Goal: Information Seeking & Learning: Learn about a topic

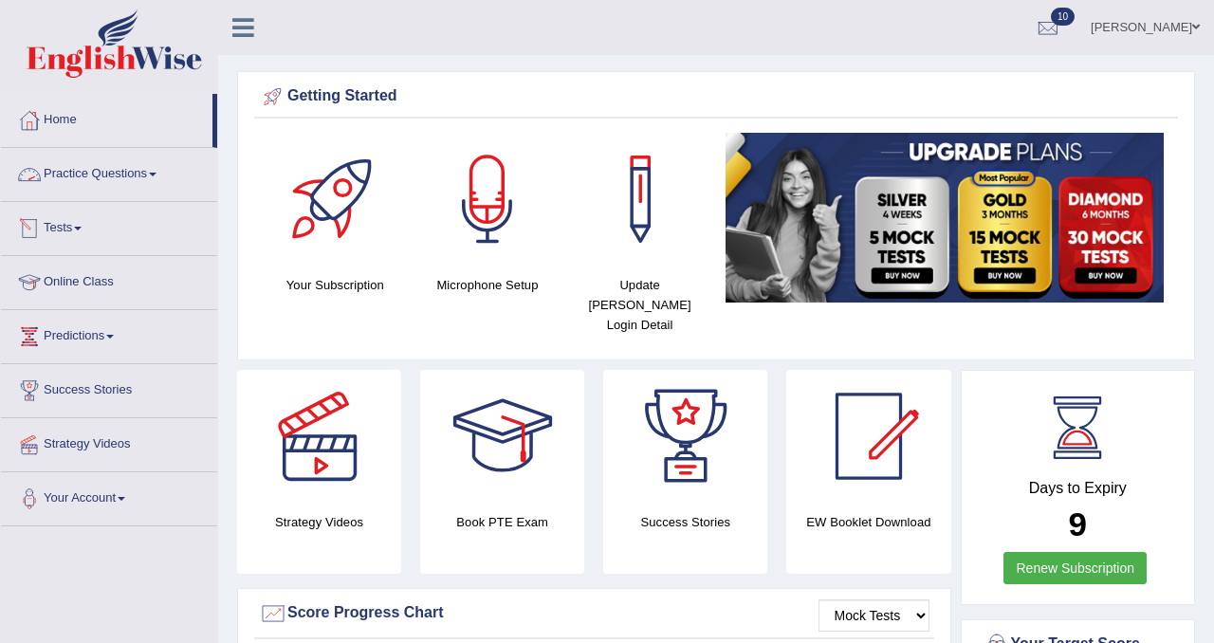
click at [139, 182] on link "Practice Questions" at bounding box center [109, 171] width 216 height 47
click at [88, 231] on link "Tests" at bounding box center [109, 225] width 216 height 47
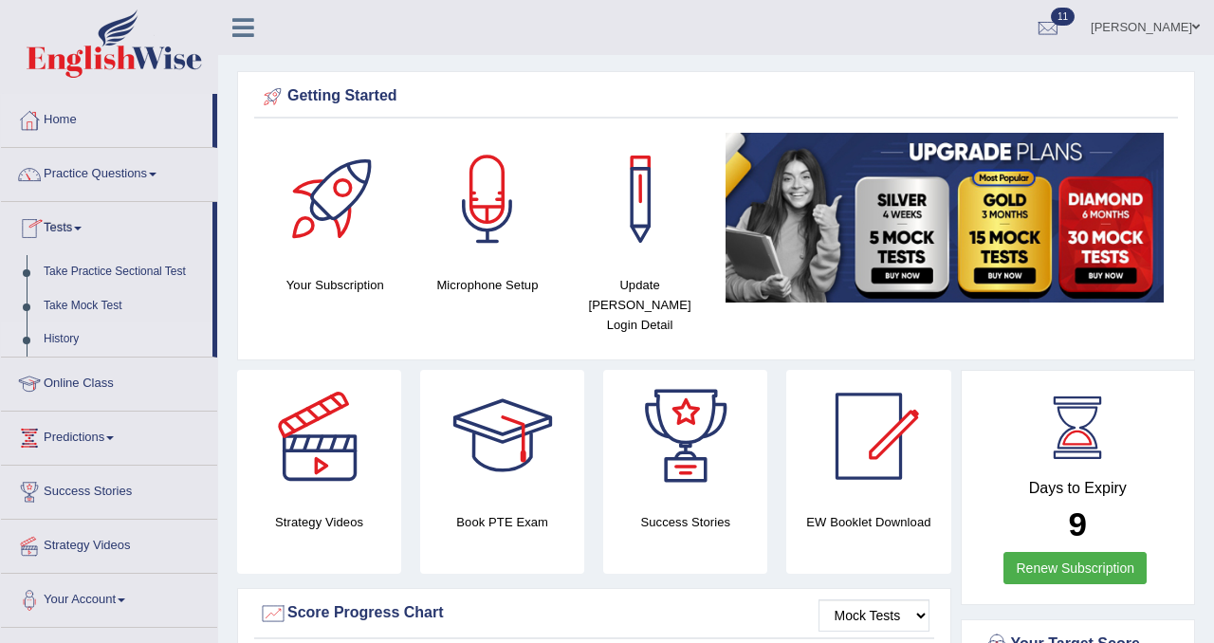
click at [83, 336] on link "History" at bounding box center [123, 340] width 177 height 34
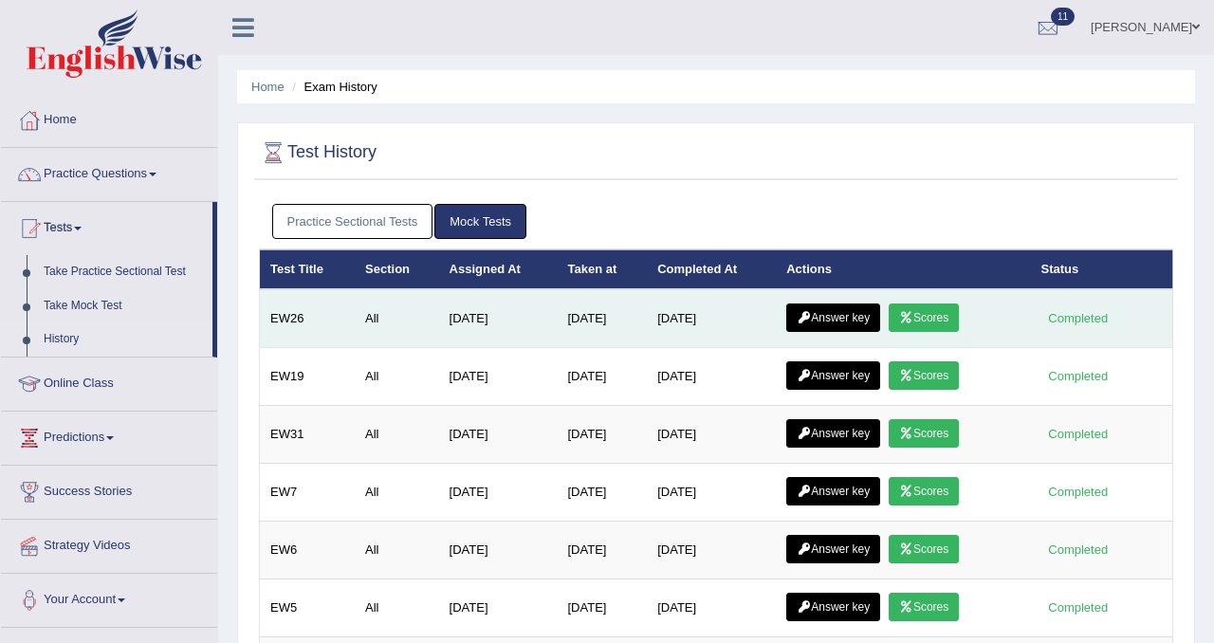
click at [851, 319] on link "Answer key" at bounding box center [834, 318] width 94 height 28
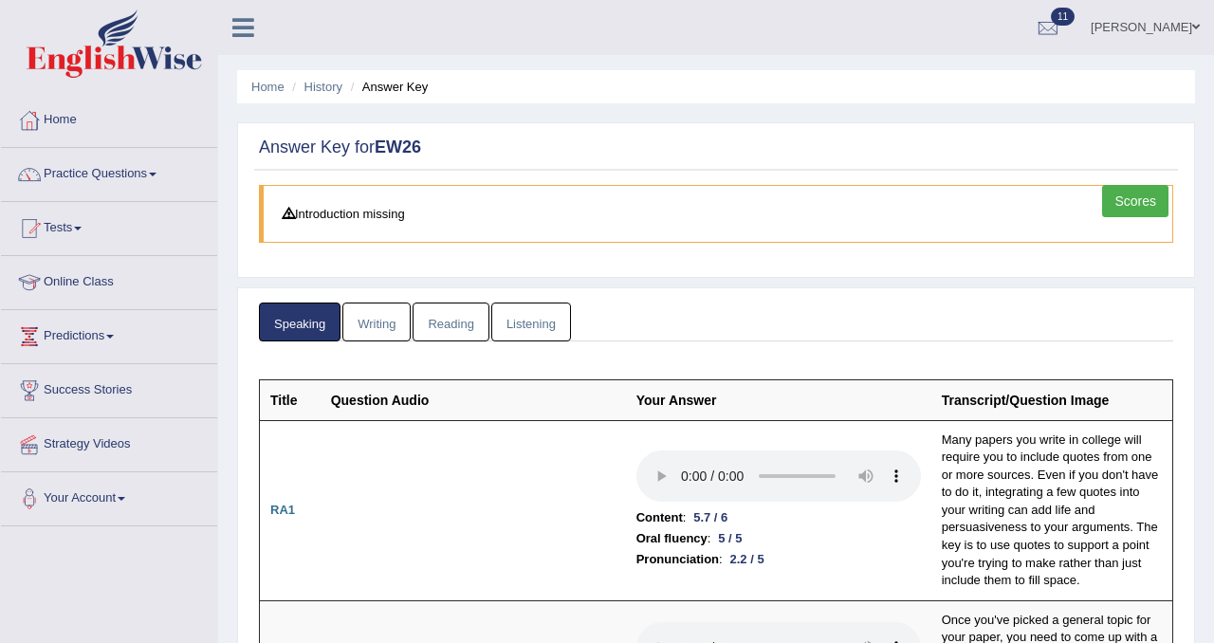
click at [387, 320] on link "Writing" at bounding box center [377, 322] width 68 height 39
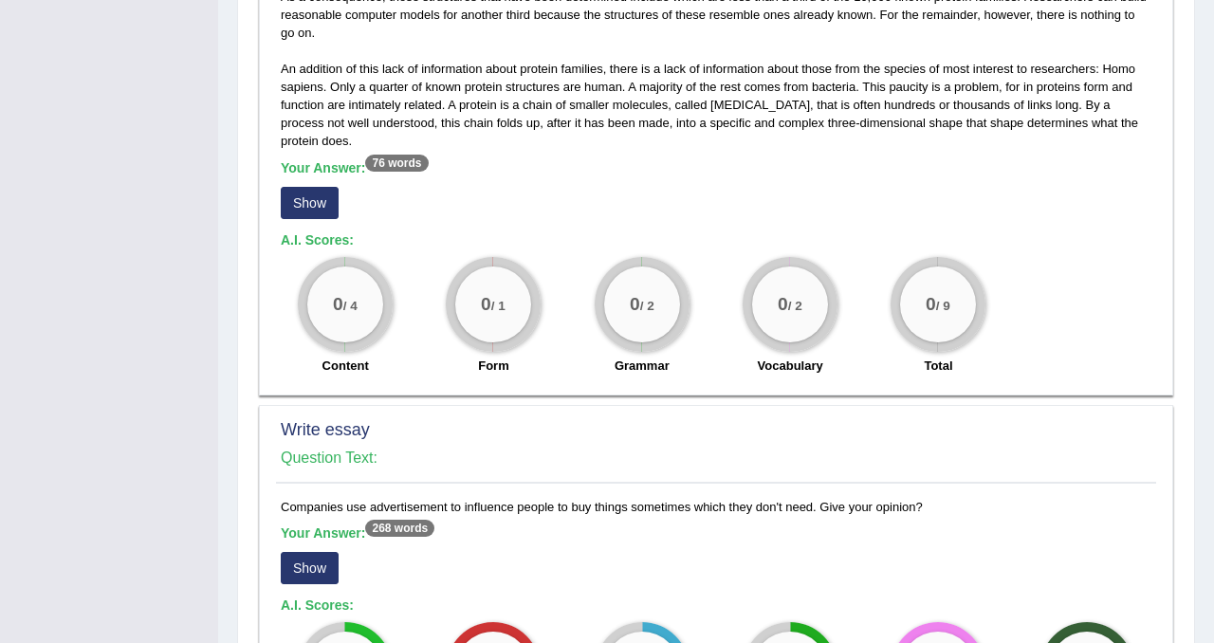
scroll to position [1102, 0]
click at [324, 213] on button "Show" at bounding box center [310, 204] width 58 height 32
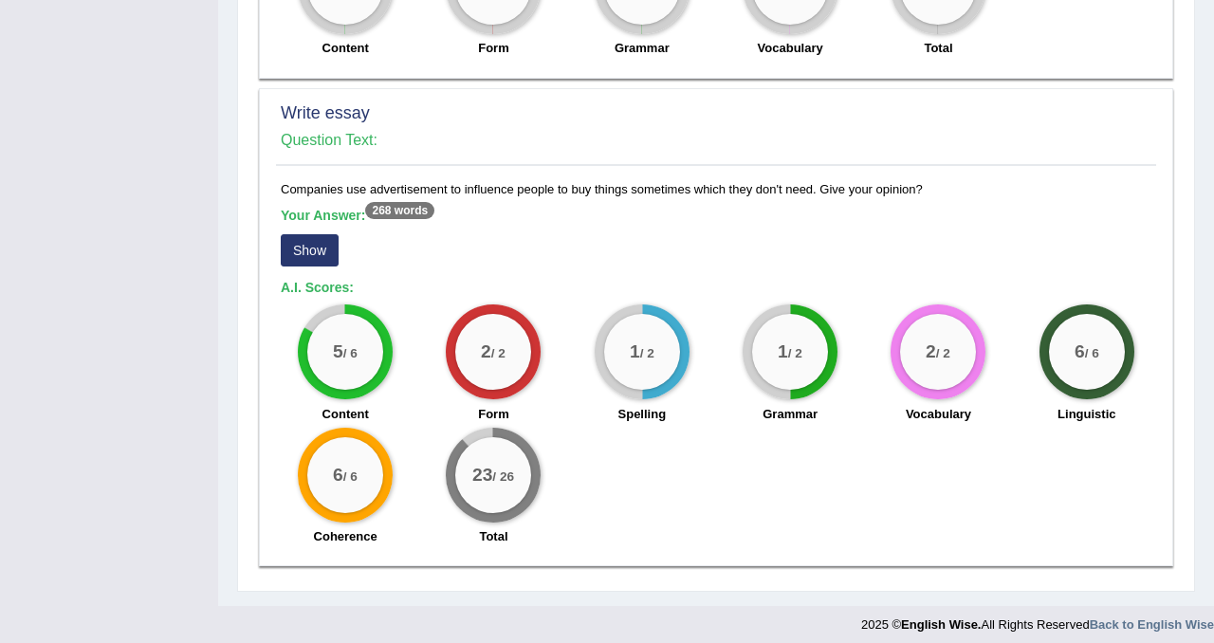
scroll to position [1468, 0]
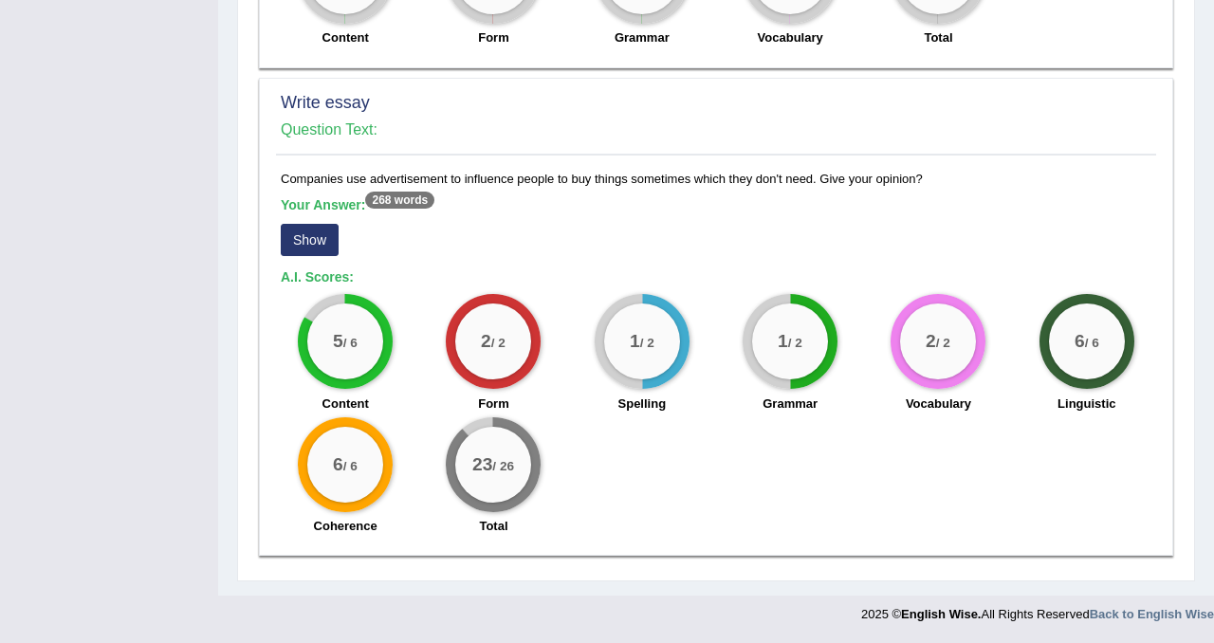
click at [308, 239] on button "Show" at bounding box center [310, 240] width 58 height 32
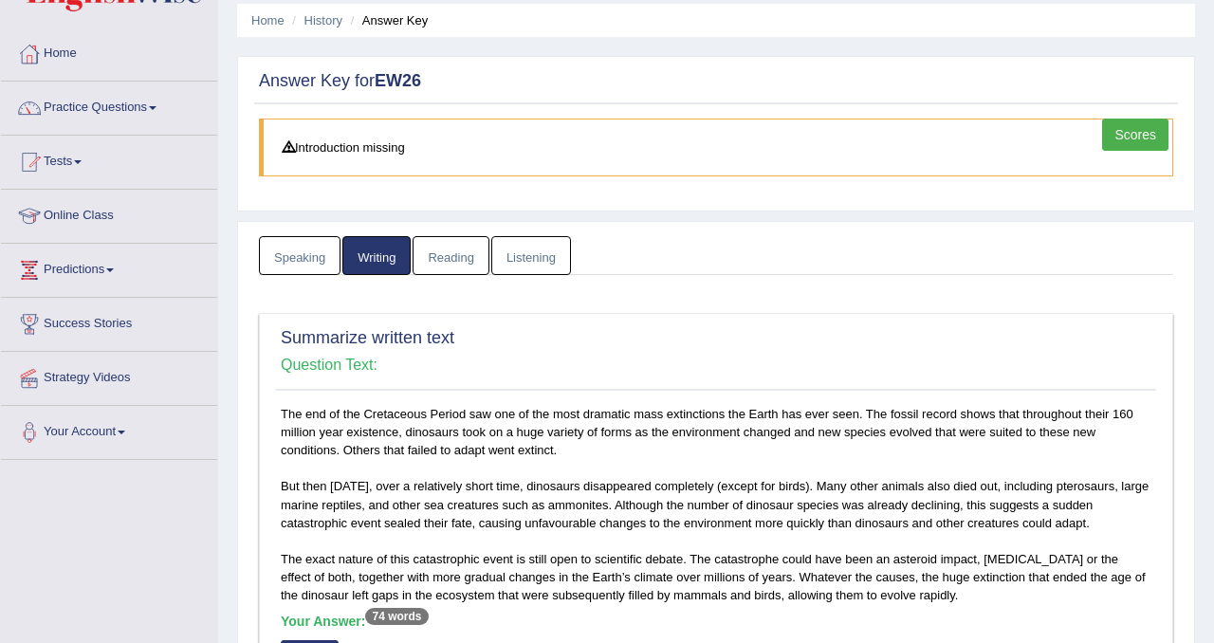
scroll to position [0, 0]
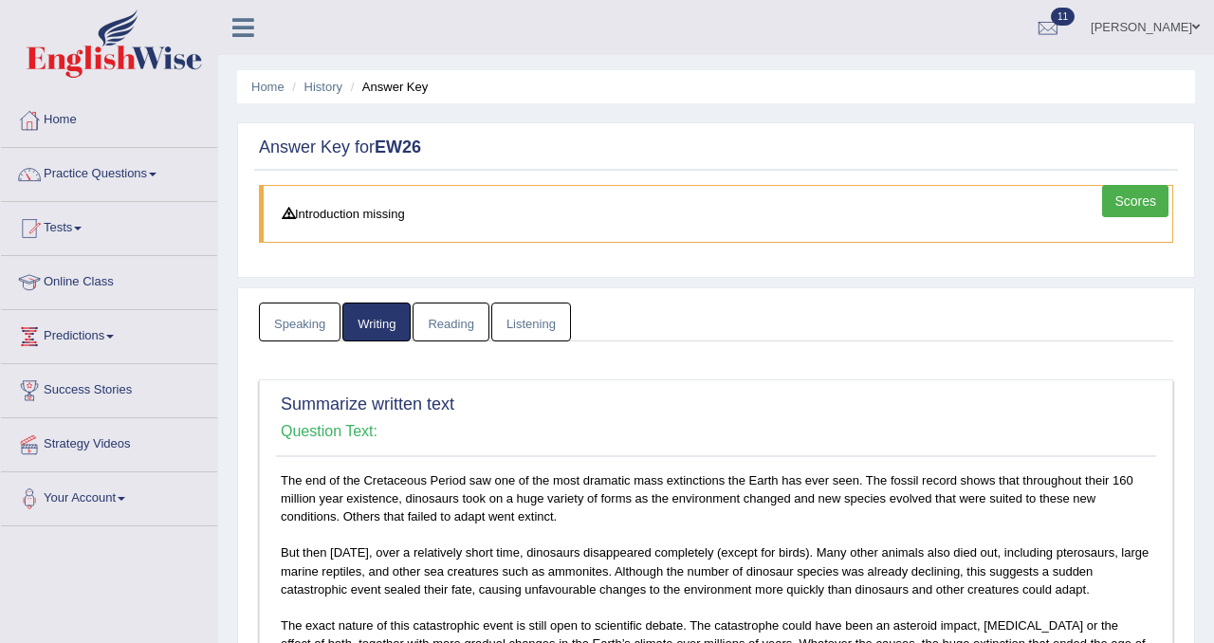
click at [477, 326] on link "Reading" at bounding box center [451, 322] width 76 height 39
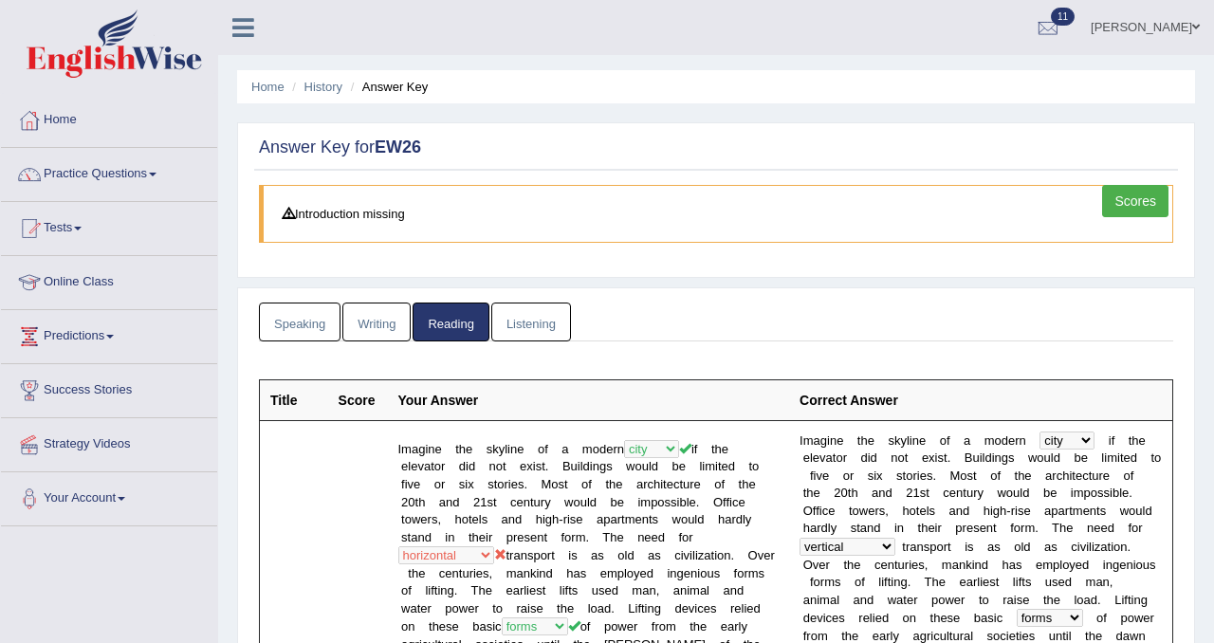
click at [511, 317] on link "Listening" at bounding box center [531, 322] width 80 height 39
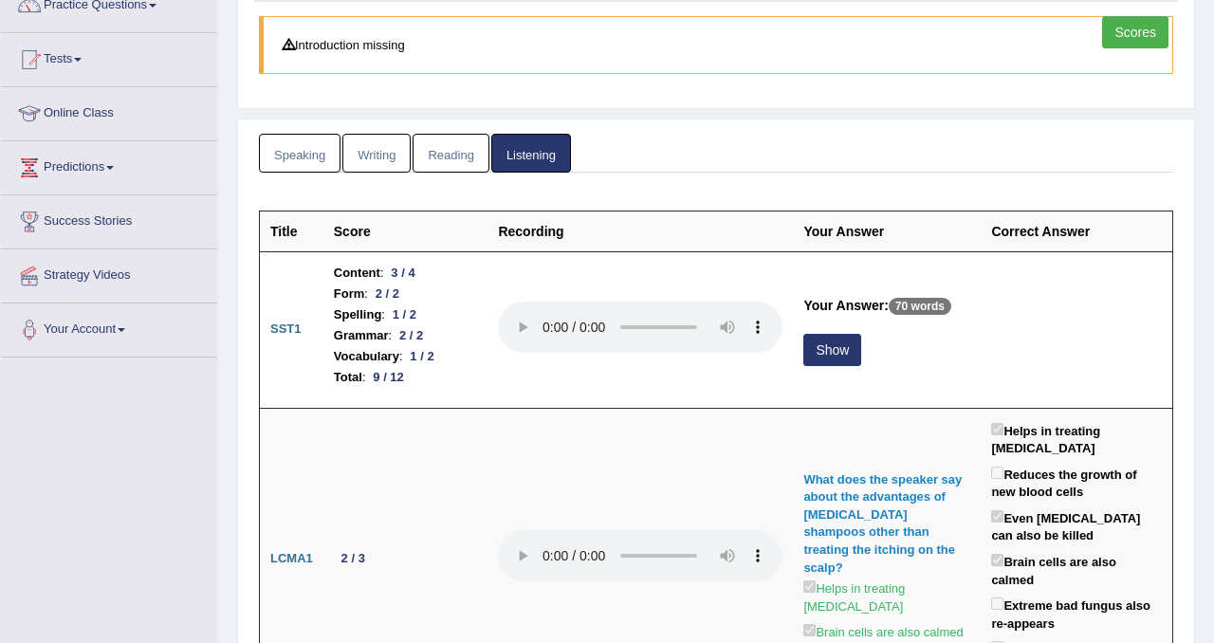
scroll to position [278, 0]
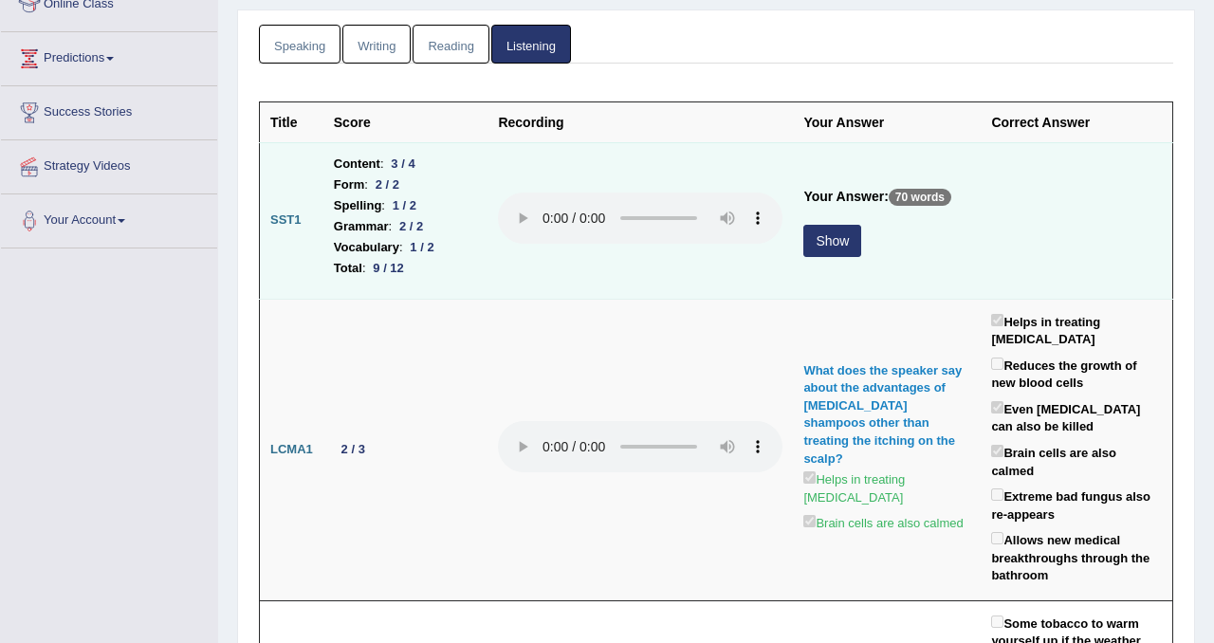
click at [836, 244] on button "Show" at bounding box center [833, 241] width 58 height 32
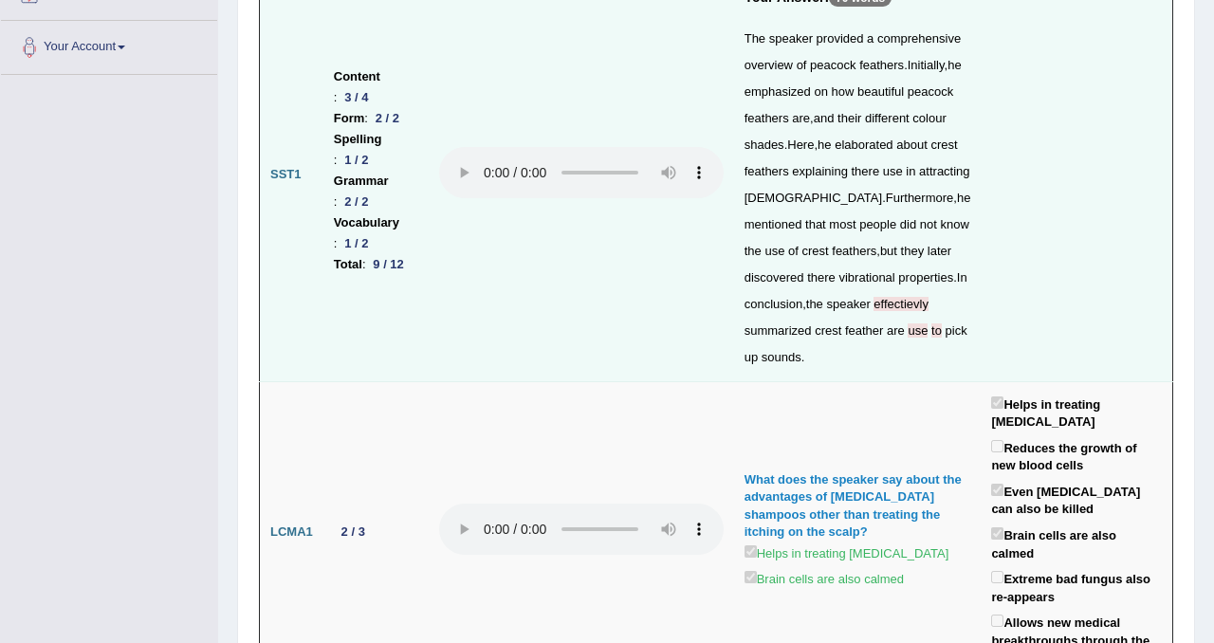
scroll to position [0, 0]
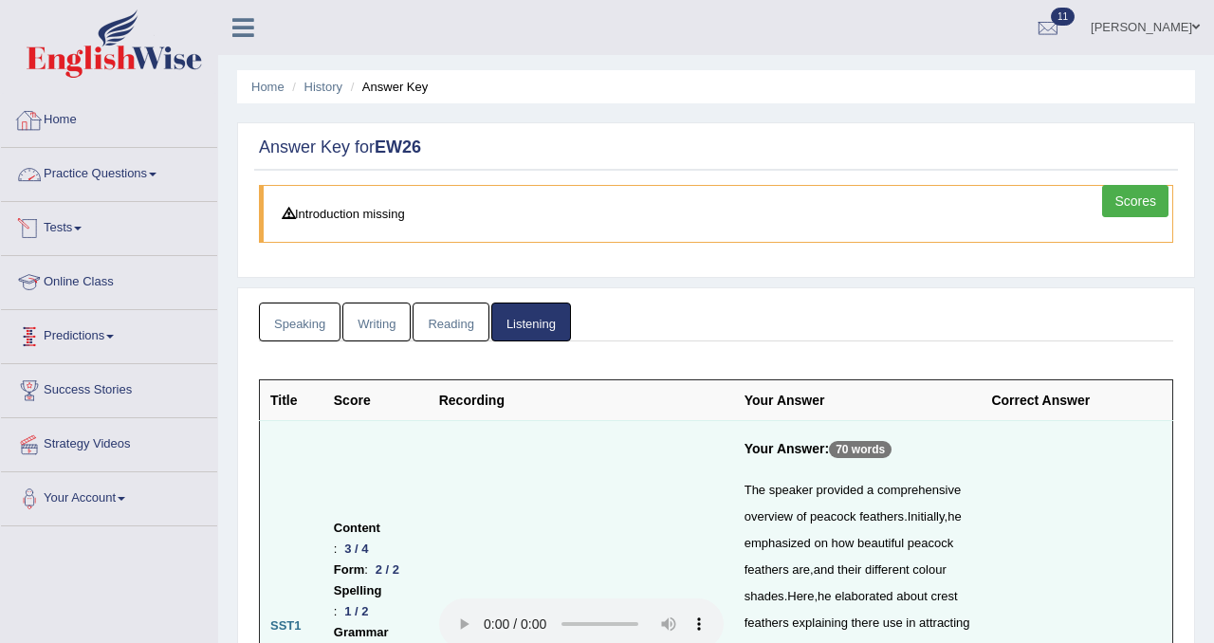
click at [55, 126] on link "Home" at bounding box center [109, 117] width 216 height 47
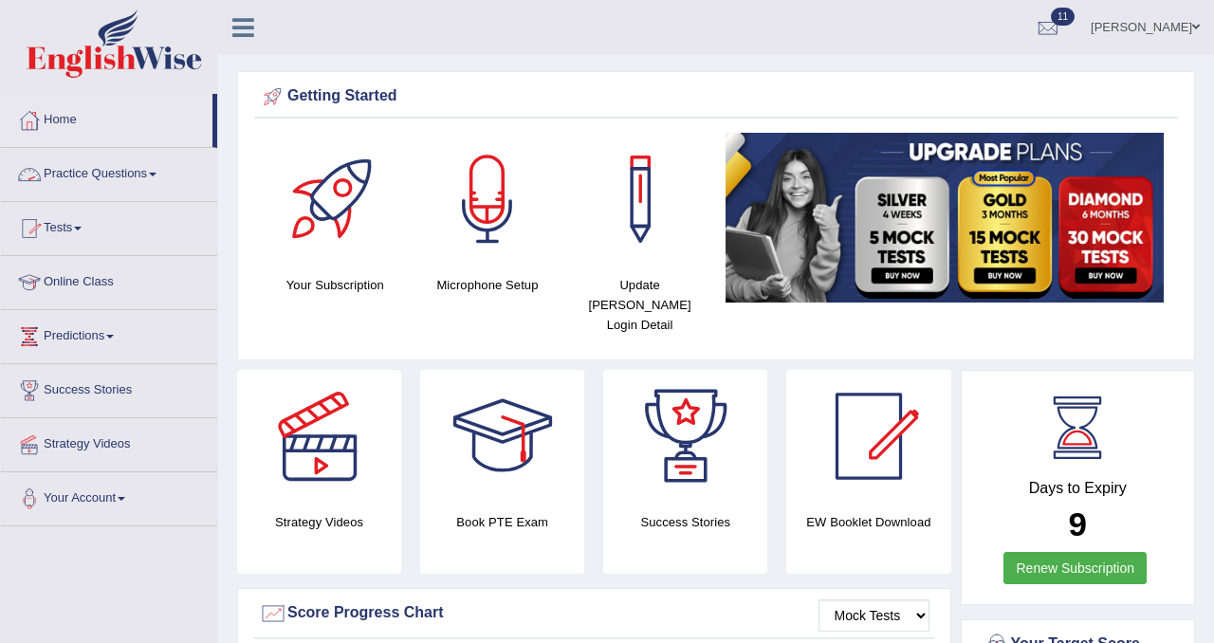
click at [121, 175] on link "Practice Questions" at bounding box center [109, 171] width 216 height 47
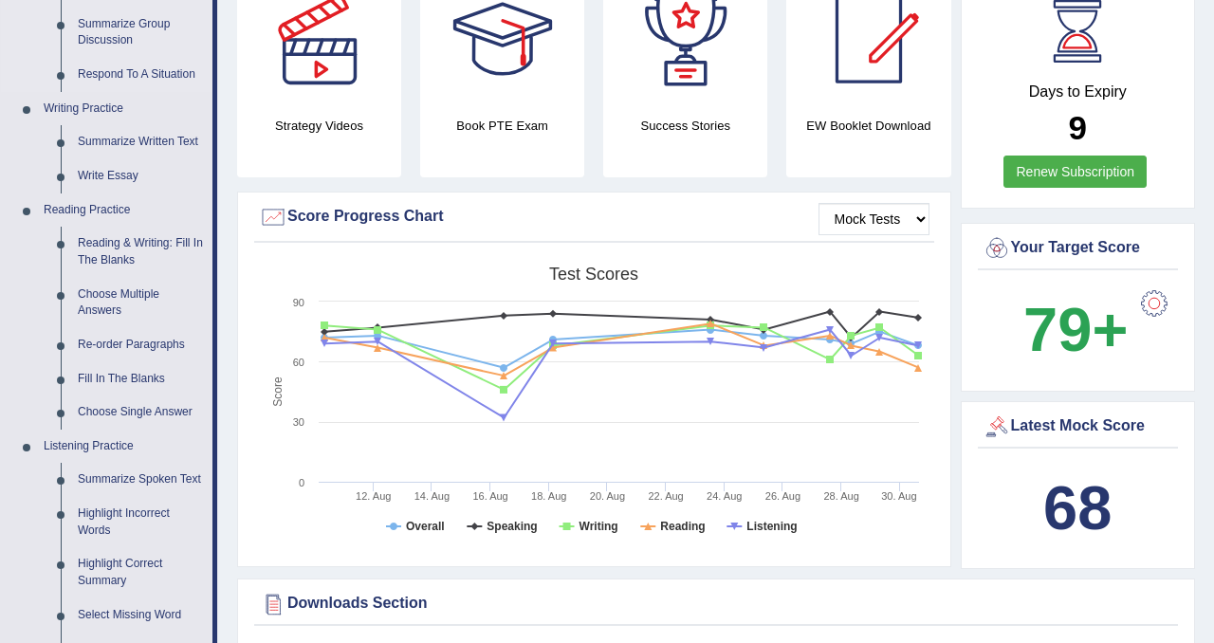
scroll to position [385, 0]
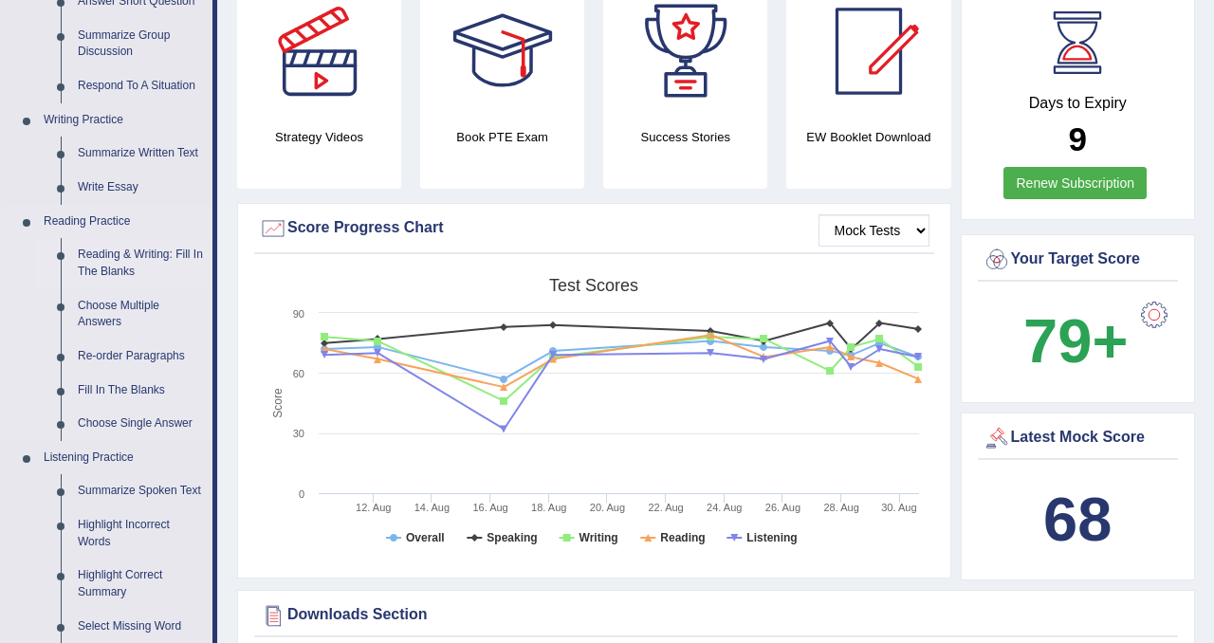
click at [138, 256] on link "Reading & Writing: Fill In The Blanks" at bounding box center [140, 263] width 143 height 50
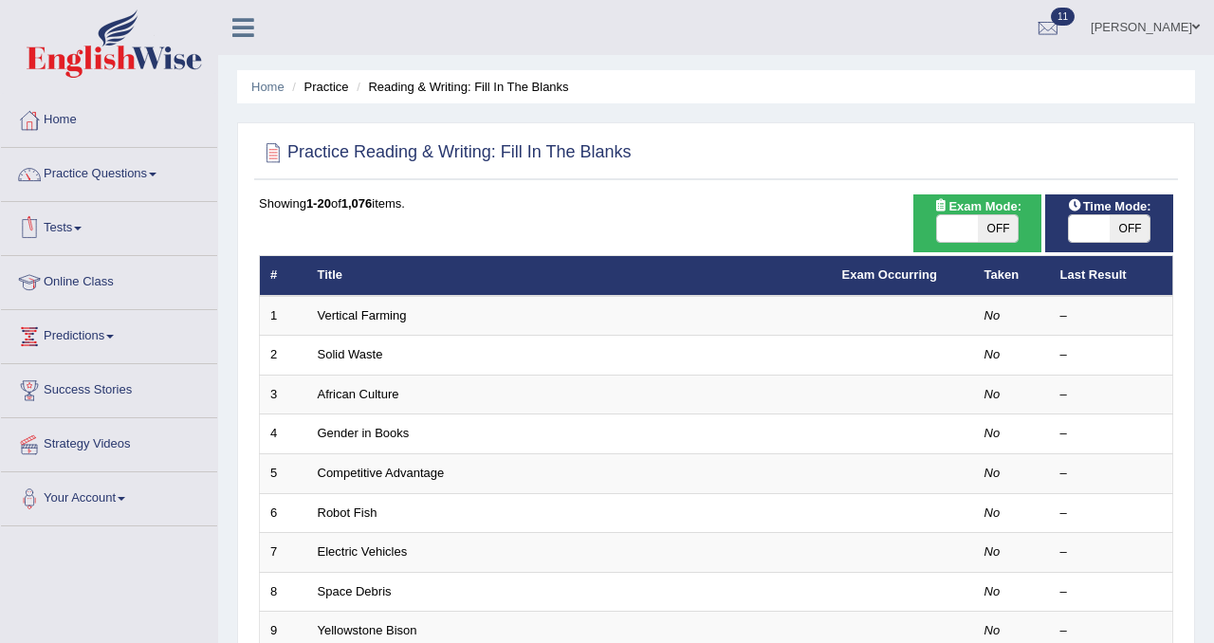
click at [992, 232] on span "OFF" at bounding box center [998, 228] width 41 height 27
checkbox input "true"
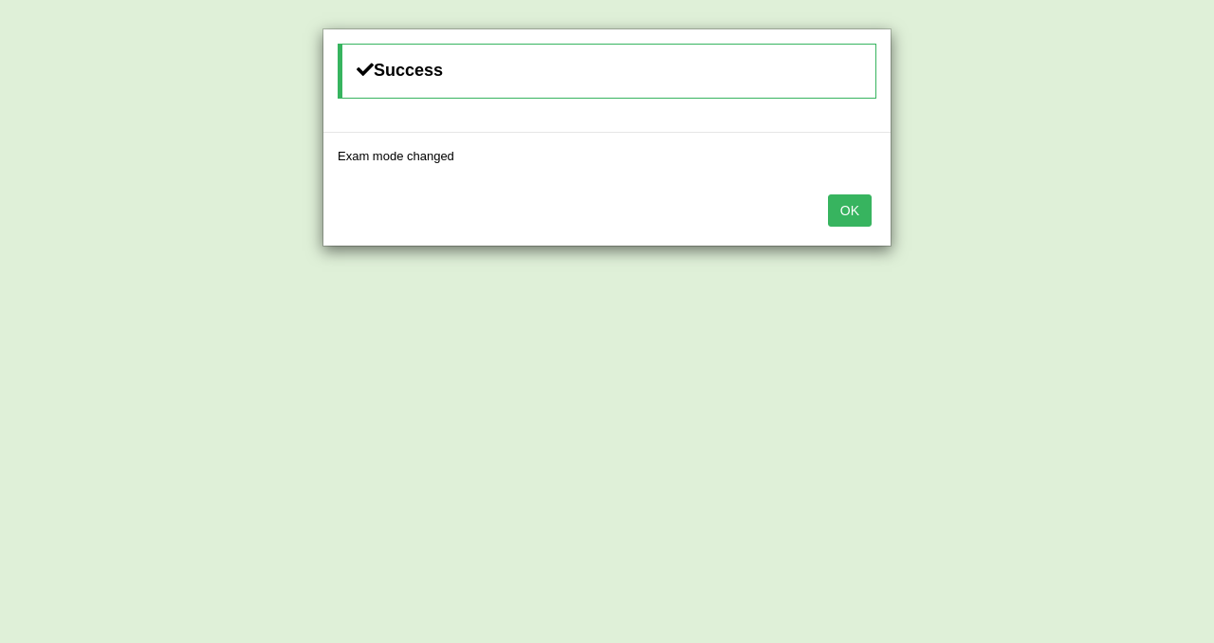
click at [861, 206] on button "OK" at bounding box center [850, 210] width 44 height 32
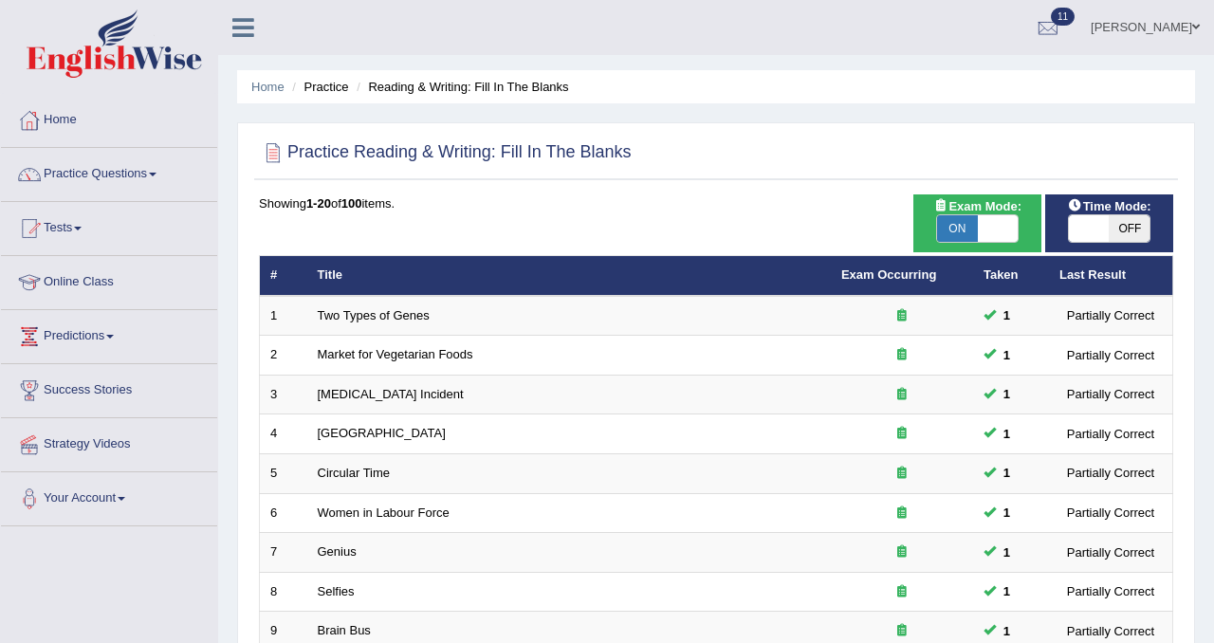
click at [1128, 233] on span "OFF" at bounding box center [1130, 228] width 41 height 27
checkbox input "true"
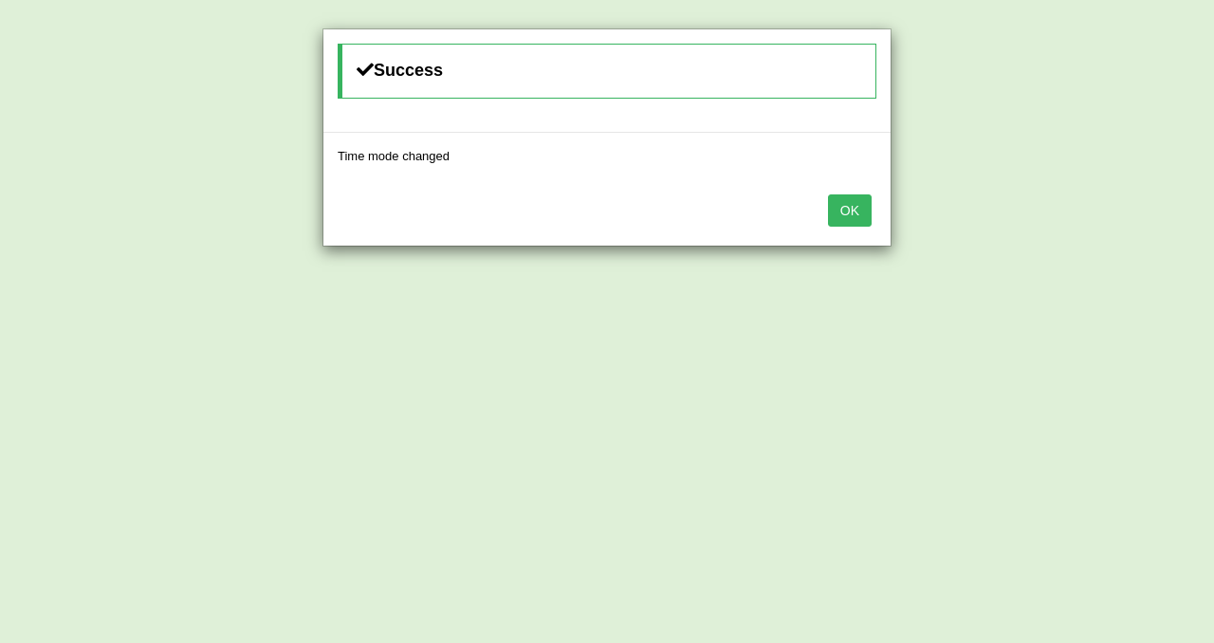
click at [837, 220] on button "OK" at bounding box center [850, 210] width 44 height 32
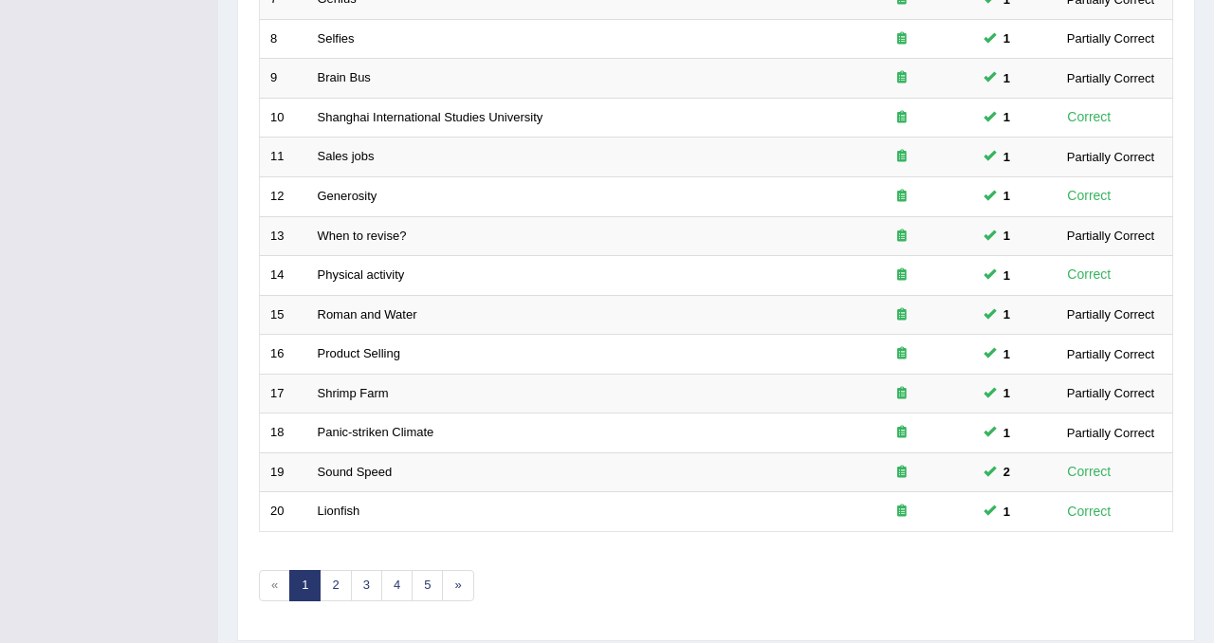
scroll to position [613, 0]
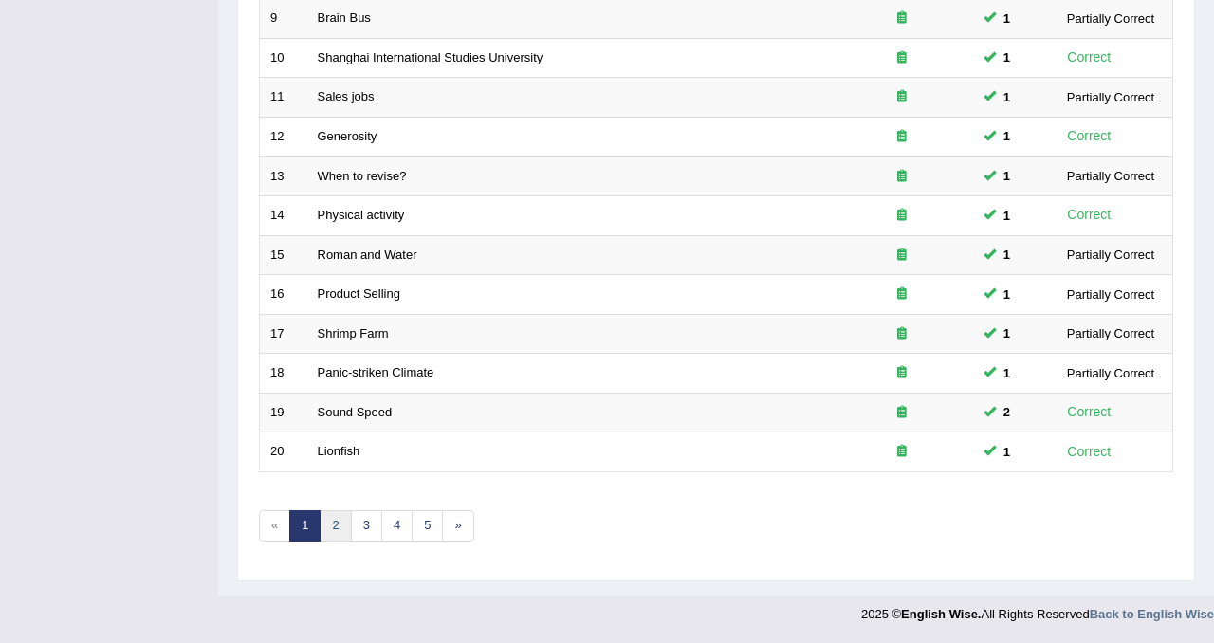
click at [337, 528] on link "2" at bounding box center [335, 525] width 31 height 31
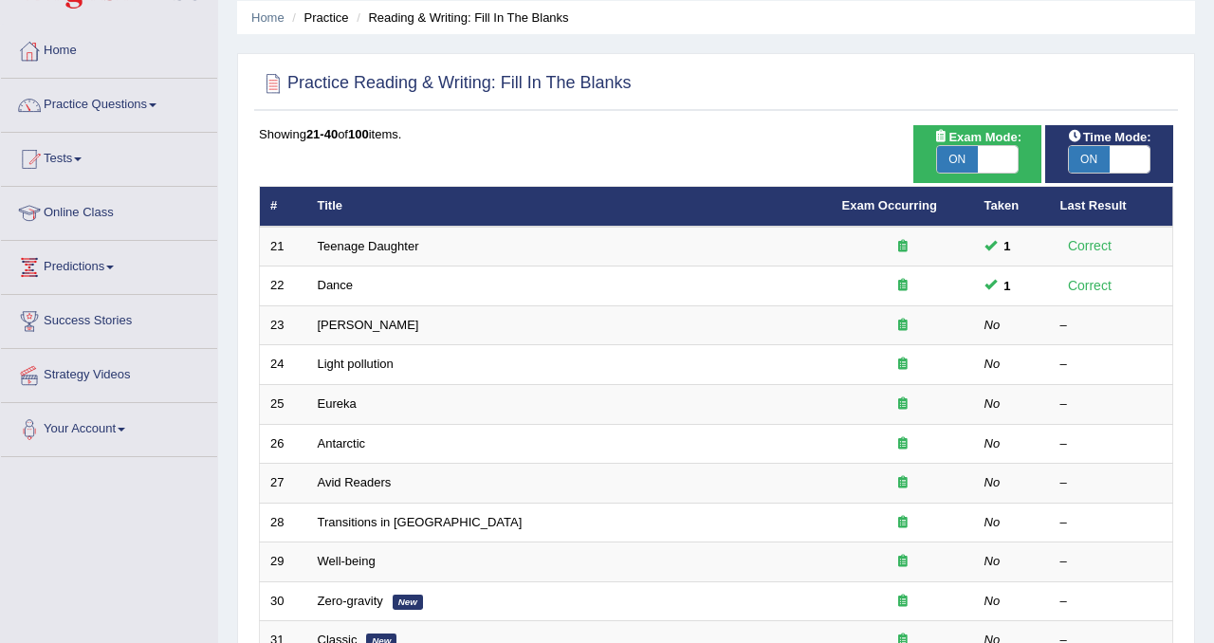
scroll to position [71, 0]
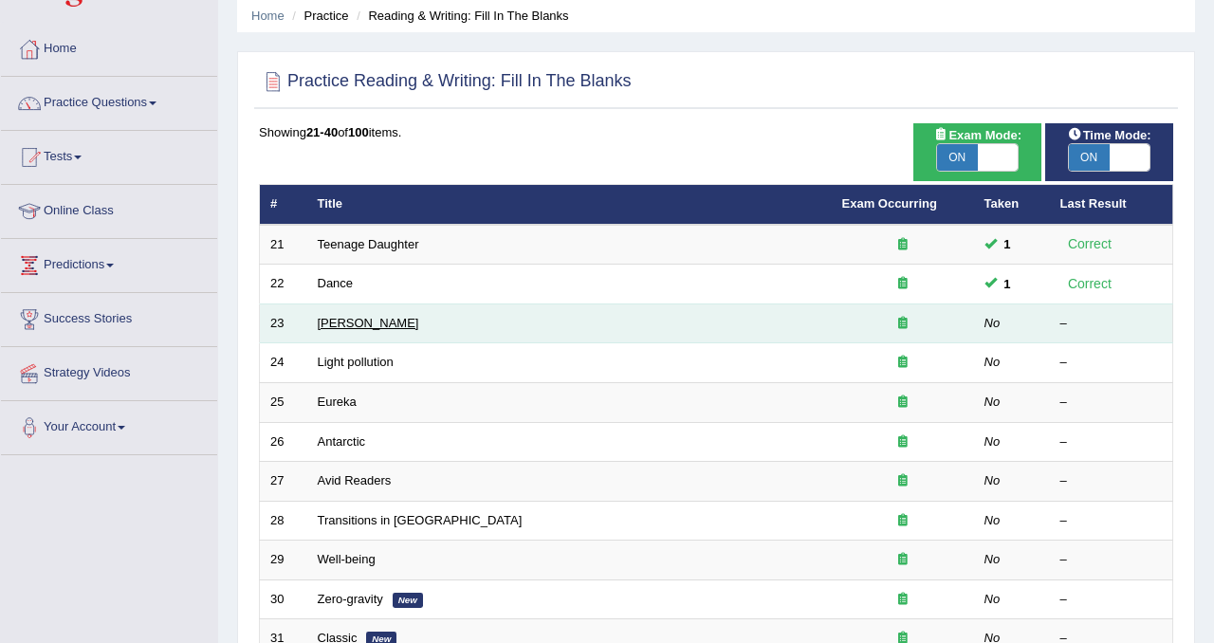
click at [384, 323] on link "[PERSON_NAME]" at bounding box center [369, 323] width 102 height 14
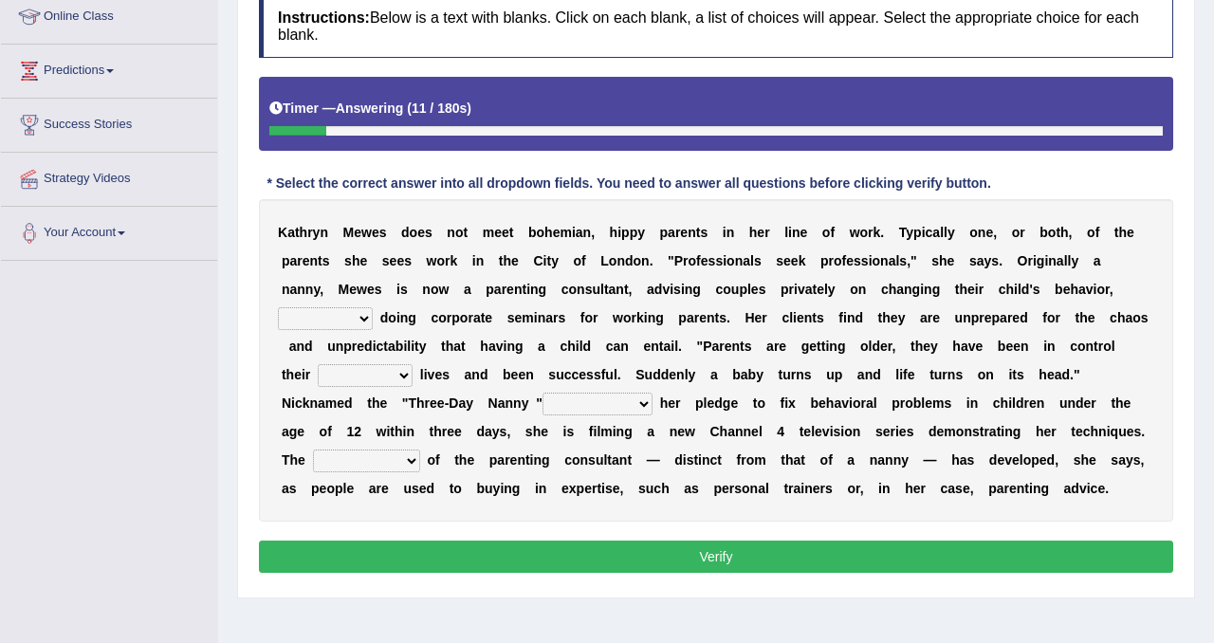
scroll to position [267, 0]
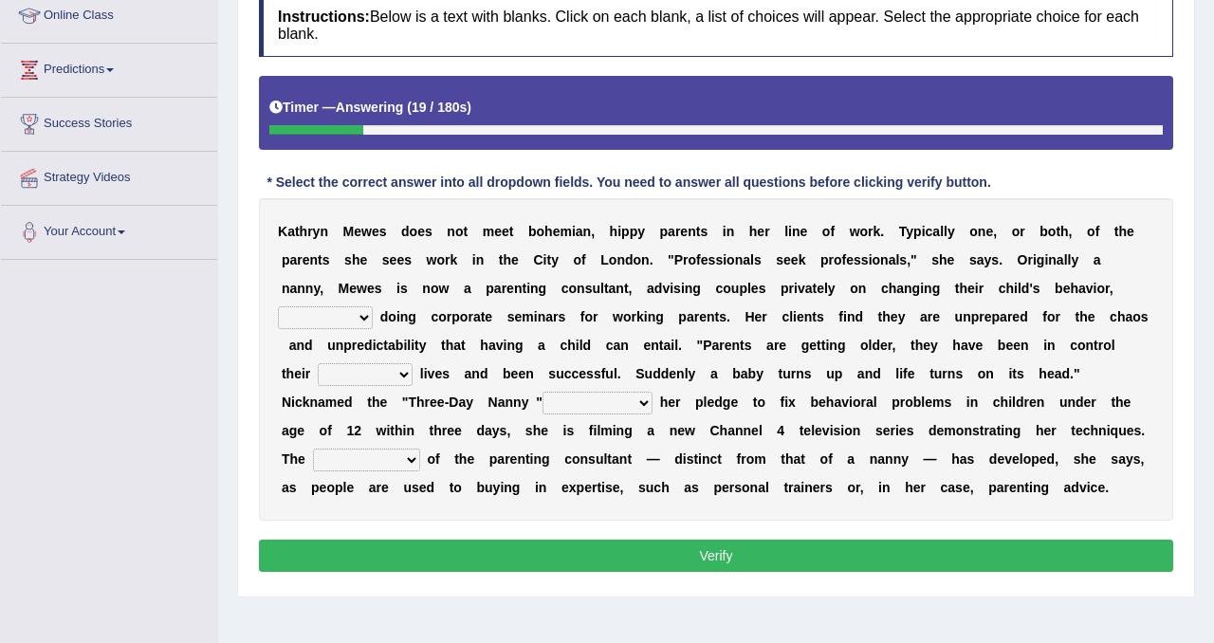
click at [348, 324] on select "as long as in order to in spite of as well as" at bounding box center [325, 317] width 95 height 23
select select "as well as"
click at [278, 306] on select "as long as in order to in spite of as well as" at bounding box center [325, 317] width 95 height 23
click at [396, 377] on select "whole all full every" at bounding box center [365, 374] width 95 height 23
select select "whole"
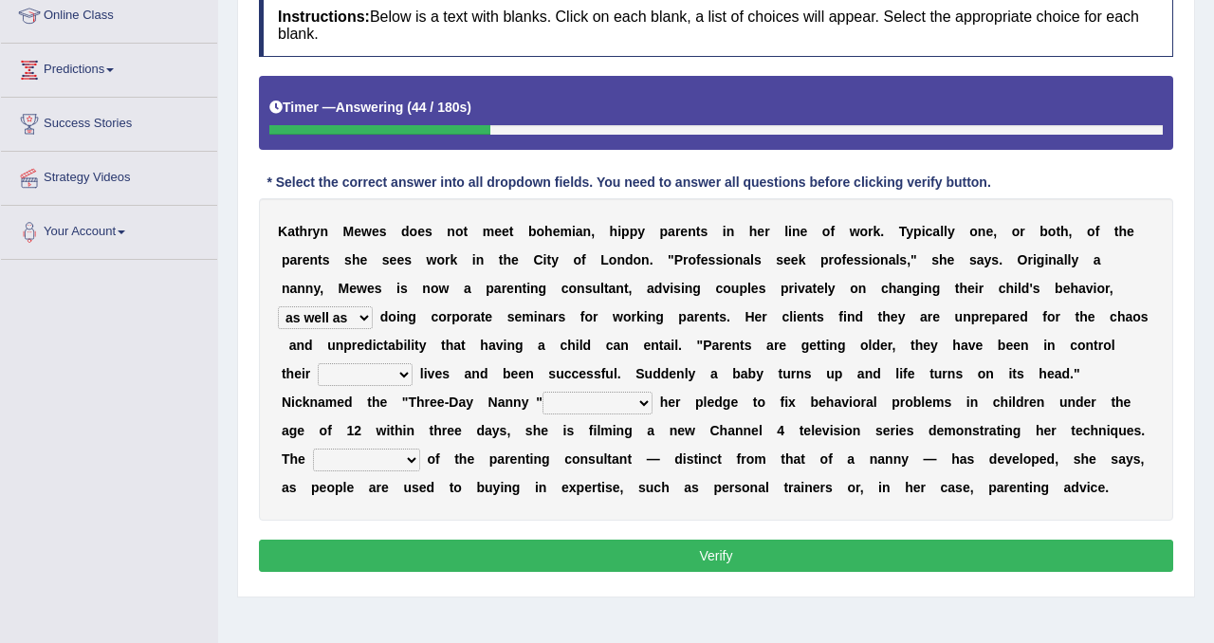
click at [318, 363] on select "whole all full every" at bounding box center [365, 374] width 95 height 23
click at [643, 402] on select "related with together with because of according to" at bounding box center [598, 403] width 110 height 23
select select "because of"
click at [544, 392] on select "related with together with because of according to" at bounding box center [598, 403] width 110 height 23
click at [381, 463] on select "percentage performance role belief" at bounding box center [366, 460] width 107 height 23
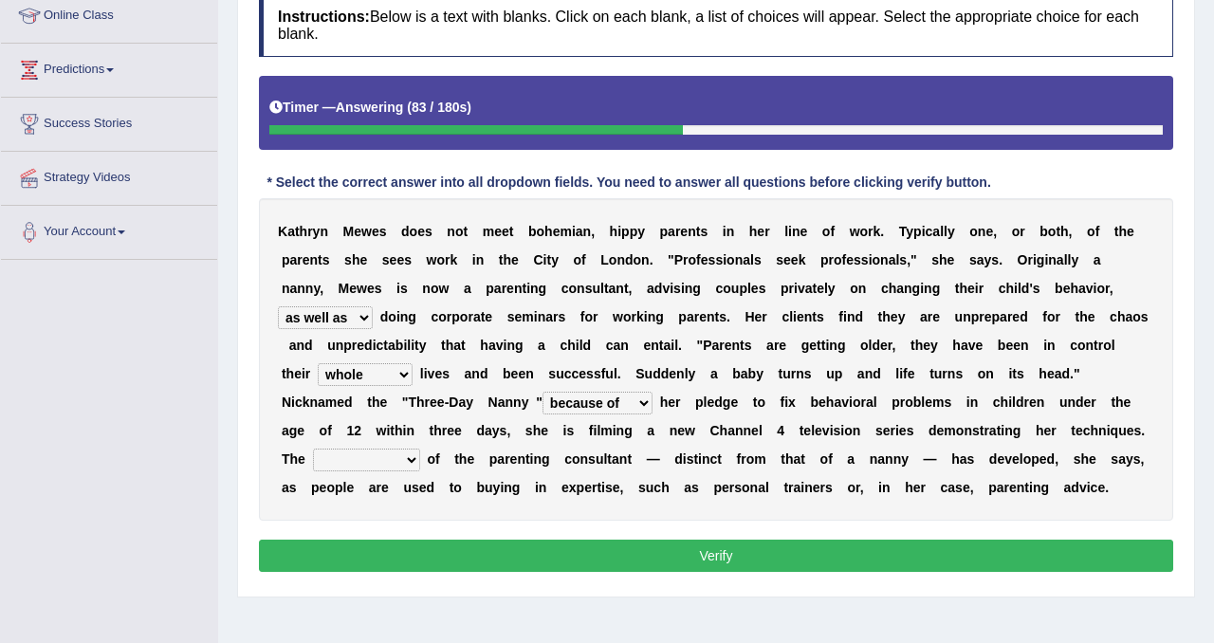
select select "role"
click at [313, 449] on select "percentage performance role belief" at bounding box center [366, 460] width 107 height 23
click at [448, 550] on button "Verify" at bounding box center [716, 556] width 915 height 32
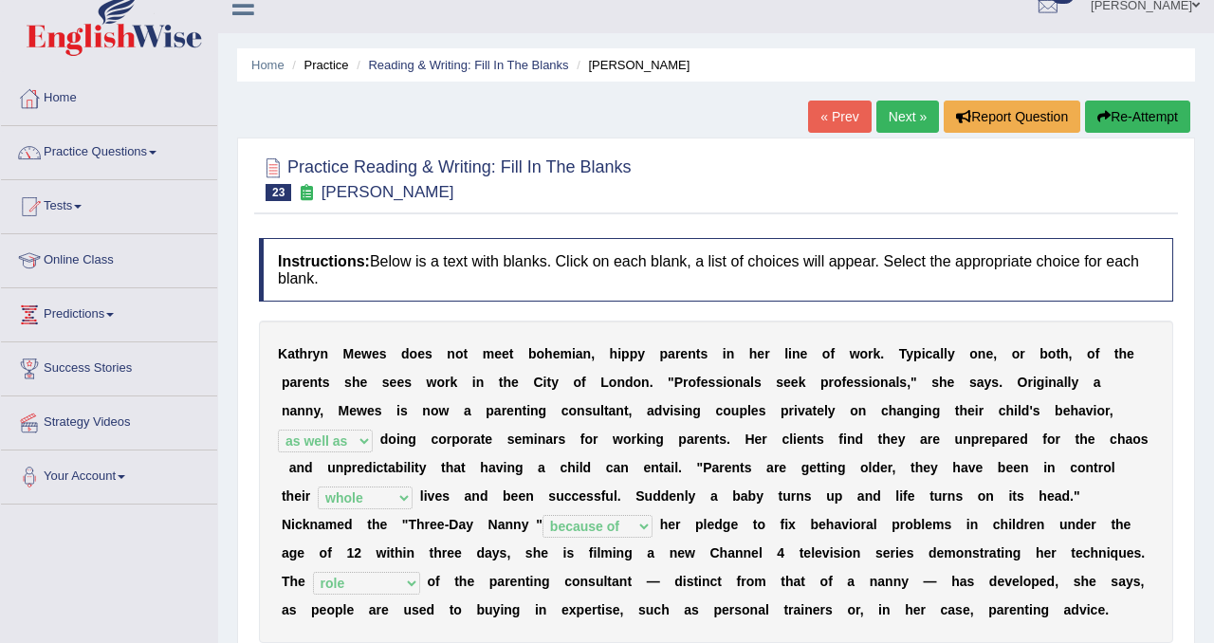
scroll to position [0, 0]
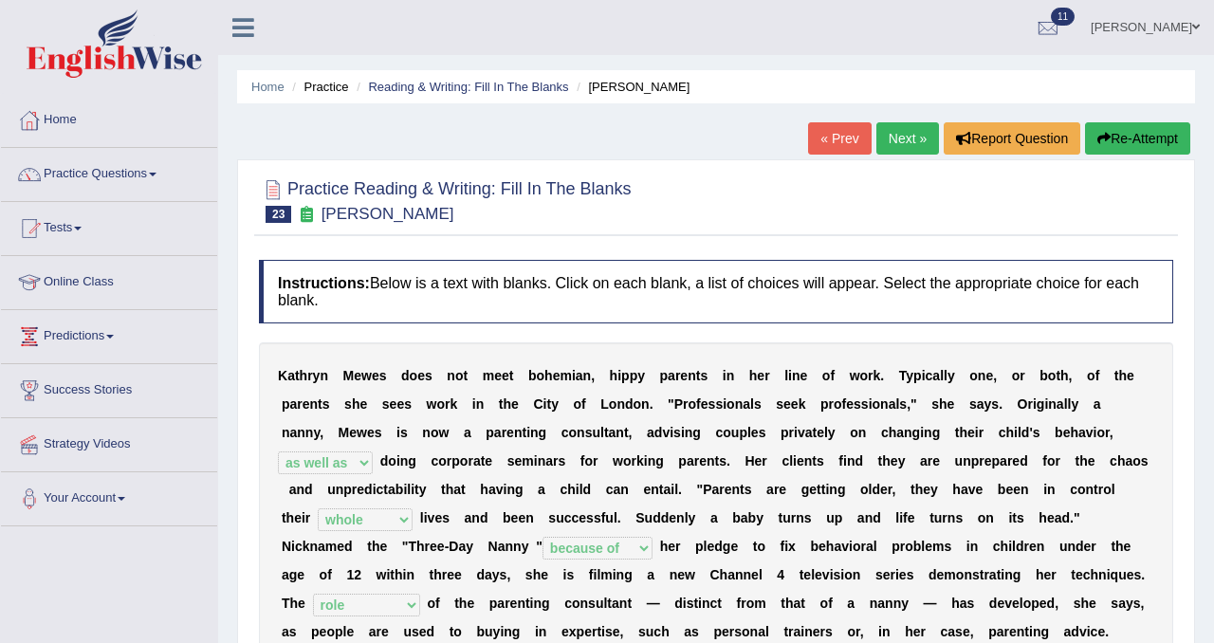
click at [877, 133] on link "Next »" at bounding box center [908, 138] width 63 height 32
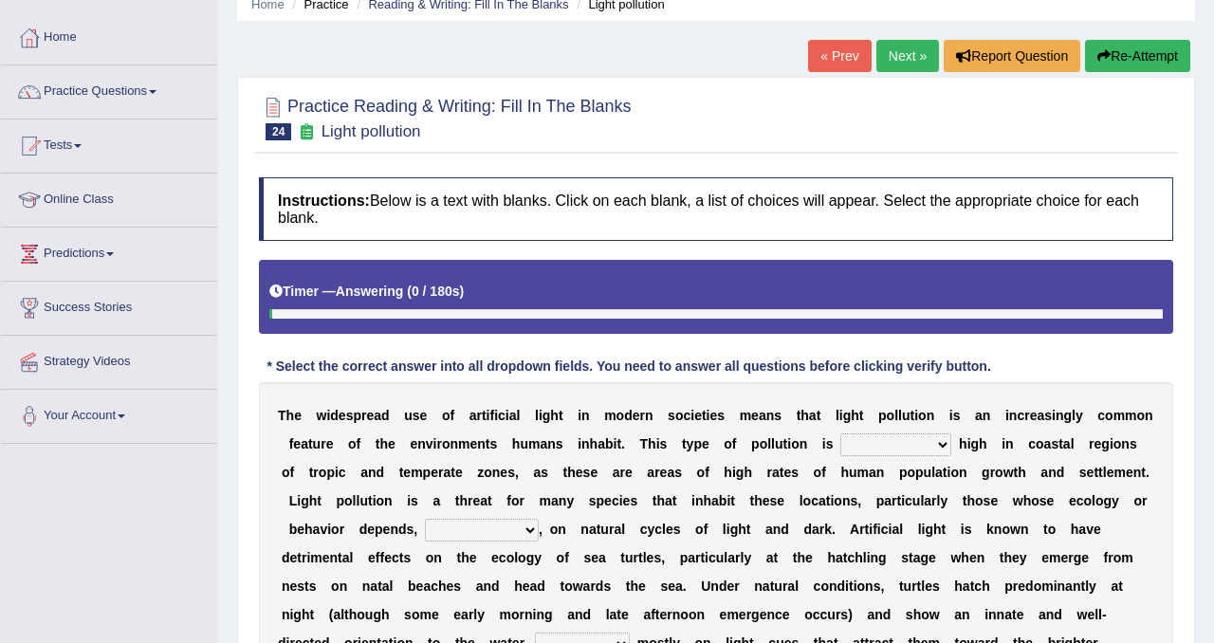
scroll to position [368, 0]
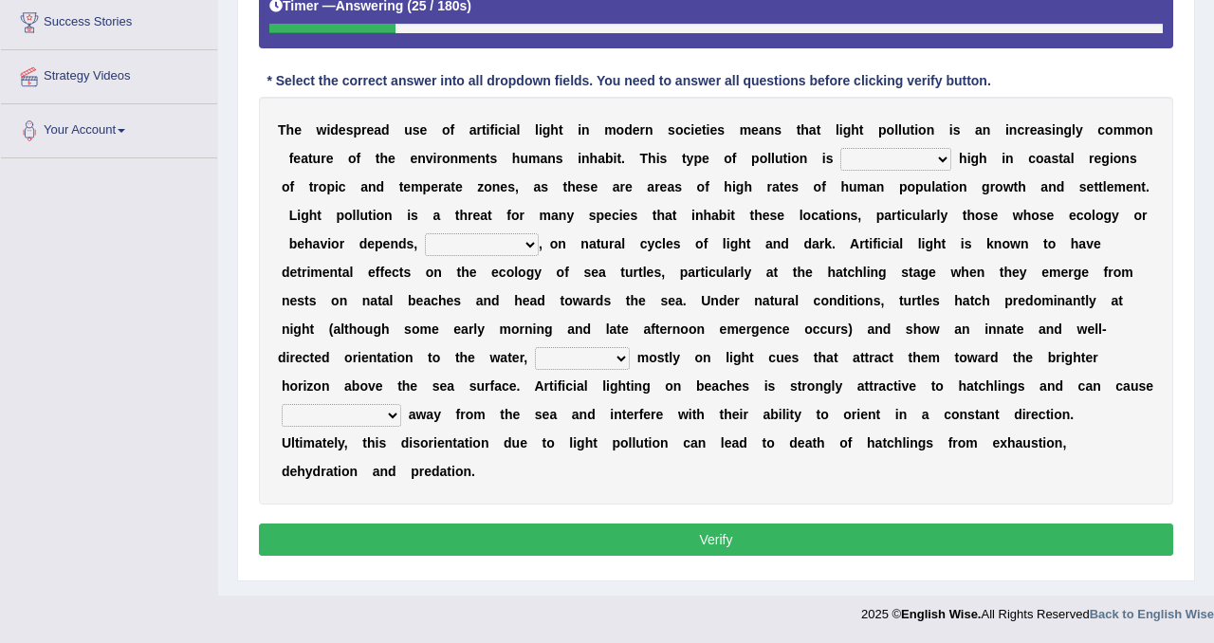
click at [879, 163] on select "exceptionally absolutely completely rarely" at bounding box center [896, 159] width 111 height 23
select select "exceptionally"
click at [841, 148] on select "exceptionally absolutely completely rarely" at bounding box center [896, 159] width 111 height 23
click at [488, 243] on select "in no way in some way by the wy in some ways" at bounding box center [482, 244] width 114 height 23
click at [425, 233] on select "in no way in some way by the wy in some ways" at bounding box center [482, 244] width 114 height 23
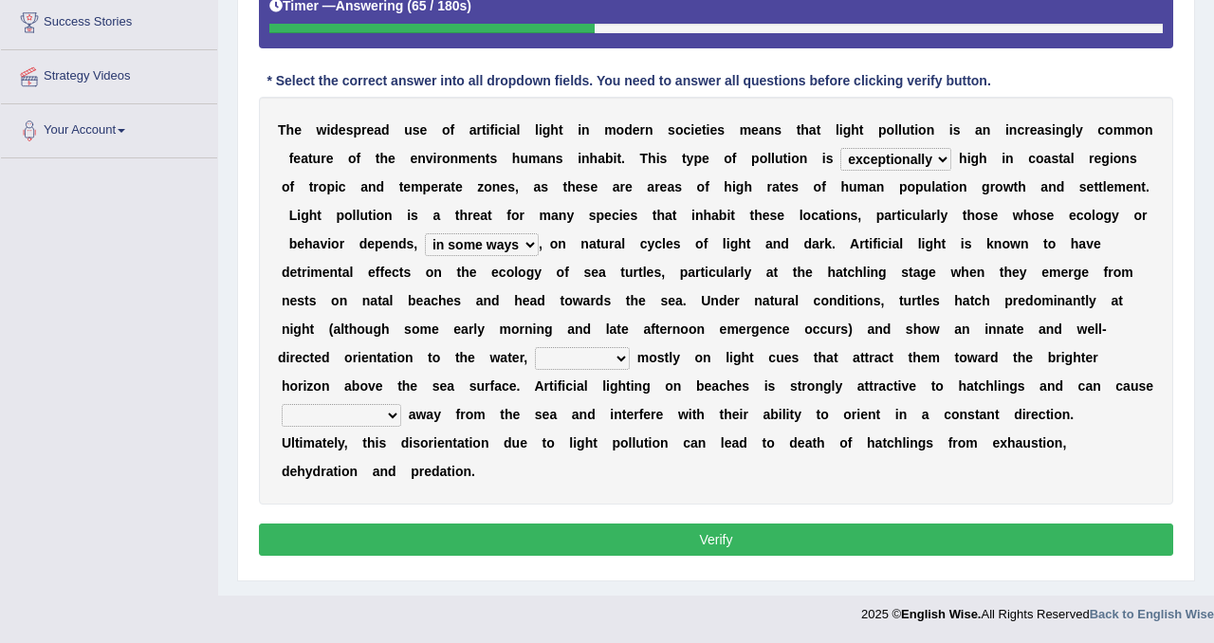
click at [508, 252] on select "in no way in some way by the wy in some ways" at bounding box center [482, 244] width 114 height 23
select select "in some way"
click at [425, 233] on select "in no way in some way by the wy in some ways" at bounding box center [482, 244] width 114 height 23
click at [559, 354] on select "imposing figuring relying pouring" at bounding box center [582, 358] width 95 height 23
select select "relying"
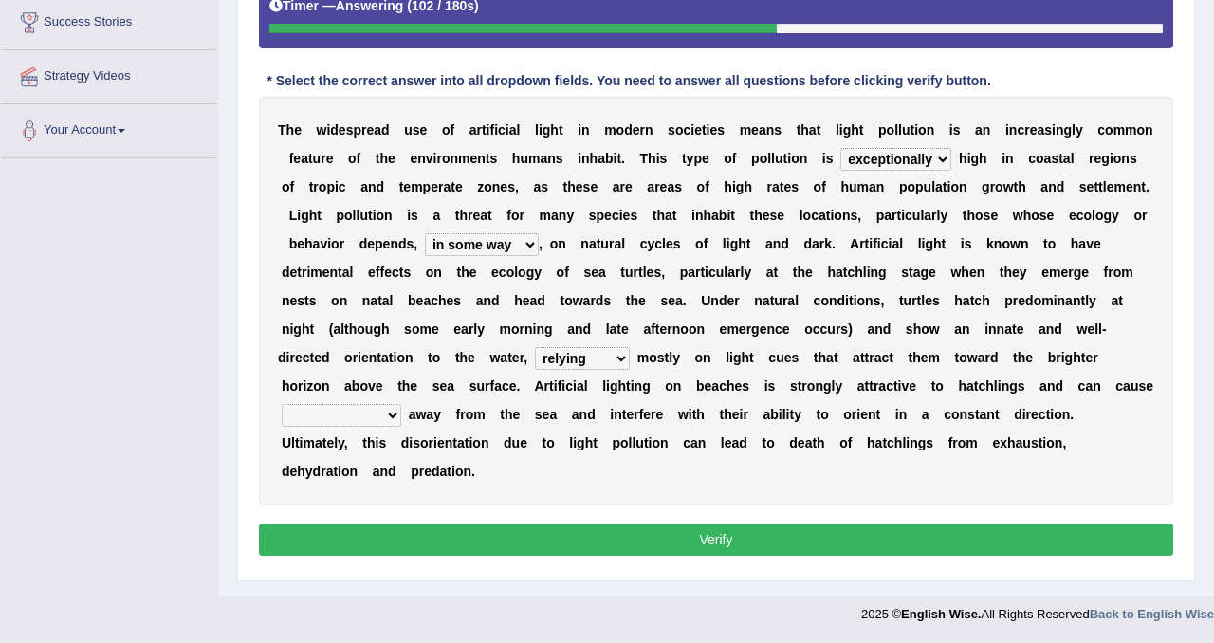
click at [536, 347] on select "imposing figuring relying pouring" at bounding box center [582, 358] width 95 height 23
click at [335, 420] on select "them to move it to move which to move that to move" at bounding box center [342, 415] width 120 height 23
select select "them to move"
click at [282, 404] on select "them to move it to move which to move that to move" at bounding box center [342, 415] width 120 height 23
click at [429, 534] on button "Verify" at bounding box center [716, 540] width 915 height 32
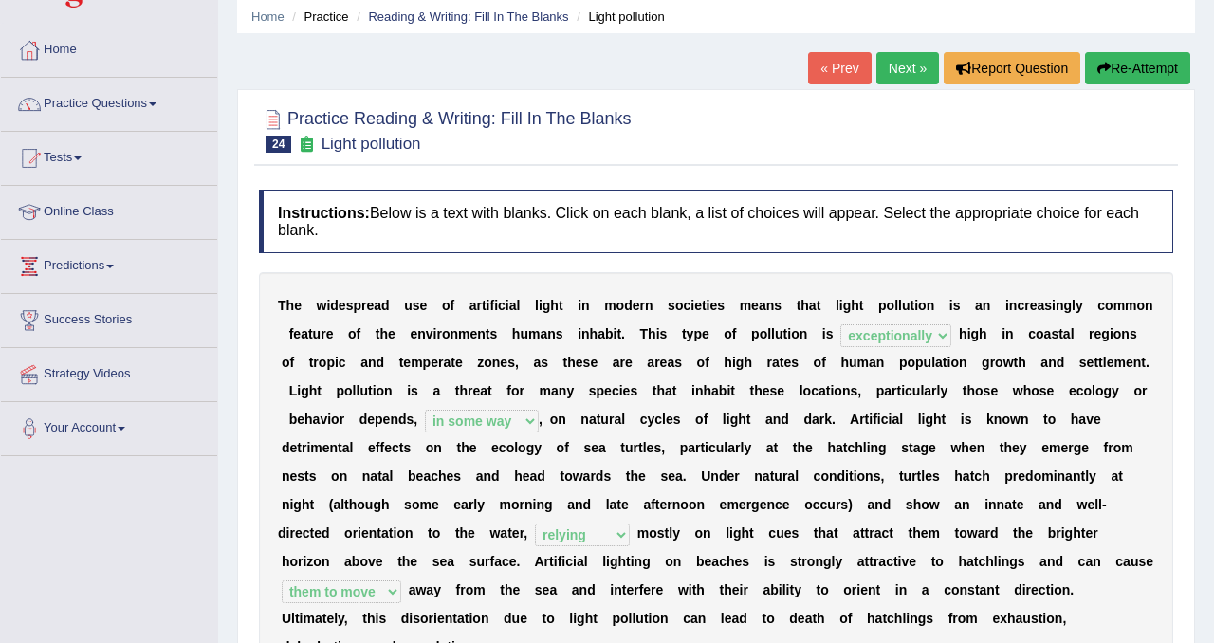
scroll to position [0, 0]
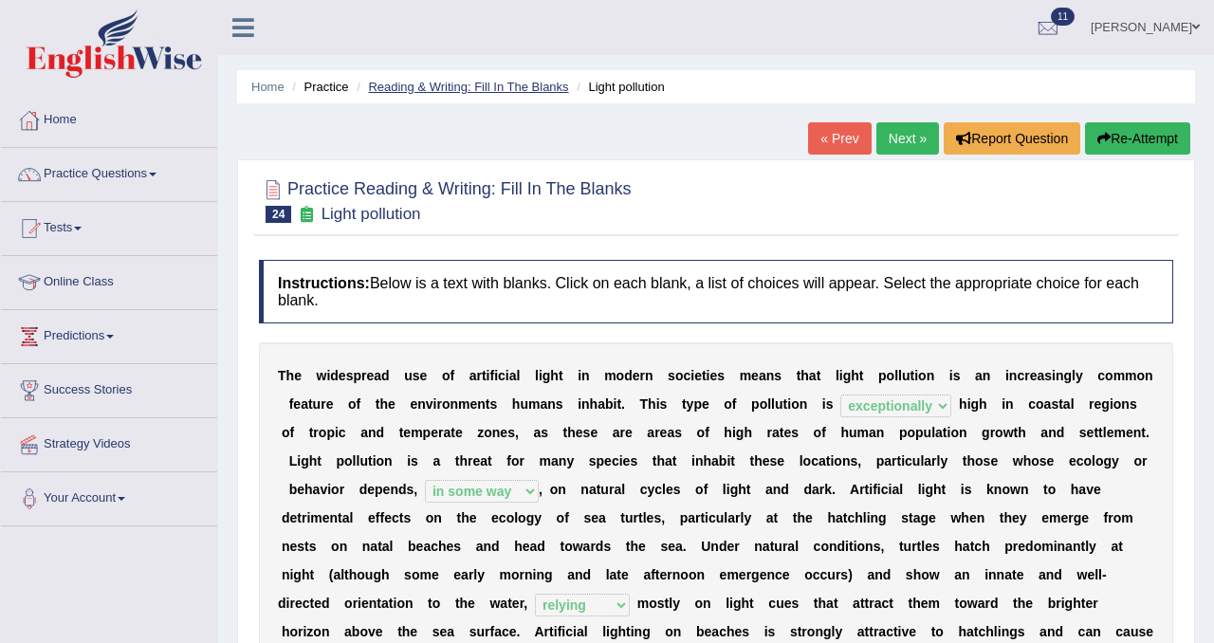
click at [411, 85] on link "Reading & Writing: Fill In The Blanks" at bounding box center [468, 87] width 200 height 14
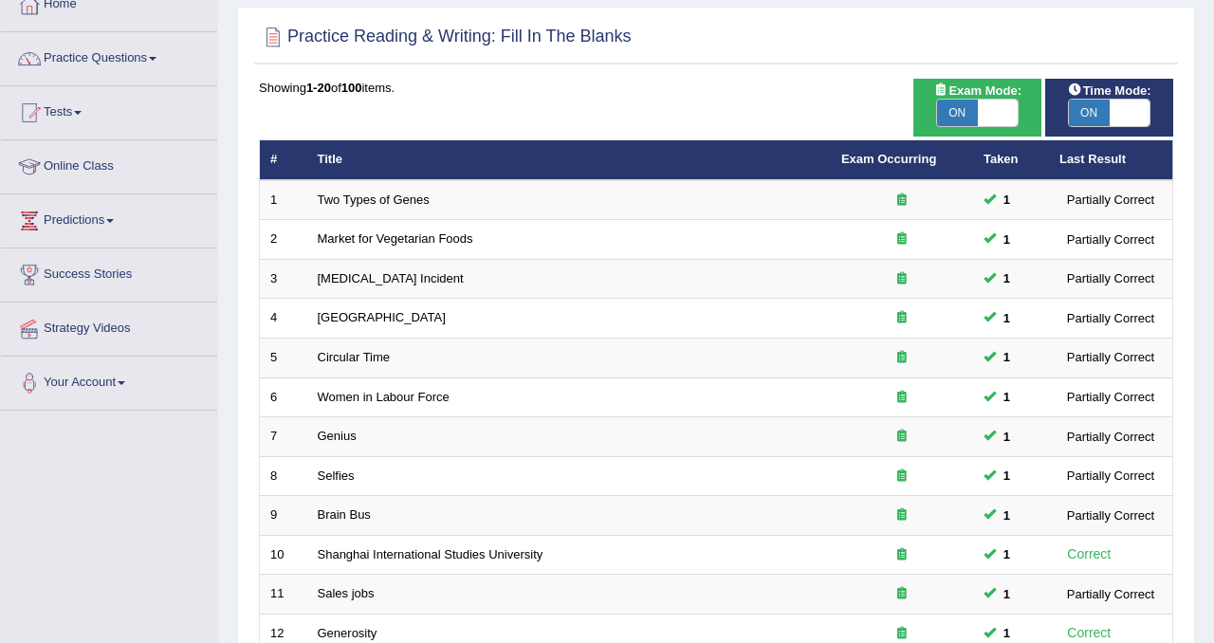
scroll to position [84, 0]
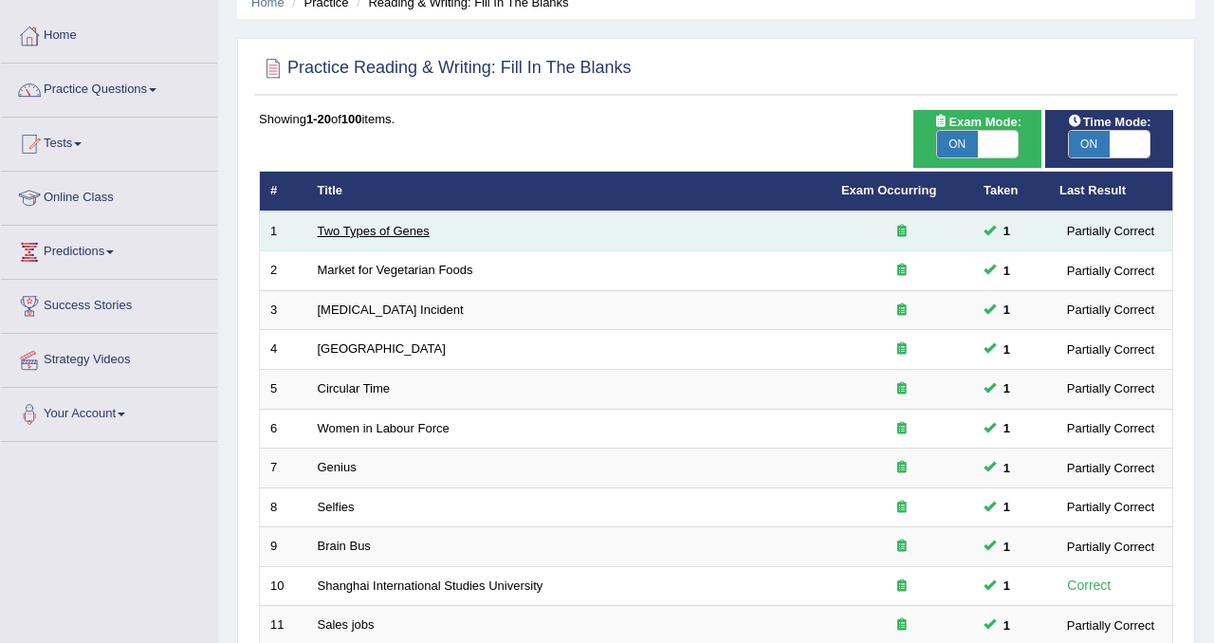
click at [403, 234] on link "Two Types of Genes" at bounding box center [374, 231] width 112 height 14
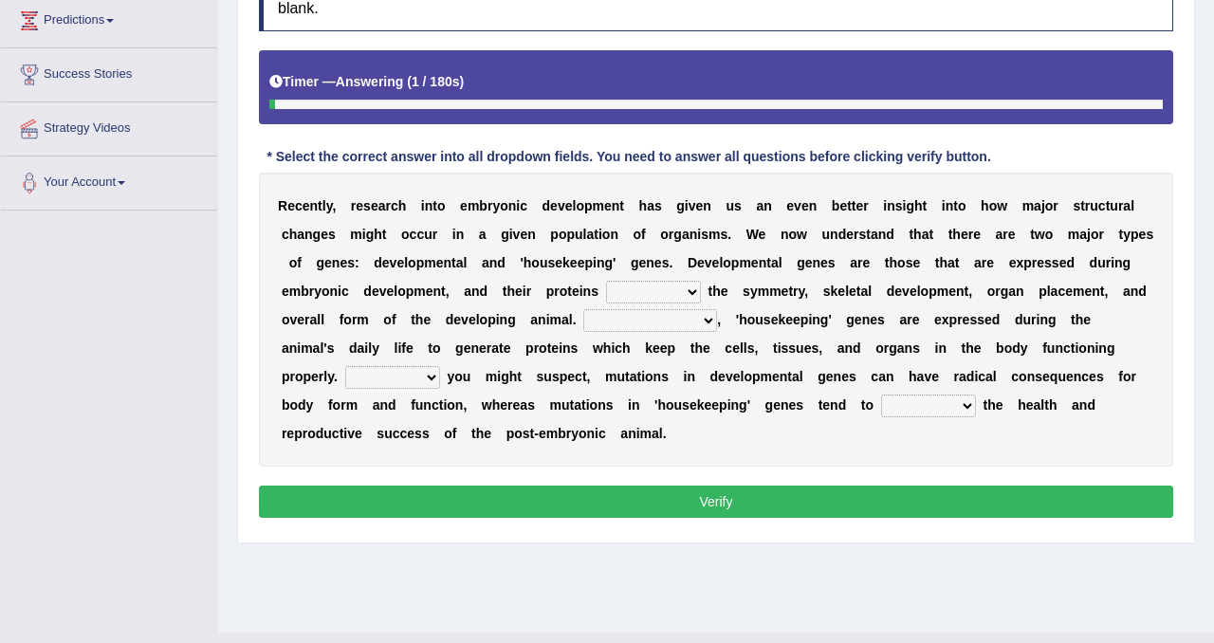
scroll to position [317, 0]
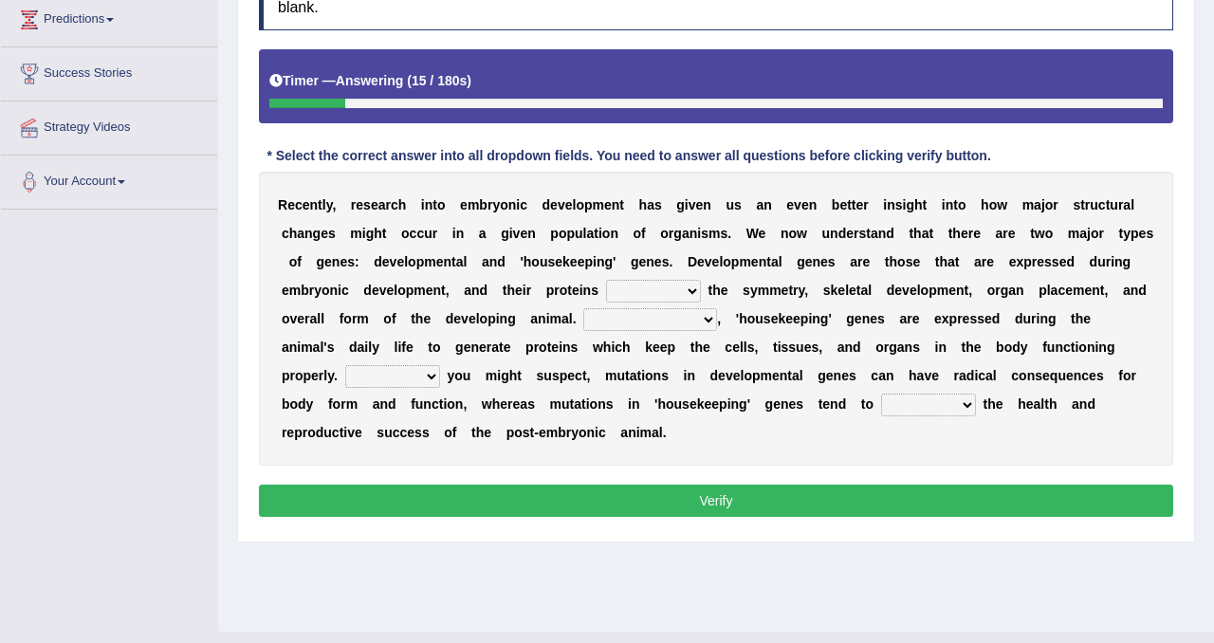
click at [680, 291] on select "push control hold elevate" at bounding box center [653, 291] width 95 height 23
select select "control"
click at [606, 280] on select "push control hold elevate" at bounding box center [653, 291] width 95 height 23
click at [674, 319] on select "Correspondingly Inclusively Conversely In contrast" at bounding box center [650, 319] width 134 height 23
select select "Conversely"
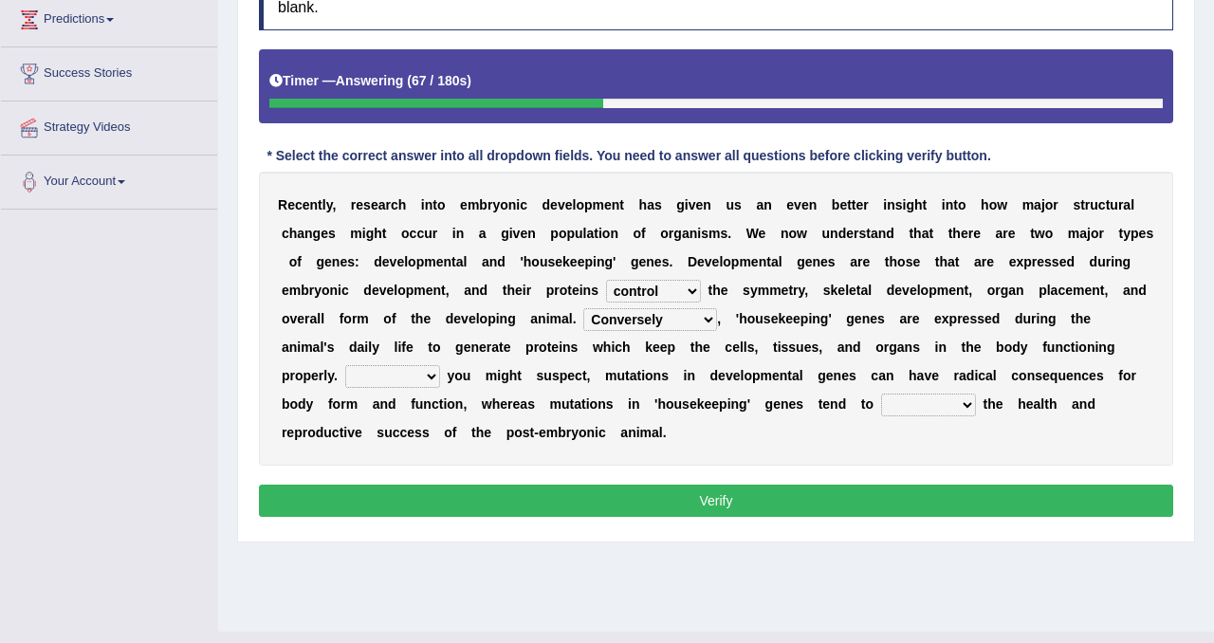
click at [583, 308] on select "Correspondingly Inclusively Conversely In contrast" at bounding box center [650, 319] width 134 height 23
click at [416, 383] on select "For As With Within" at bounding box center [392, 376] width 95 height 23
select select "As"
click at [345, 365] on select "For As With Within" at bounding box center [392, 376] width 95 height 23
click at [927, 402] on select "affect effect interrupt defect" at bounding box center [928, 405] width 95 height 23
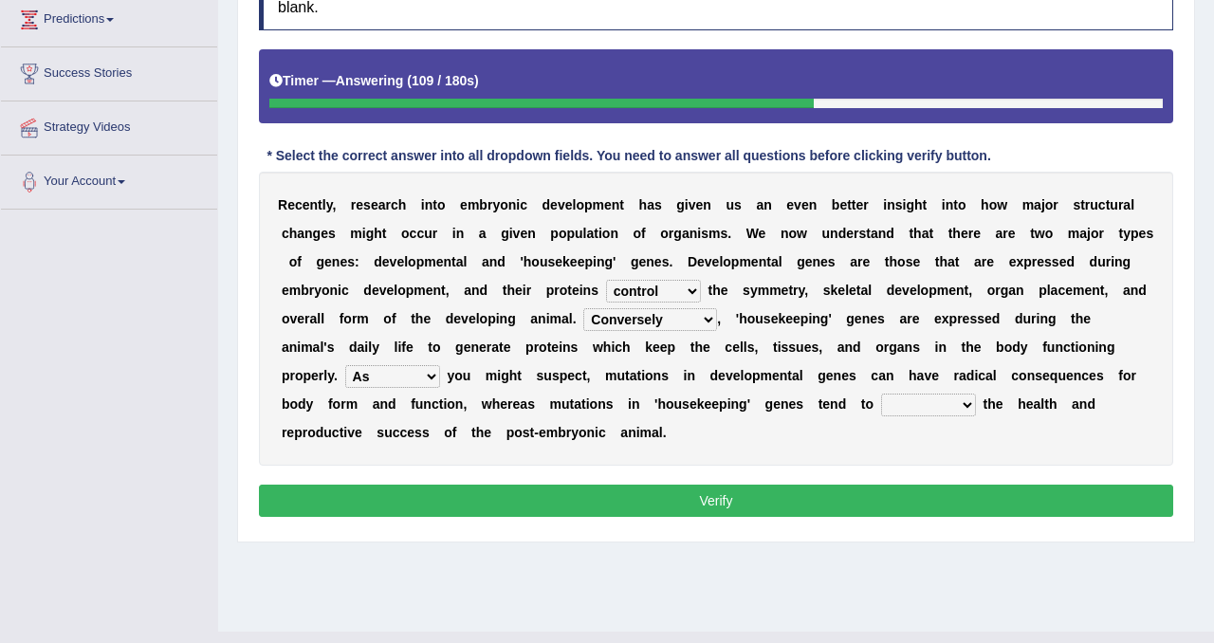
select select "affect"
click at [881, 394] on select "affect effect interrupt defect" at bounding box center [928, 405] width 95 height 23
click at [825, 495] on button "Verify" at bounding box center [716, 501] width 915 height 32
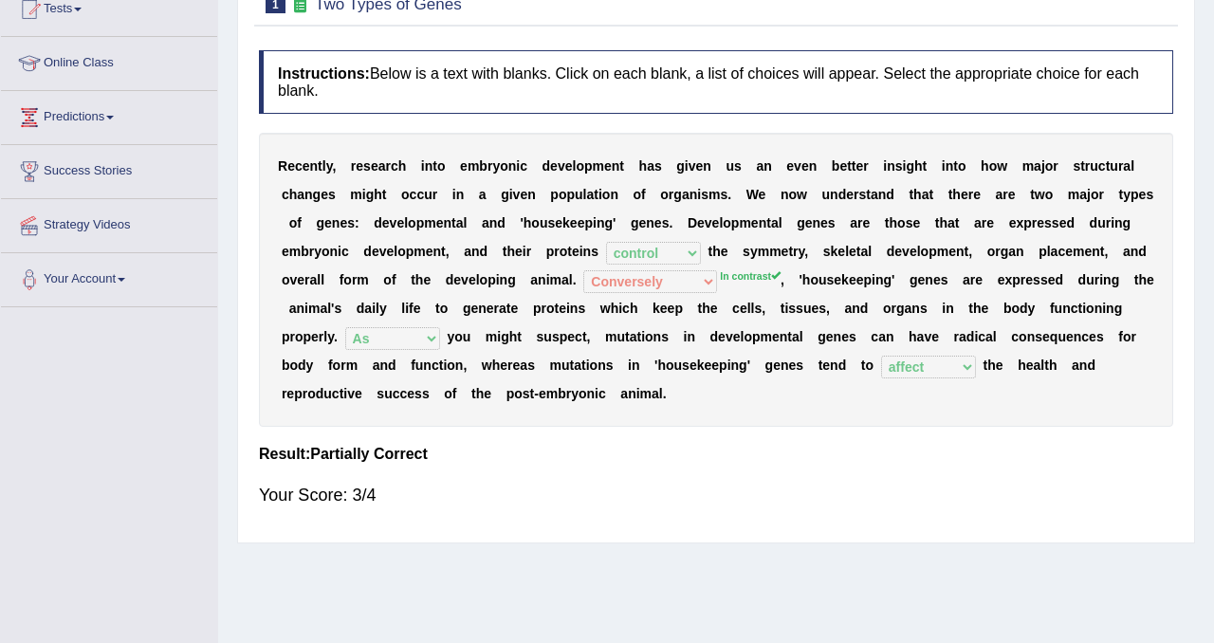
scroll to position [0, 0]
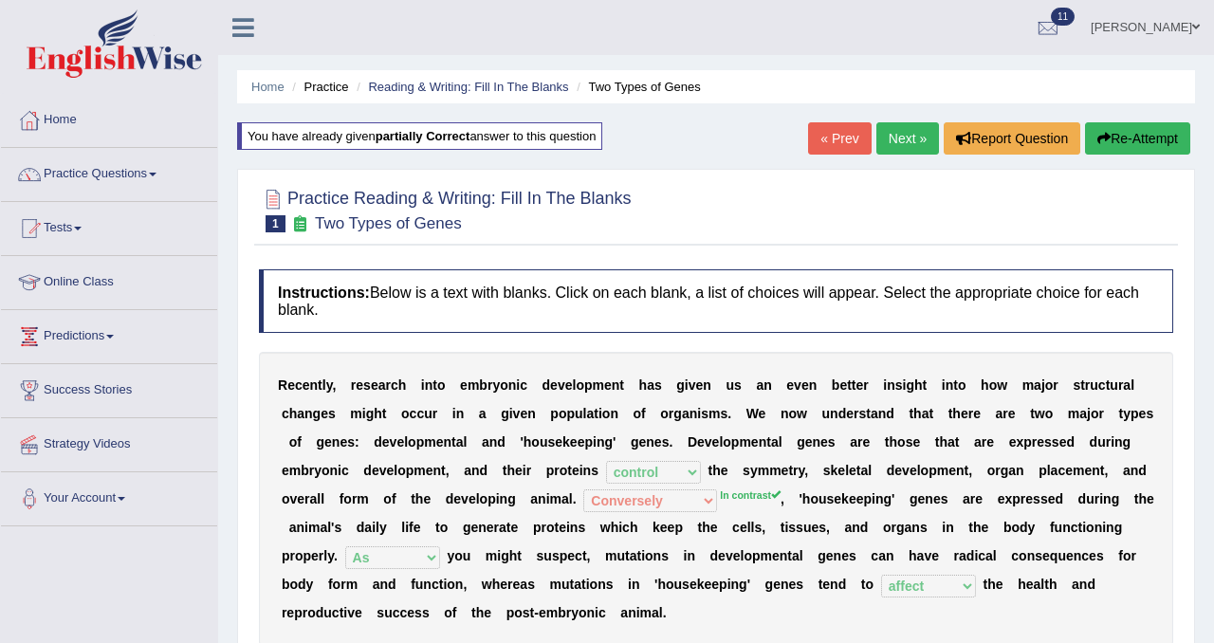
click at [913, 143] on link "Next »" at bounding box center [908, 138] width 63 height 32
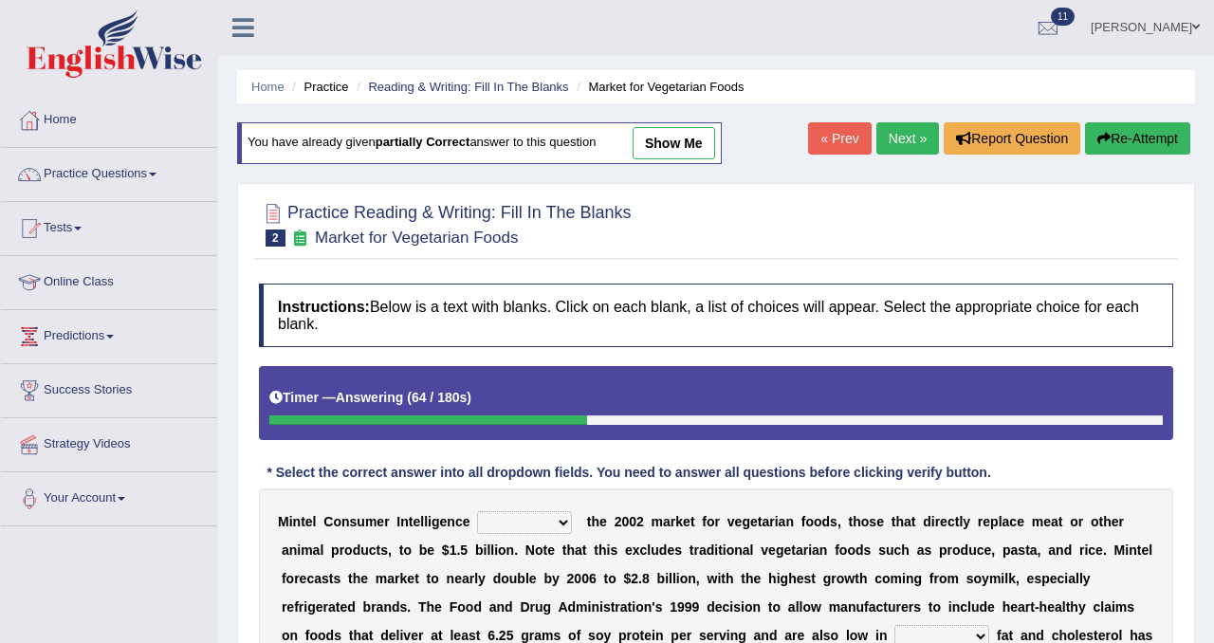
click at [1113, 139] on button "Re-Attempt" at bounding box center [1137, 138] width 105 height 32
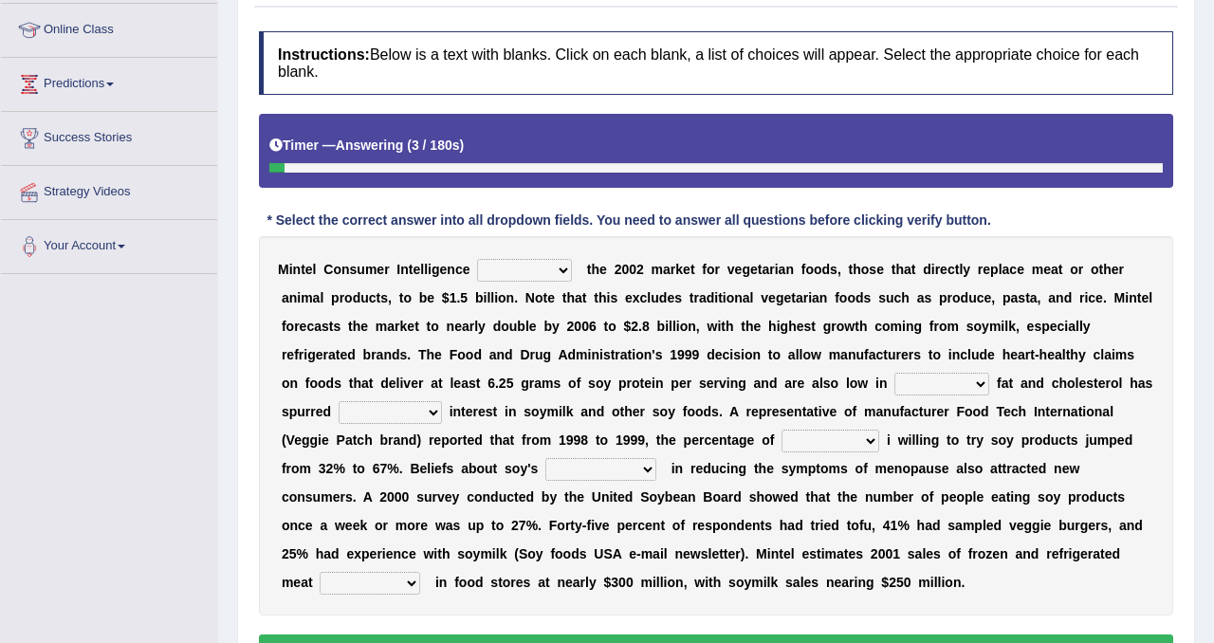
scroll to position [258, 0]
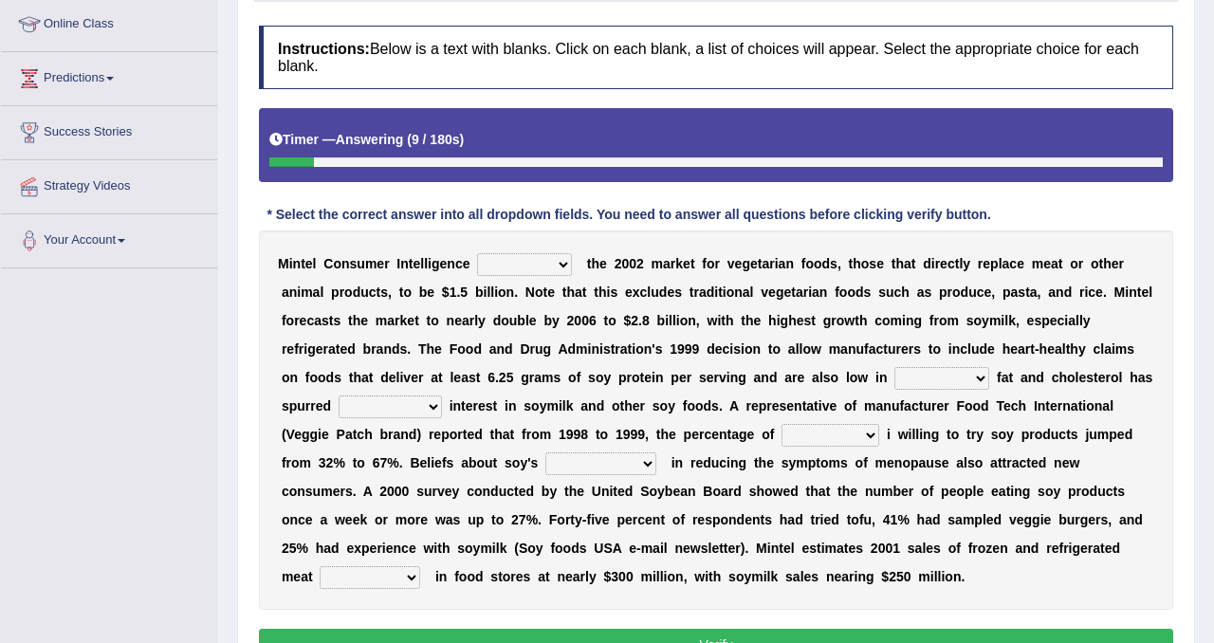
click at [531, 262] on select "deals fulfills creates estimates" at bounding box center [524, 264] width 95 height 23
select select "estimates"
click at [478, 253] on select "deals fulfills creates estimates" at bounding box center [524, 264] width 95 height 23
click at [523, 274] on select "deals fulfills creates estimates" at bounding box center [524, 264] width 95 height 23
click at [959, 379] on select "saturated solid acid liquid" at bounding box center [942, 378] width 95 height 23
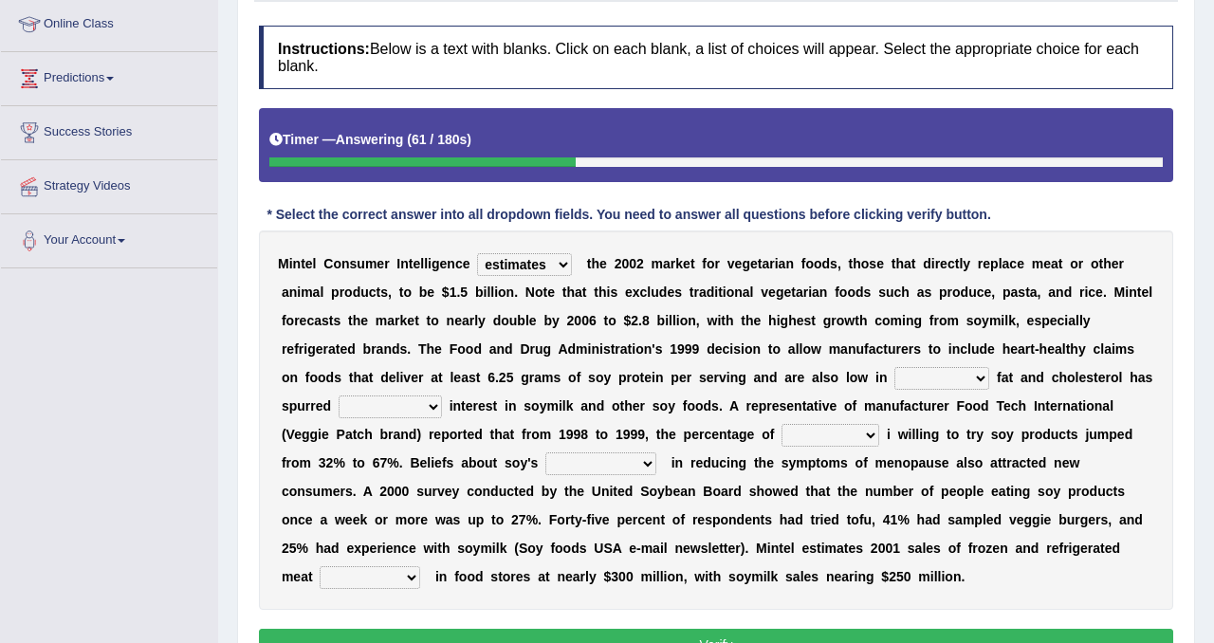
select select "saturated"
click at [895, 367] on select "saturated solid acid liquid" at bounding box center [942, 378] width 95 height 23
click at [388, 404] on select "good big tremendous extreme" at bounding box center [390, 407] width 103 height 23
select select "tremendous"
click at [339, 396] on select "good big tremendous extreme" at bounding box center [390, 407] width 103 height 23
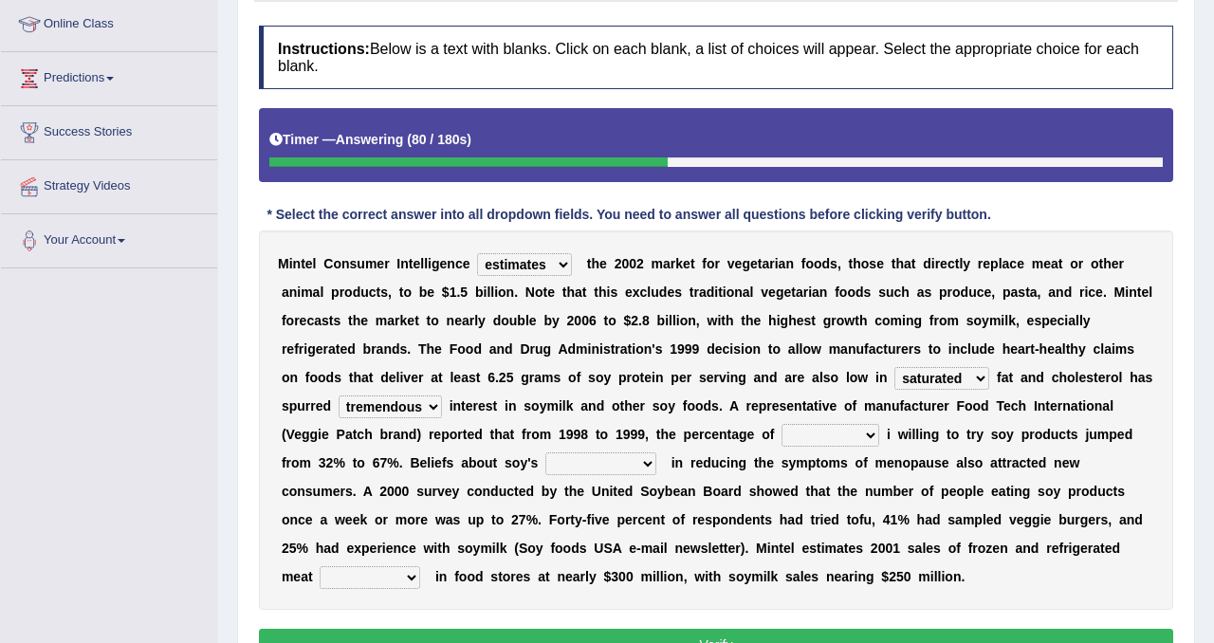
click at [412, 406] on select "good big tremendous extreme" at bounding box center [390, 407] width 103 height 23
click at [827, 435] on select "guests consumers customers clients" at bounding box center [831, 435] width 98 height 23
select select "consumers"
click at [783, 424] on select "guests consumers customers clients" at bounding box center [831, 435] width 98 height 23
click at [604, 459] on select "effectiveness timeliness efficiency goodness" at bounding box center [601, 464] width 111 height 23
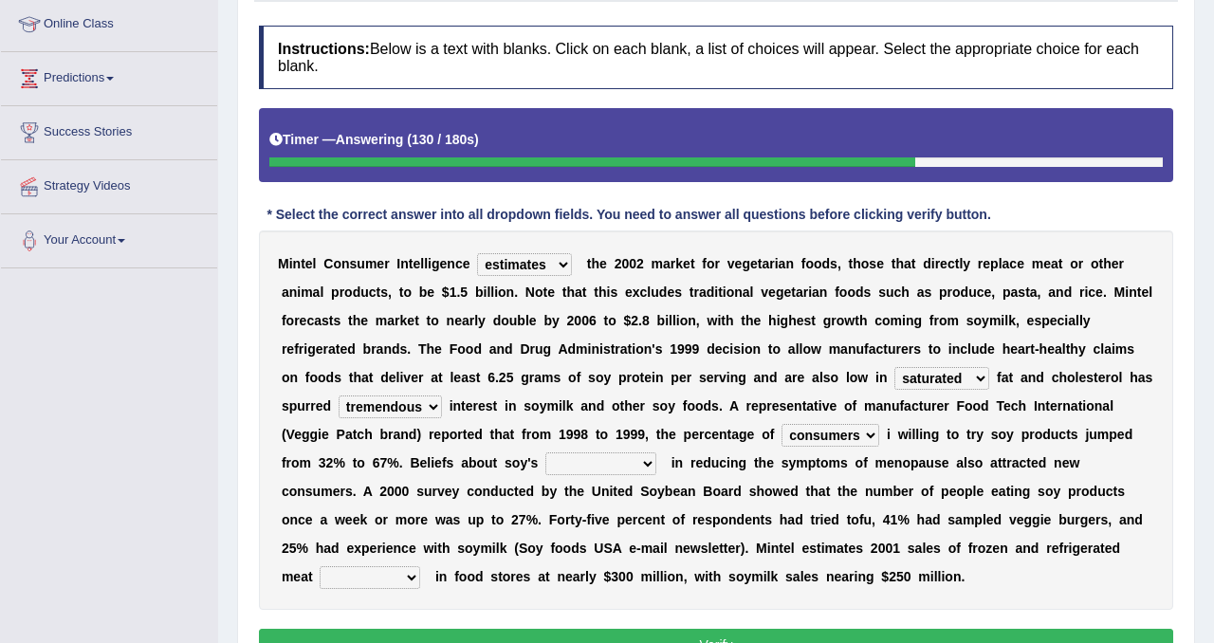
select select "effectiveness"
click at [547, 453] on select "effectiveness timeliness efficiency goodness" at bounding box center [601, 464] width 111 height 23
click at [346, 584] on select "foods choices staffs alternatives" at bounding box center [370, 577] width 101 height 23
select select "choices"
click at [321, 566] on select "foods choices staffs alternatives" at bounding box center [370, 577] width 101 height 23
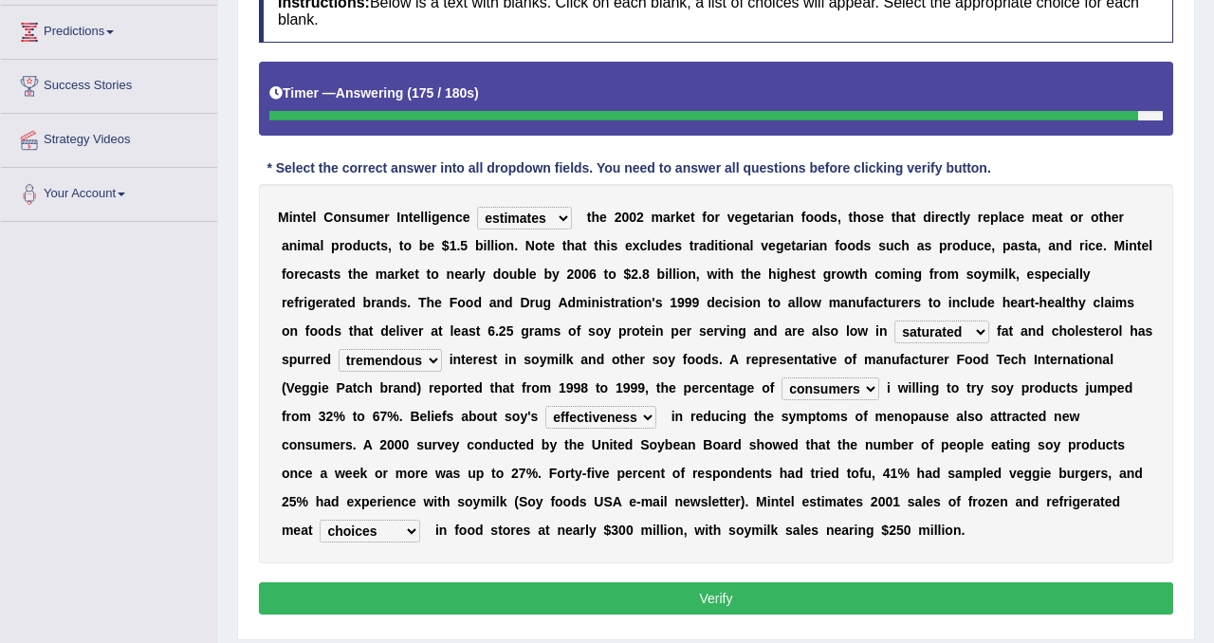
scroll to position [363, 0]
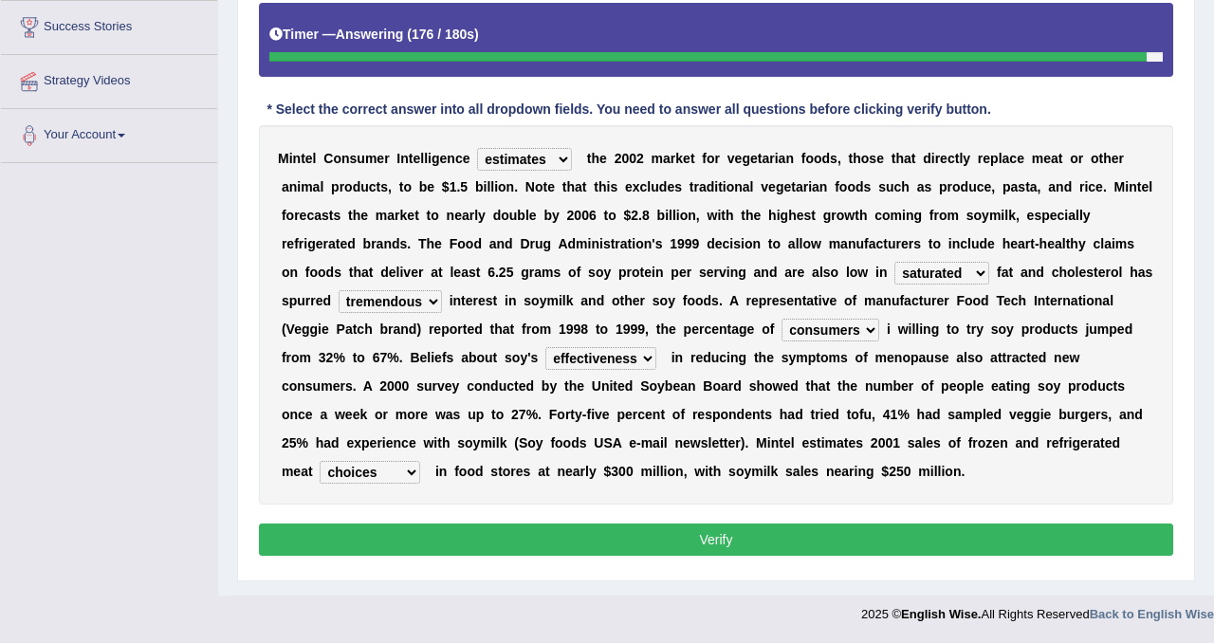
click at [430, 525] on button "Verify" at bounding box center [716, 540] width 915 height 32
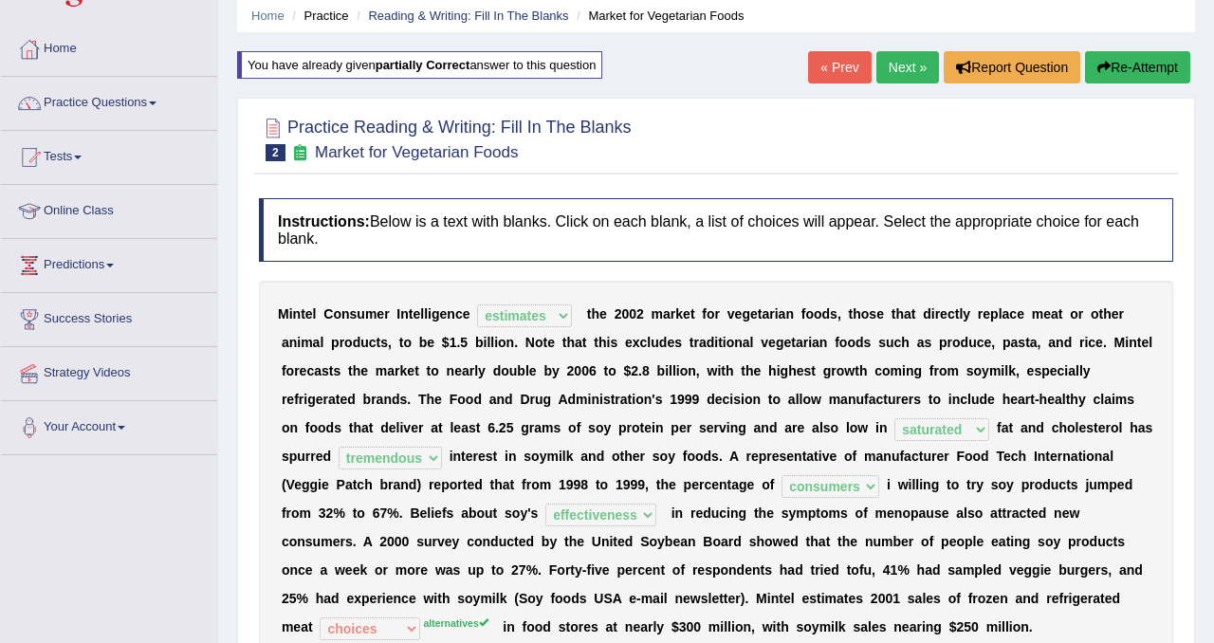
scroll to position [0, 0]
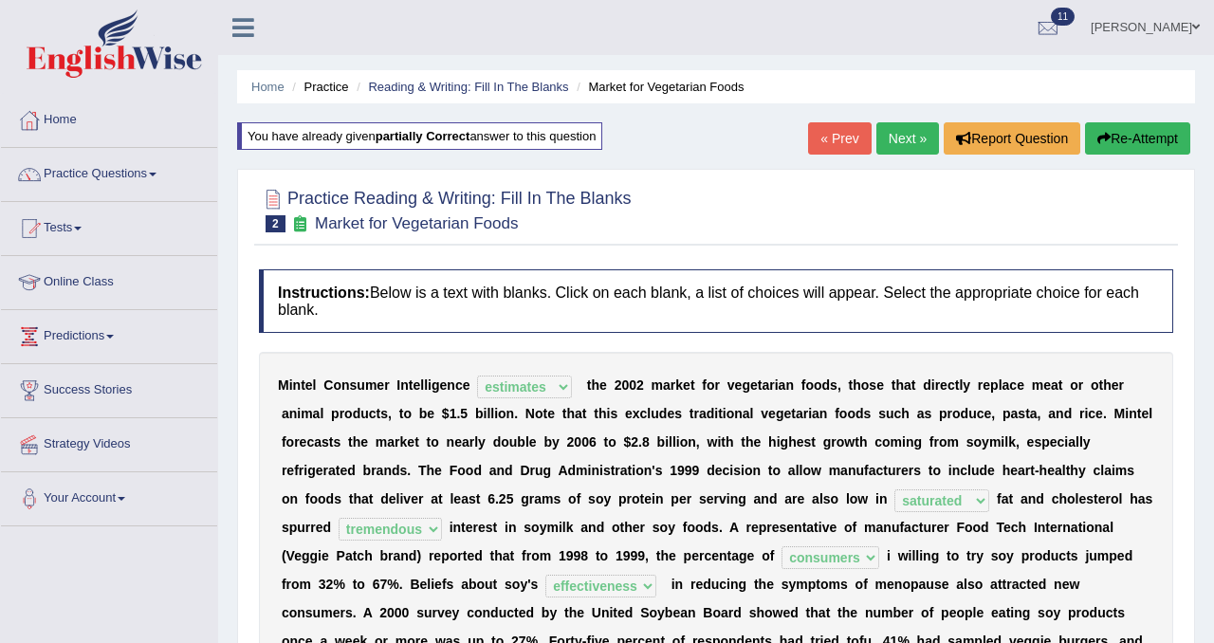
click at [900, 139] on link "Next »" at bounding box center [908, 138] width 63 height 32
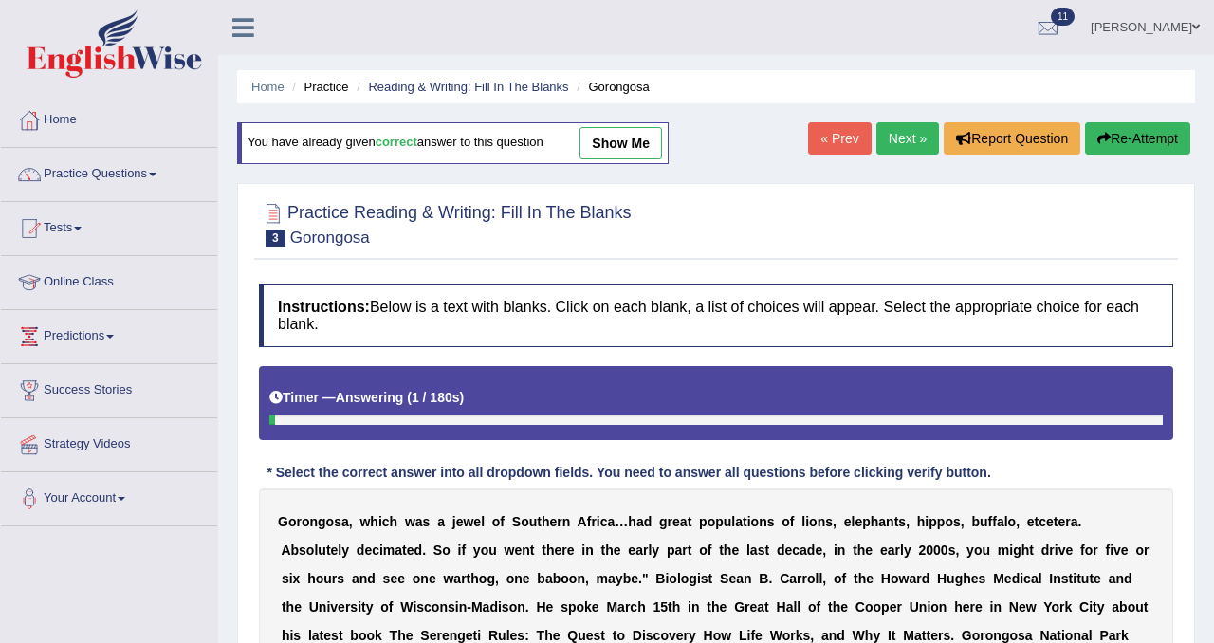
click at [910, 136] on link "Next »" at bounding box center [908, 138] width 63 height 32
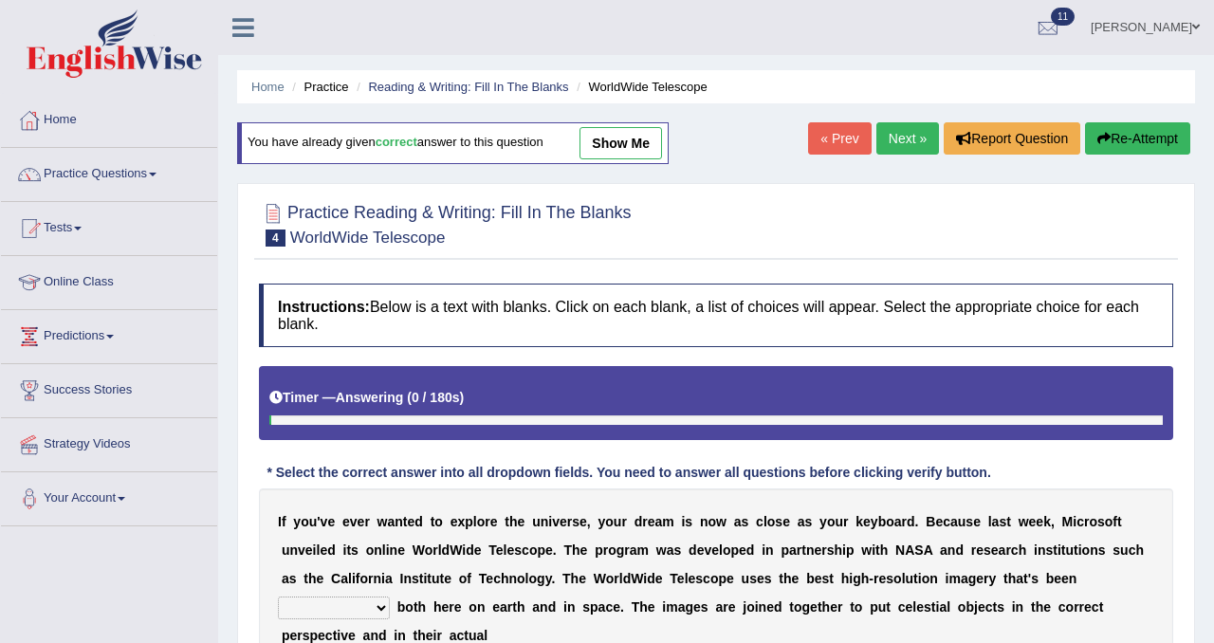
click at [910, 136] on link "Next »" at bounding box center [908, 138] width 63 height 32
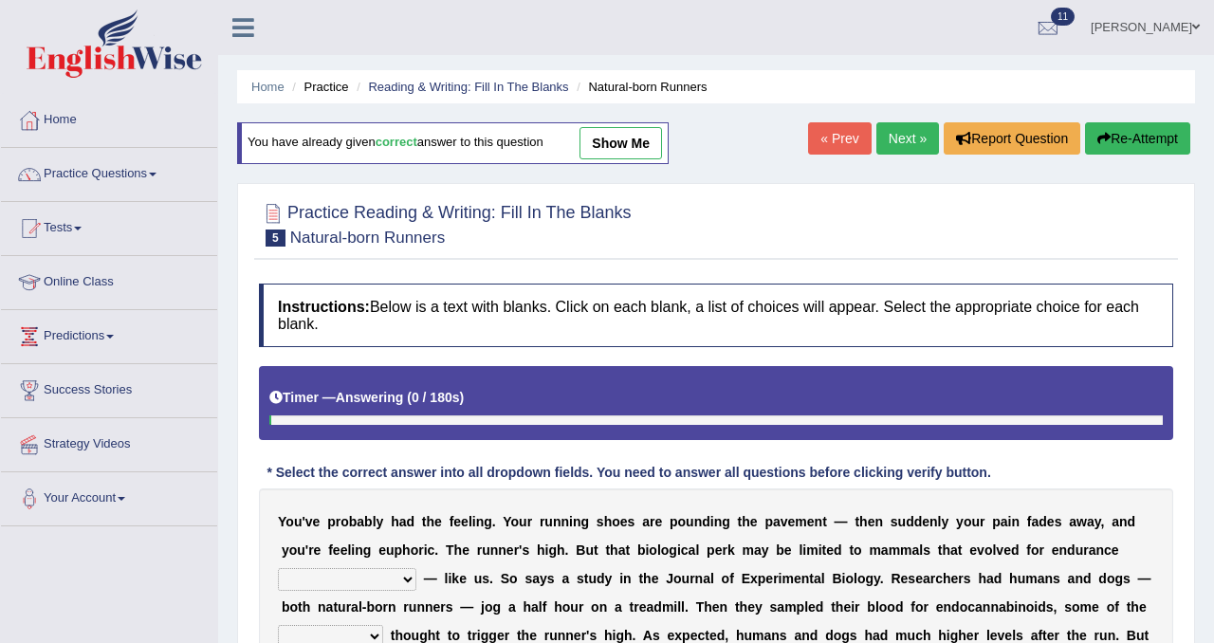
click at [910, 136] on link "Next »" at bounding box center [908, 138] width 63 height 32
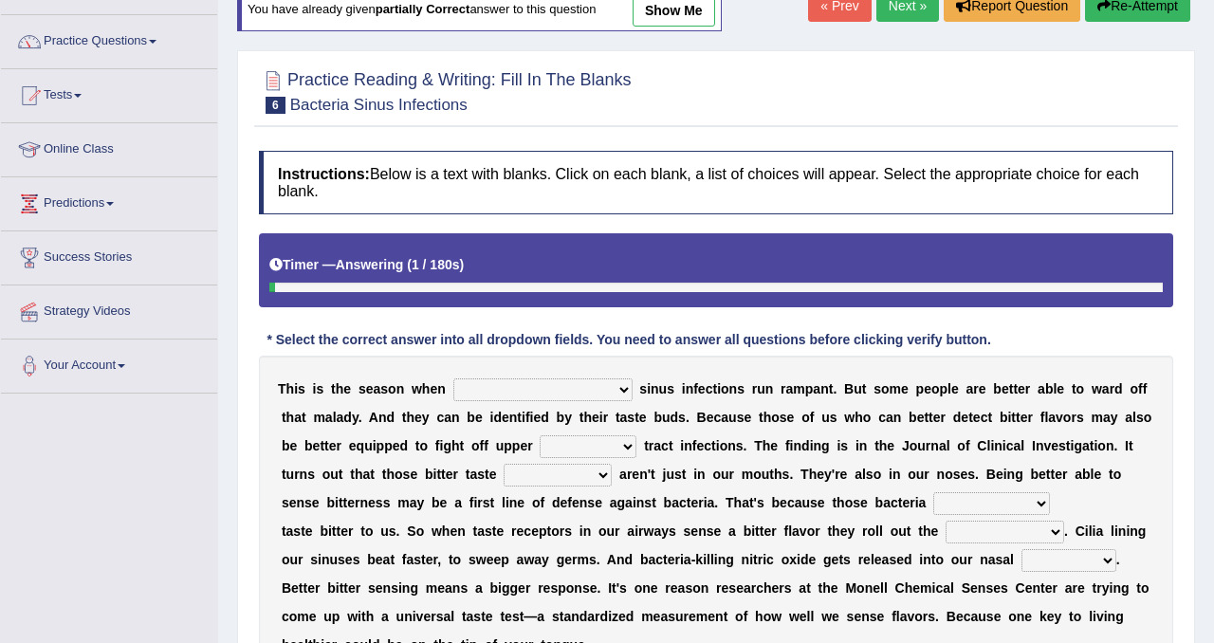
scroll to position [301, 0]
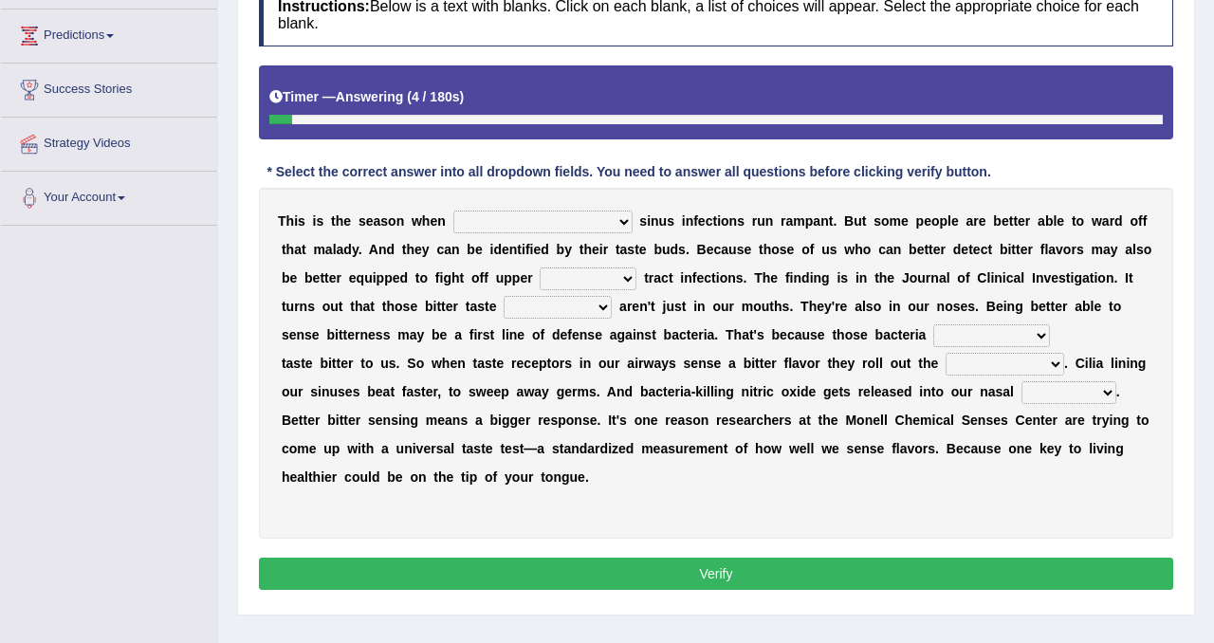
click at [528, 223] on select "conventicle [DEMOGRAPHIC_DATA] bacterial prissier" at bounding box center [543, 222] width 179 height 23
select select "bacterial"
click at [454, 211] on select "conventicle [DEMOGRAPHIC_DATA] bacterial prissier" at bounding box center [543, 222] width 179 height 23
click at [543, 277] on select "faulty respiratory togae gawky" at bounding box center [588, 279] width 97 height 23
select select "respiratory"
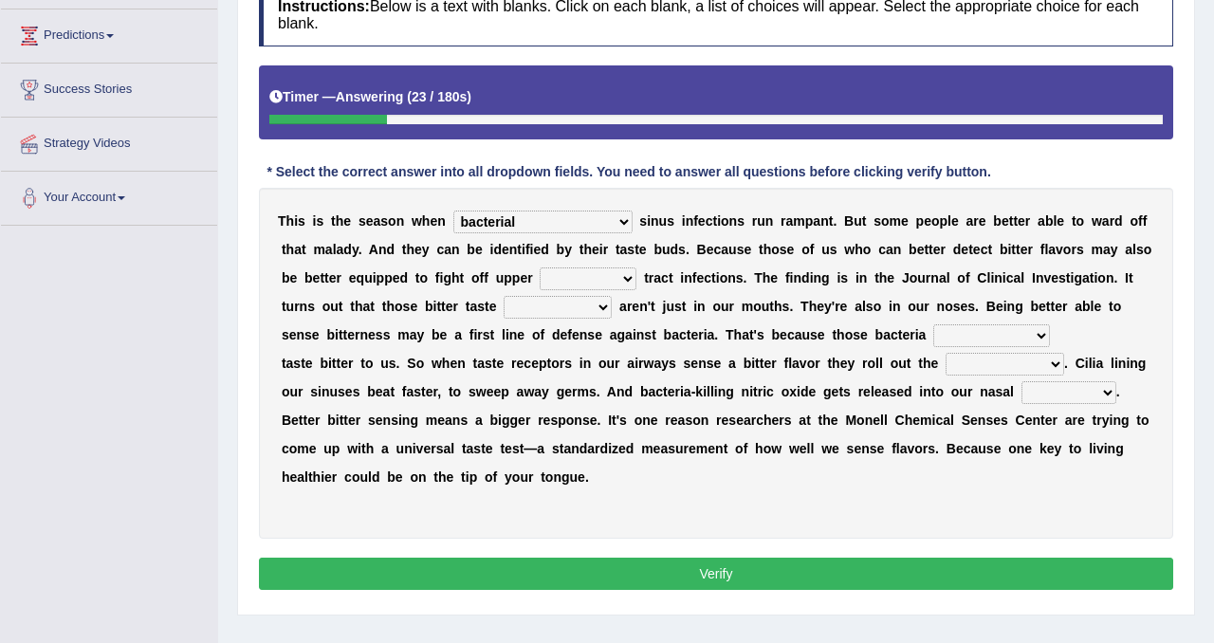
click at [540, 268] on select "faulty respiratory togae gawky" at bounding box center [588, 279] width 97 height 23
click at [504, 309] on select "depressions dinners submissions receptors" at bounding box center [558, 307] width 108 height 23
select select "receptors"
click at [504, 296] on select "depressions dinners submissions receptors" at bounding box center [558, 307] width 108 height 23
click at [934, 332] on select "purposelessly actually diagonally providently" at bounding box center [992, 335] width 117 height 23
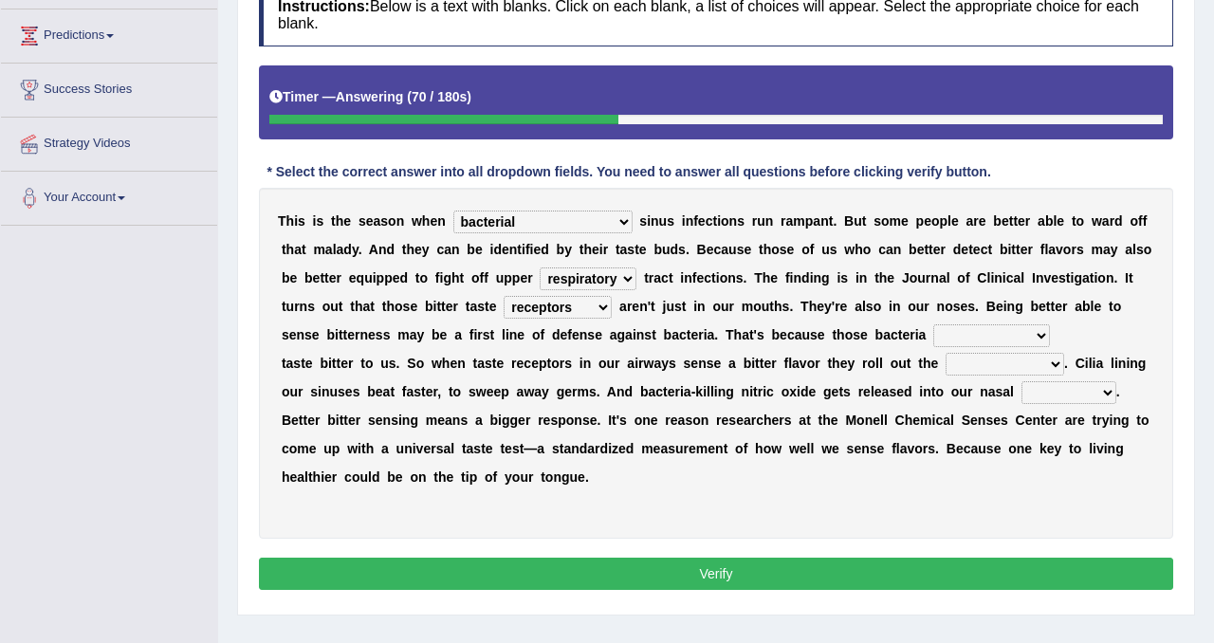
select select "actually"
click at [934, 324] on select "purposelessly actually diagonally providently" at bounding box center [992, 335] width 117 height 23
click at [971, 372] on select "defenses contradictions chestnuts pelvis" at bounding box center [1005, 364] width 119 height 23
select select "defenses"
click at [946, 353] on select "defenses contradictions chestnuts pelvis" at bounding box center [1005, 364] width 119 height 23
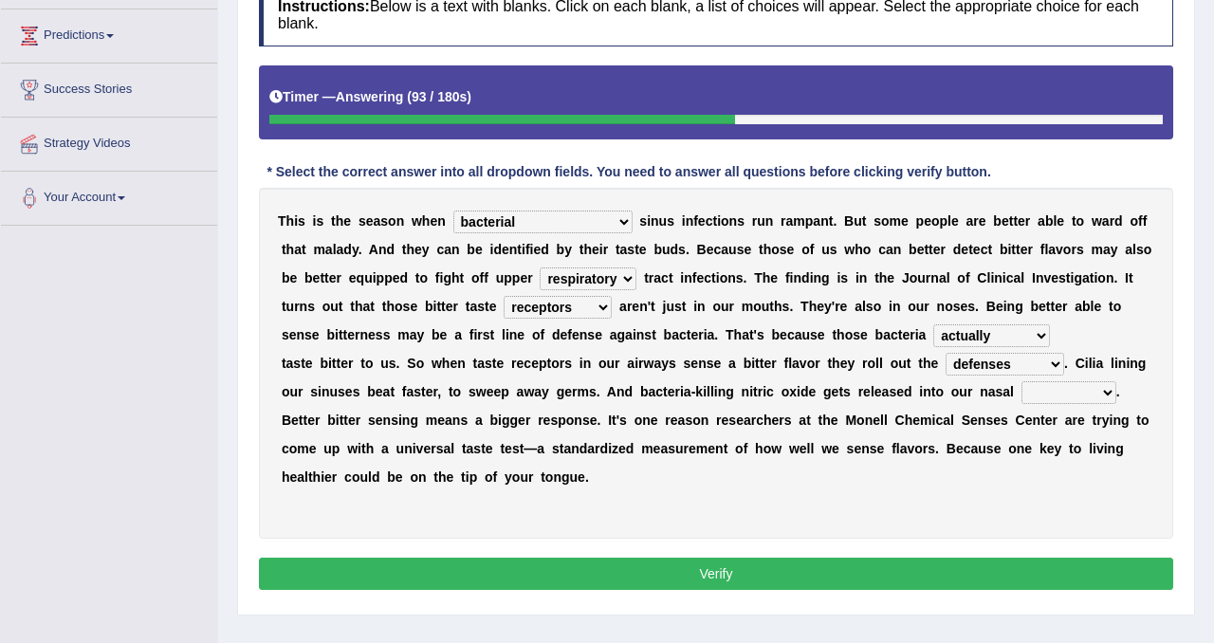
click at [1053, 390] on select "causalities localities infirmities cavities" at bounding box center [1069, 392] width 95 height 23
select select "cavities"
click at [1022, 381] on select "causalities localities infirmities cavities" at bounding box center [1069, 392] width 95 height 23
click at [1082, 401] on select "causalities localities infirmities cavities" at bounding box center [1069, 392] width 95 height 23
click at [902, 573] on button "Verify" at bounding box center [716, 574] width 915 height 32
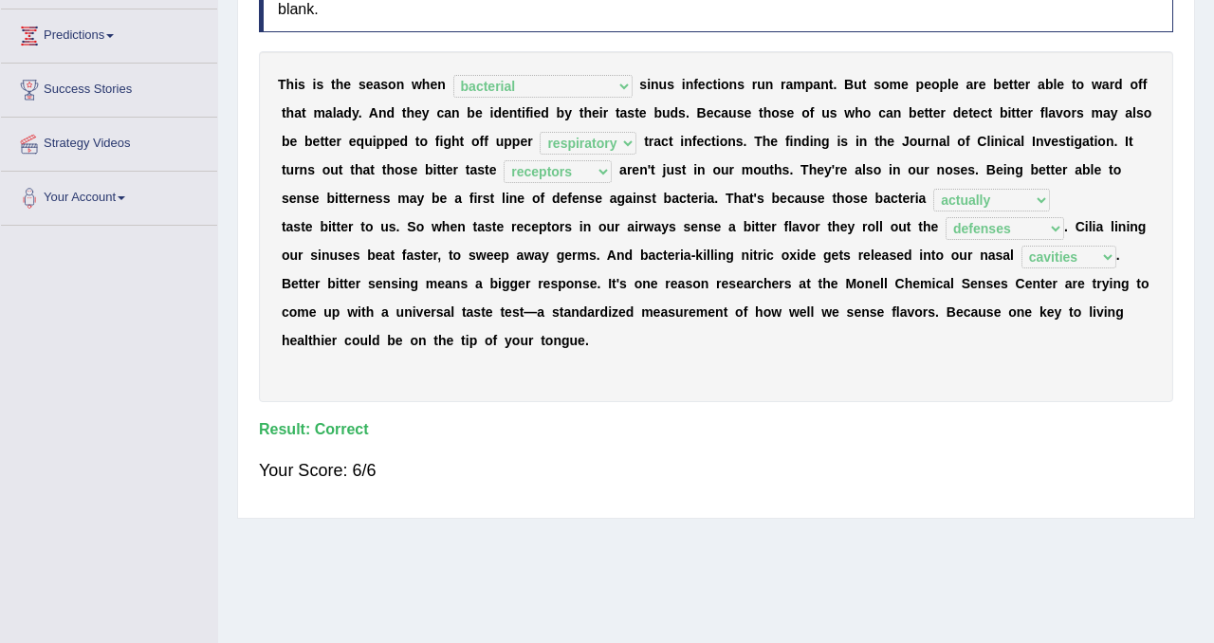
scroll to position [0, 0]
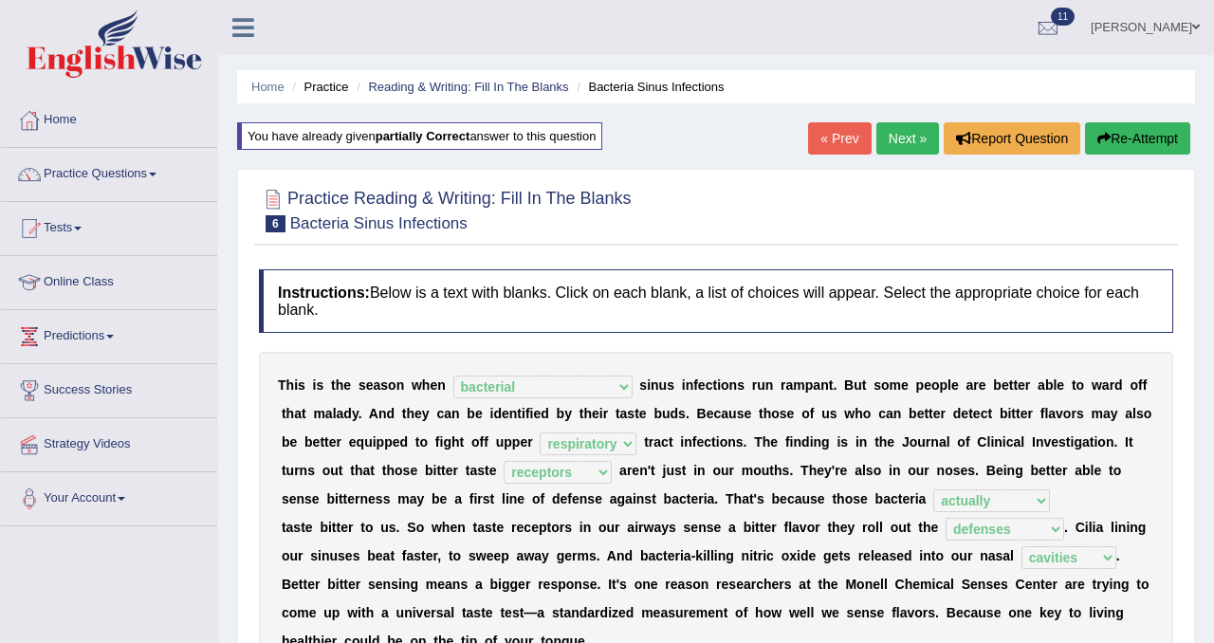
click at [896, 131] on link "Next »" at bounding box center [908, 138] width 63 height 32
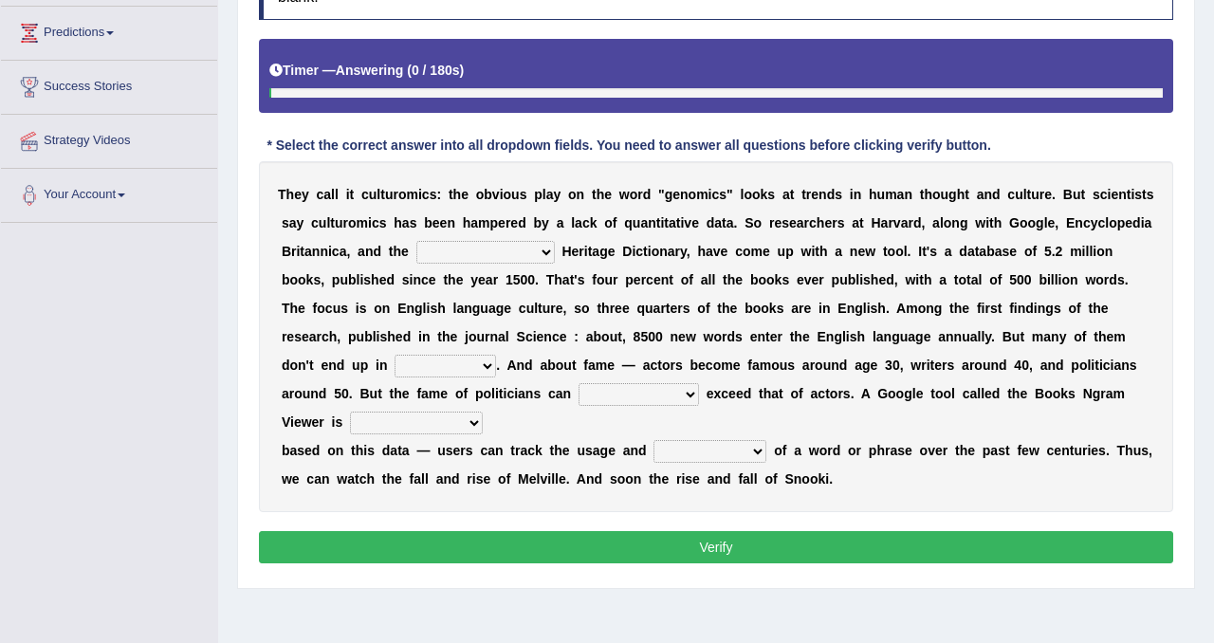
scroll to position [310, 0]
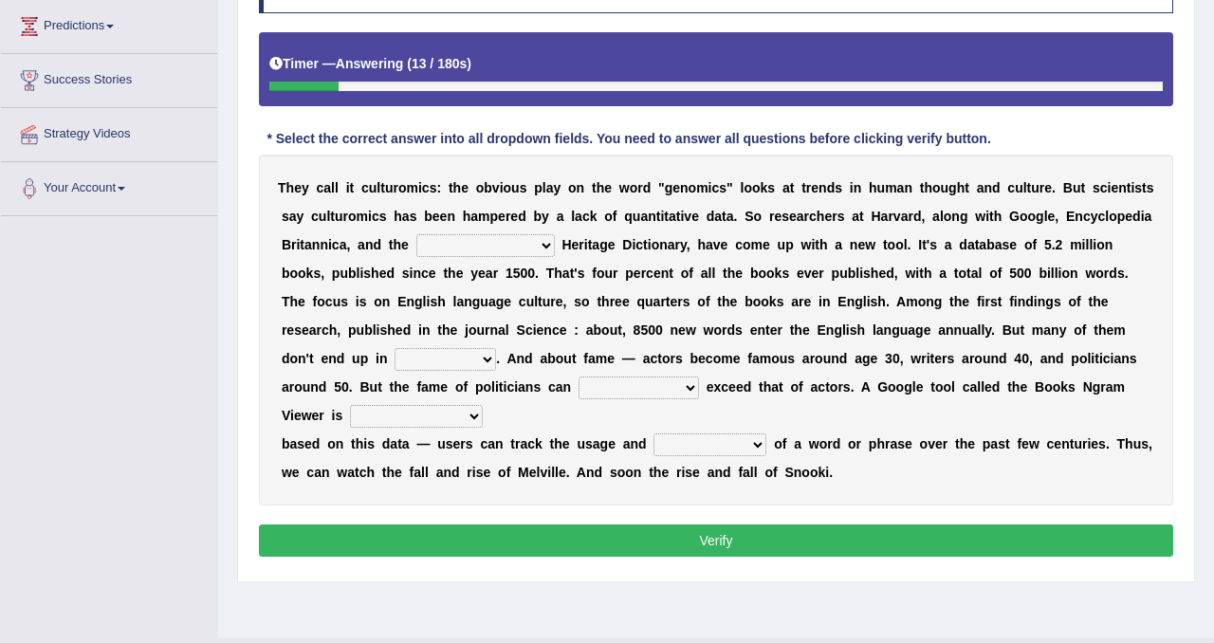
click at [518, 254] on select "Mettlesome Silicon [MEDICAL_DATA] American" at bounding box center [486, 245] width 139 height 23
select select "American"
click at [417, 234] on select "Mettlesome Silicon [MEDICAL_DATA] American" at bounding box center [486, 245] width 139 height 23
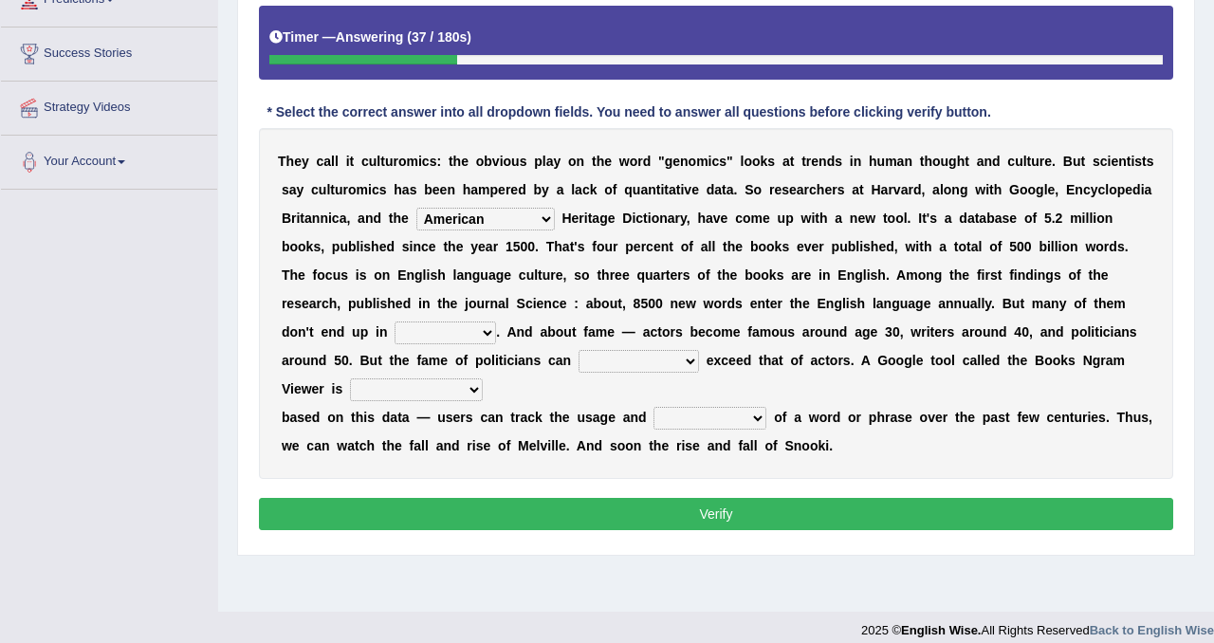
scroll to position [353, 0]
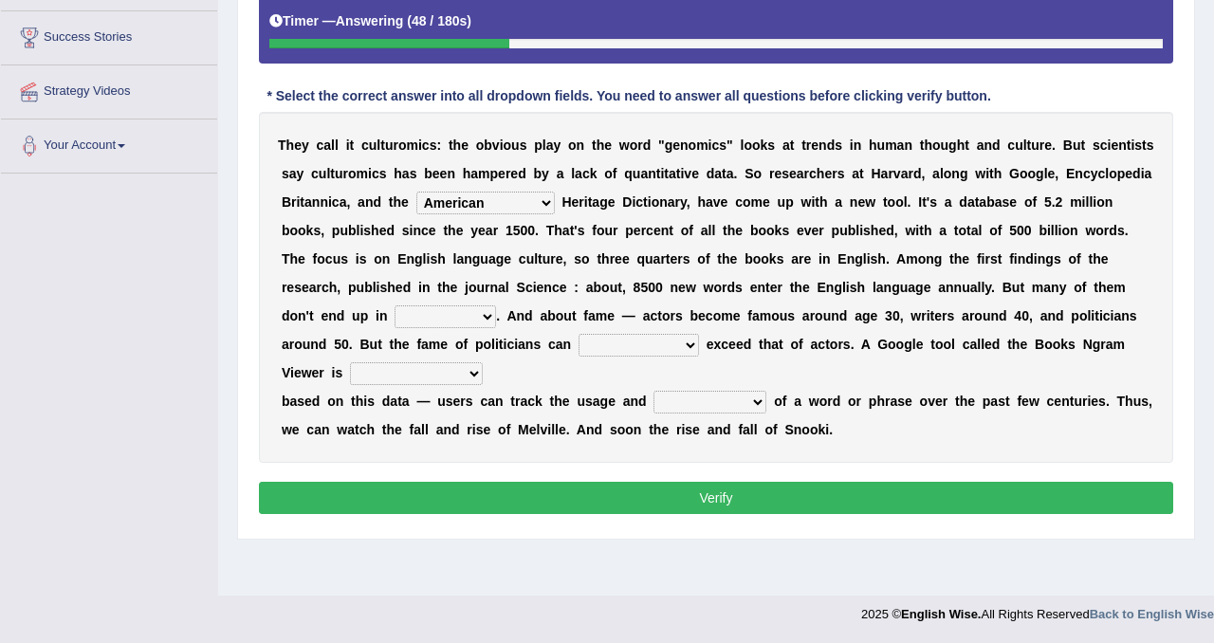
click at [365, 330] on div "T h e y c a l l i t c u l t u r o m i c s : t h e o b v i o u s p l a y o n t h…" at bounding box center [716, 287] width 915 height 351
click at [395, 316] on select "veterinaries fairies dictionaries smithies" at bounding box center [446, 317] width 102 height 23
select select "dictionaries"
click at [395, 306] on select "veterinaries fairies dictionaries smithies" at bounding box center [446, 317] width 102 height 23
click at [579, 336] on select "intelligibly eventually venturesomely preferably" at bounding box center [639, 345] width 120 height 23
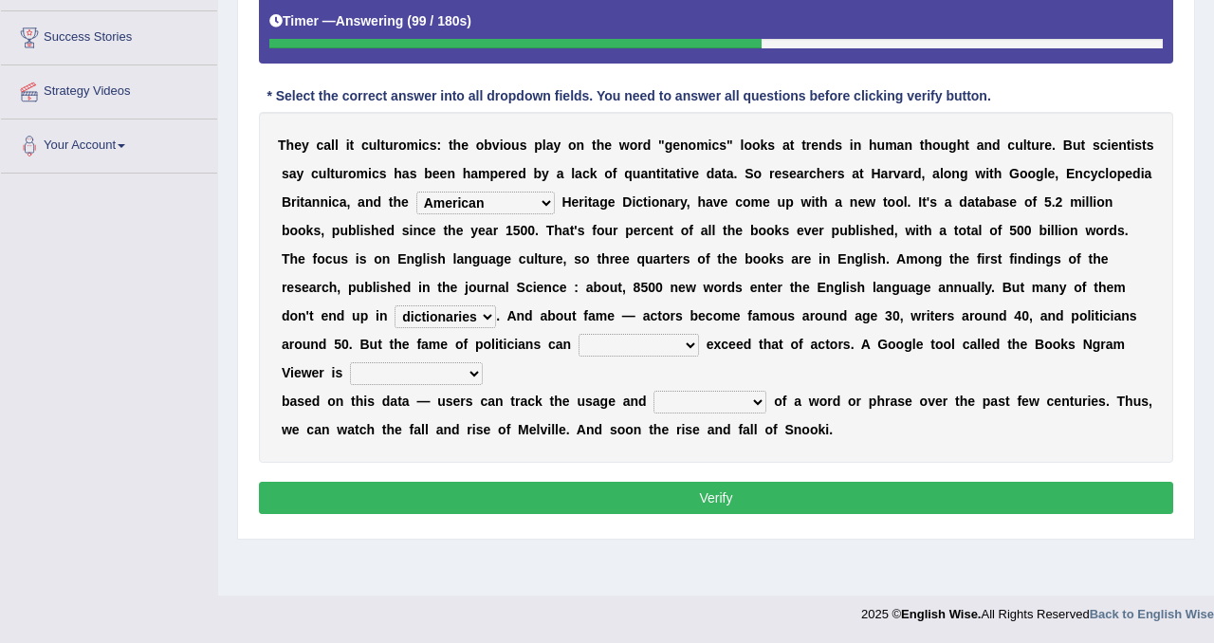
select select "eventually"
click at [579, 334] on select "intelligibly eventually venturesomely preferably" at bounding box center [639, 345] width 120 height 23
click at [385, 384] on select "nonoccupational nonbreakable trainable available" at bounding box center [416, 373] width 133 height 23
click at [350, 362] on select "nonoccupational nonbreakable trainable available" at bounding box center [416, 373] width 133 height 23
click at [386, 384] on select "nonoccupational nonbreakable trainable available" at bounding box center [416, 373] width 133 height 23
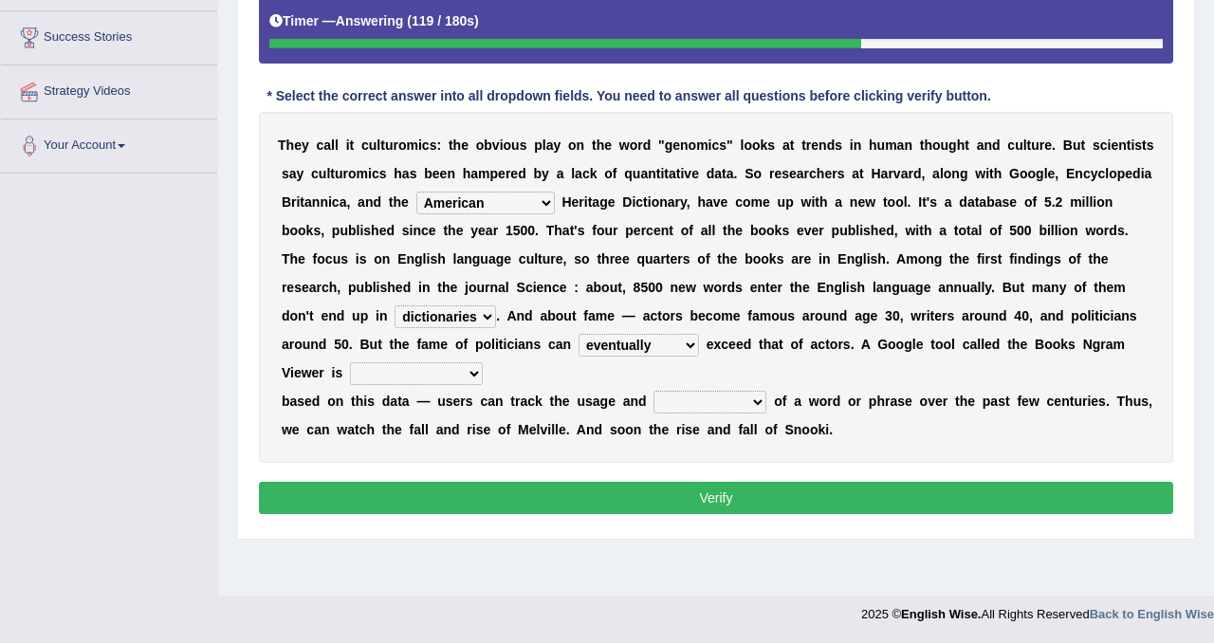
click at [397, 370] on select "nonoccupational nonbreakable trainable available" at bounding box center [416, 373] width 133 height 23
select select "available"
click at [350, 362] on select "nonoccupational nonbreakable trainable available" at bounding box center [416, 373] width 133 height 23
click at [706, 412] on select "frequency derisory drearily inappreciably" at bounding box center [710, 402] width 113 height 23
select select "frequency"
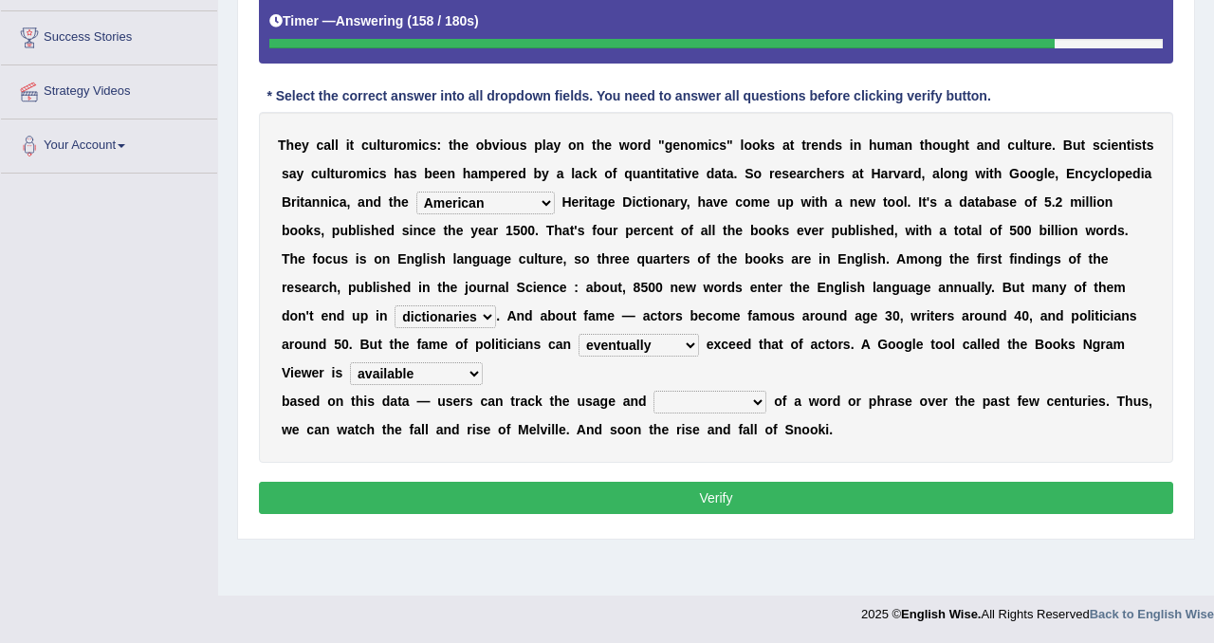
click at [655, 391] on select "frequency derisory drearily inappreciably" at bounding box center [710, 402] width 113 height 23
click at [651, 501] on button "Verify" at bounding box center [716, 498] width 915 height 32
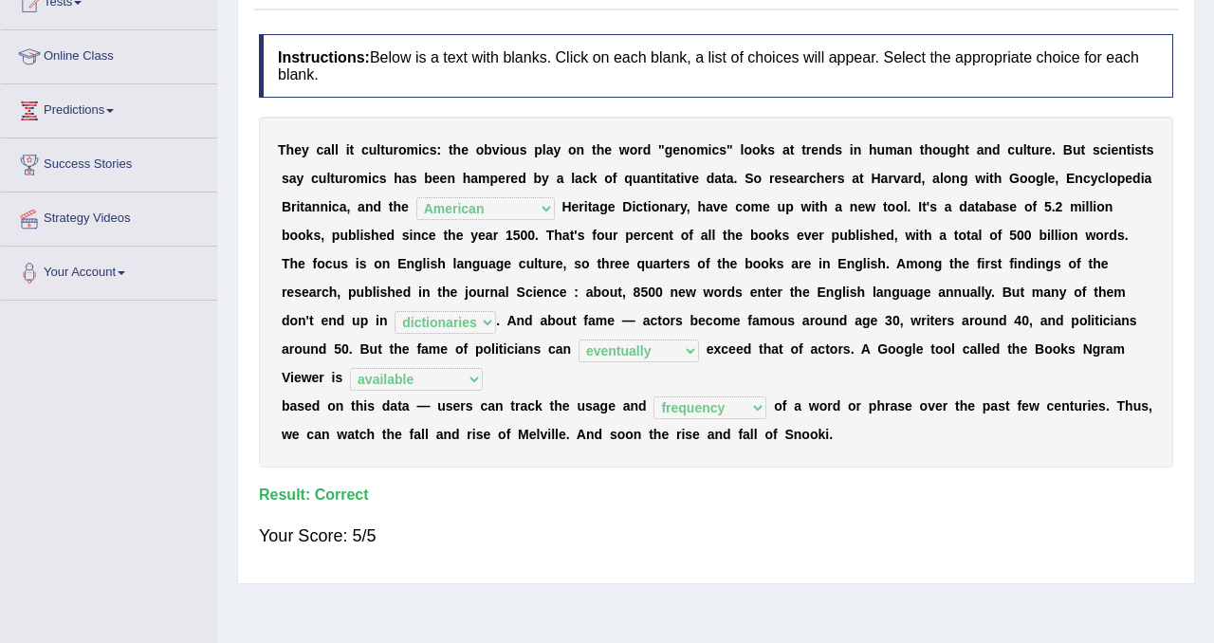
scroll to position [0, 0]
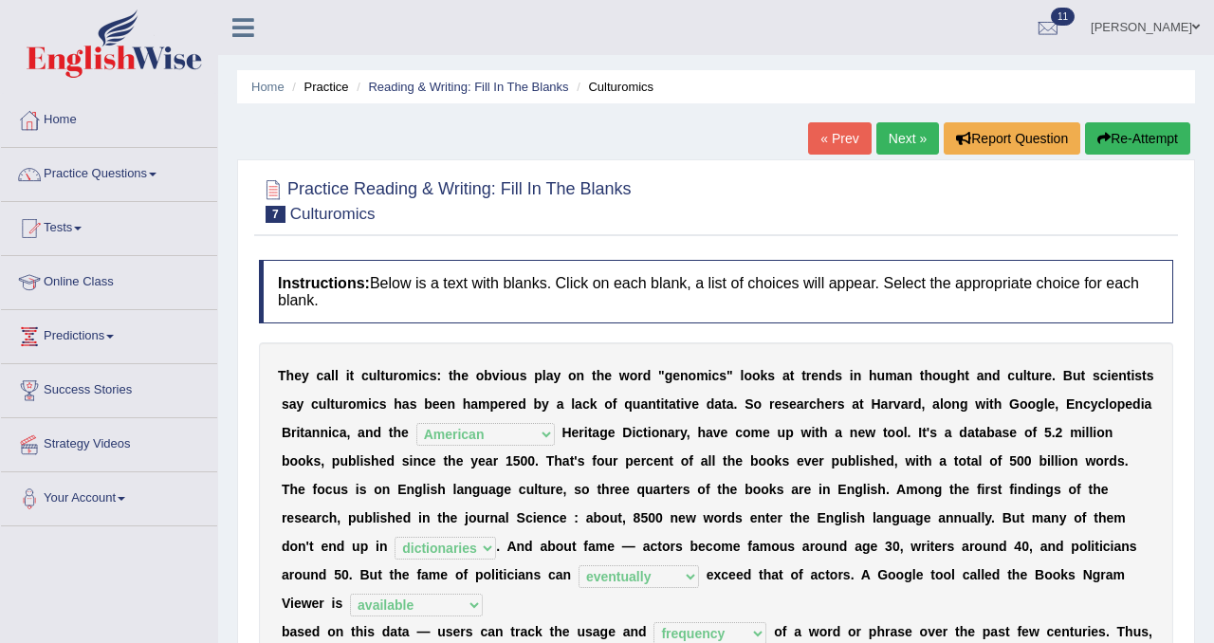
click at [917, 120] on div "Home Practice Reading & Writing: Fill In The Blanks Culturomics « Prev Next » R…" at bounding box center [716, 474] width 996 height 949
click at [907, 140] on link "Next »" at bounding box center [908, 138] width 63 height 32
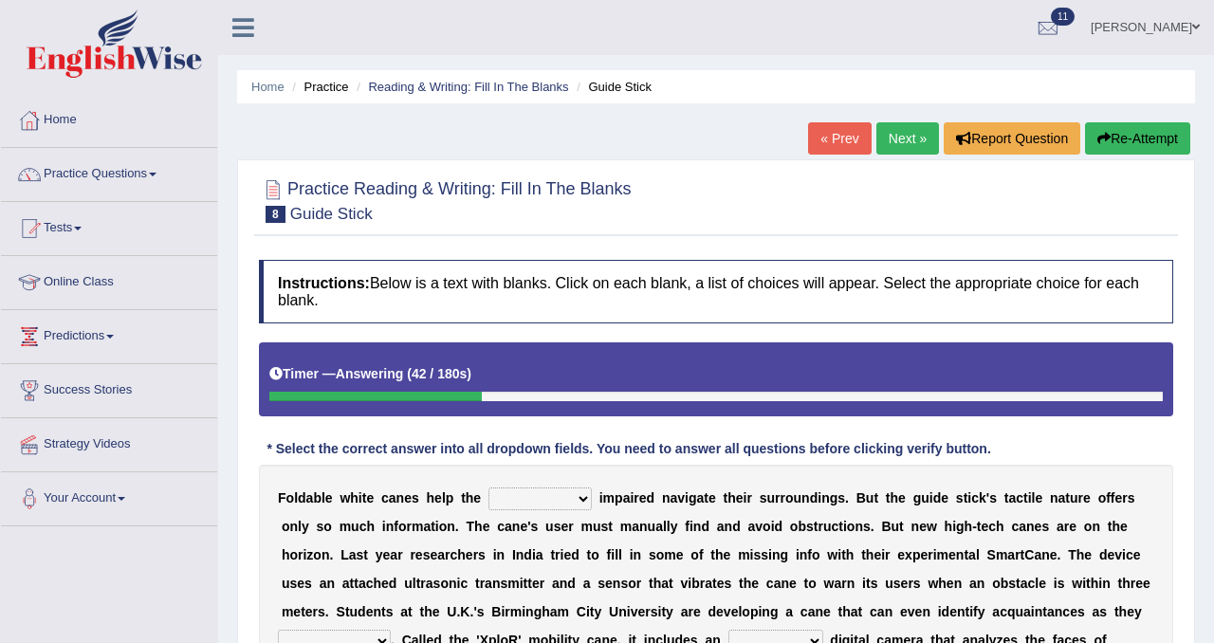
click at [1130, 125] on button "Re-Attempt" at bounding box center [1137, 138] width 105 height 32
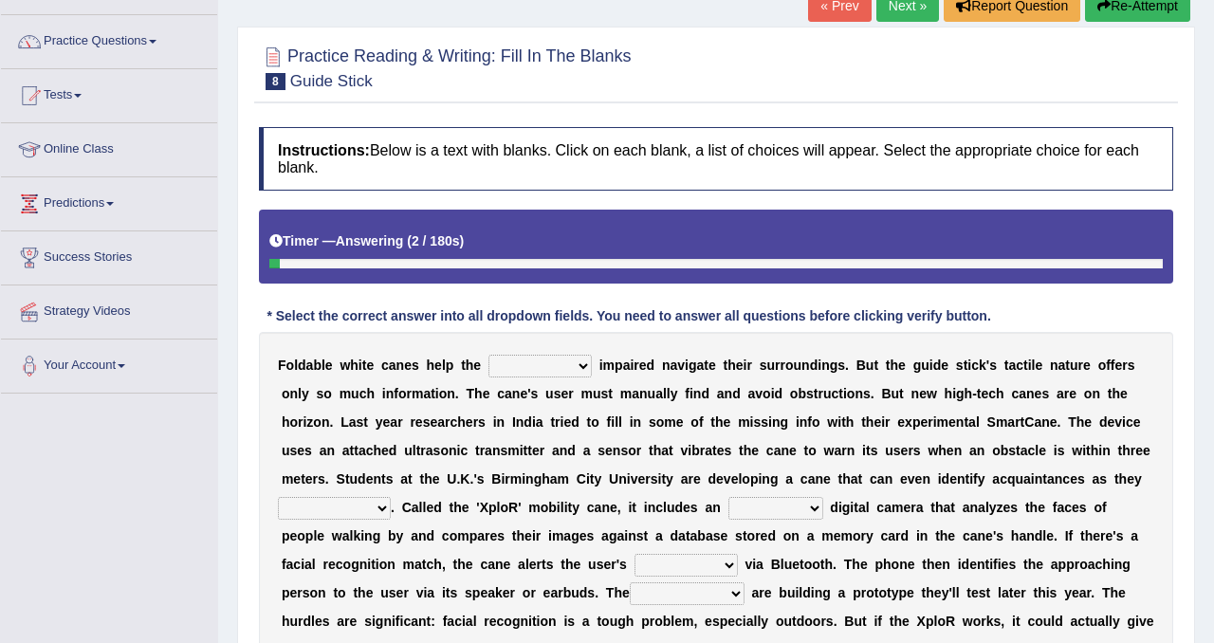
scroll to position [135, 0]
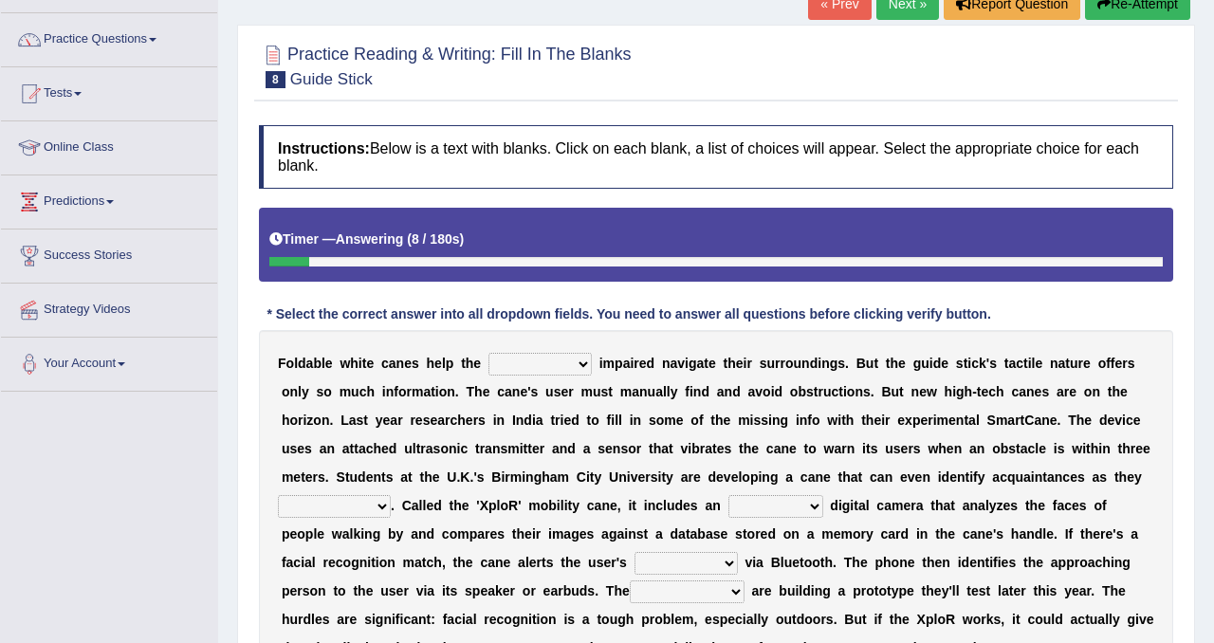
click at [541, 361] on select "felicity insensitivity visually malleability" at bounding box center [540, 364] width 103 height 23
select select "visually"
click at [489, 353] on select "felicity insensitivity visually malleability" at bounding box center [540, 364] width 103 height 23
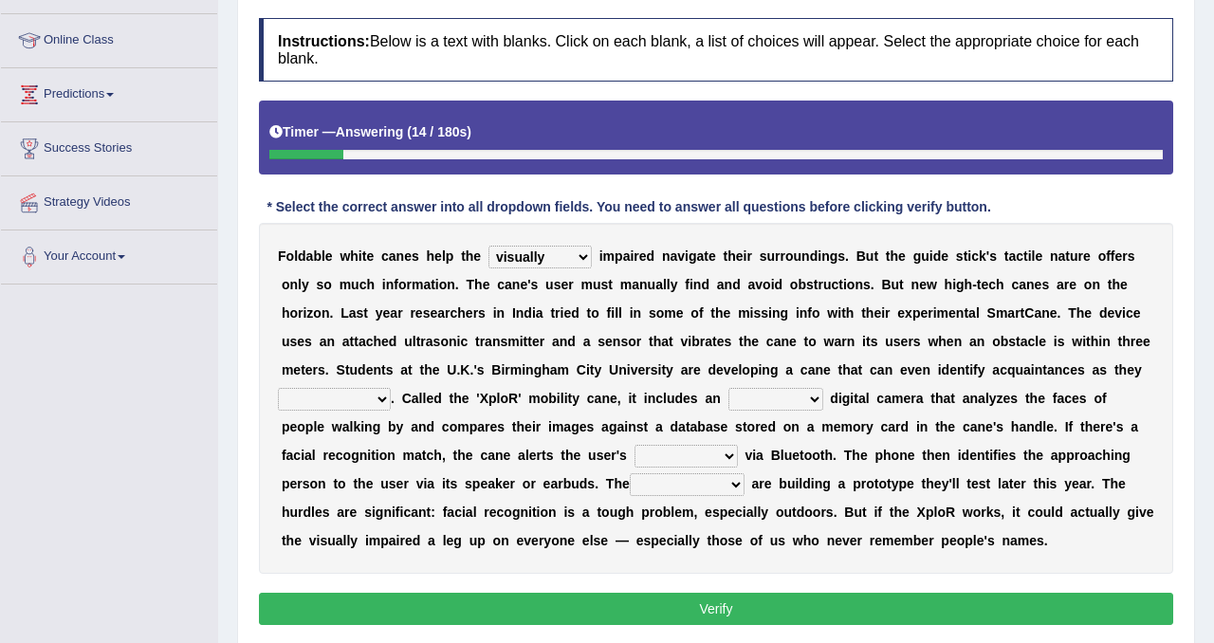
scroll to position [247, 0]
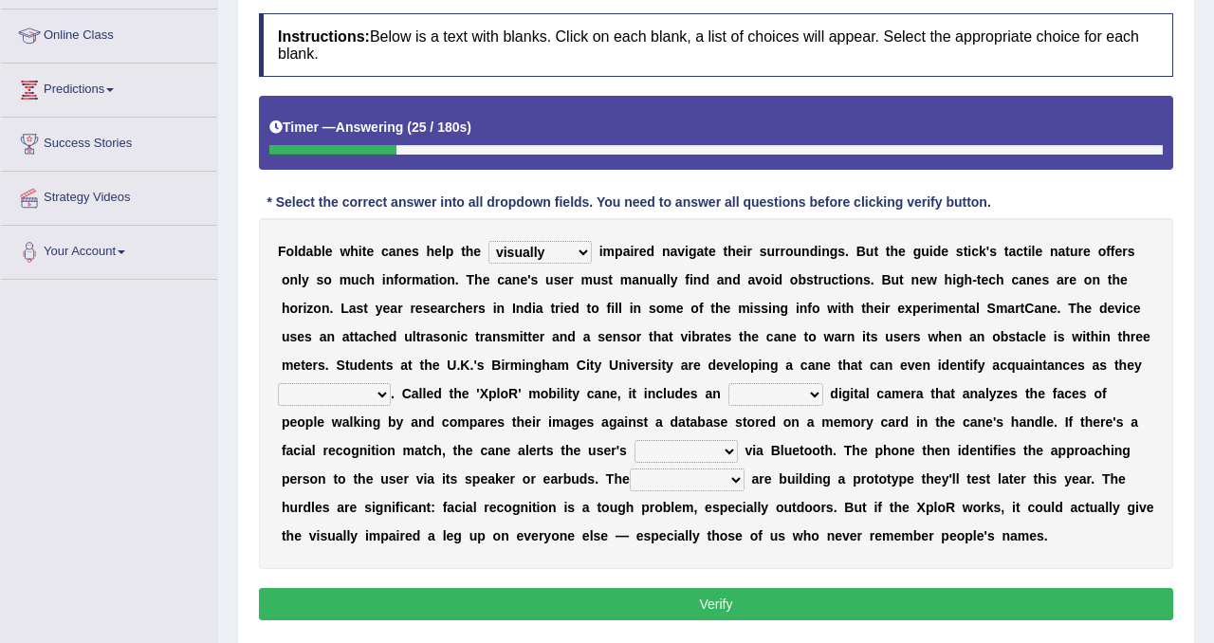
click at [334, 391] on select "likelihood throat northernmost approach" at bounding box center [334, 394] width 113 height 23
select select "approach"
click at [278, 383] on select "likelihood throat northernmost approach" at bounding box center [334, 394] width 113 height 23
click at [769, 393] on select "untested embedded deadest skinhead" at bounding box center [776, 394] width 95 height 23
select select "embedded"
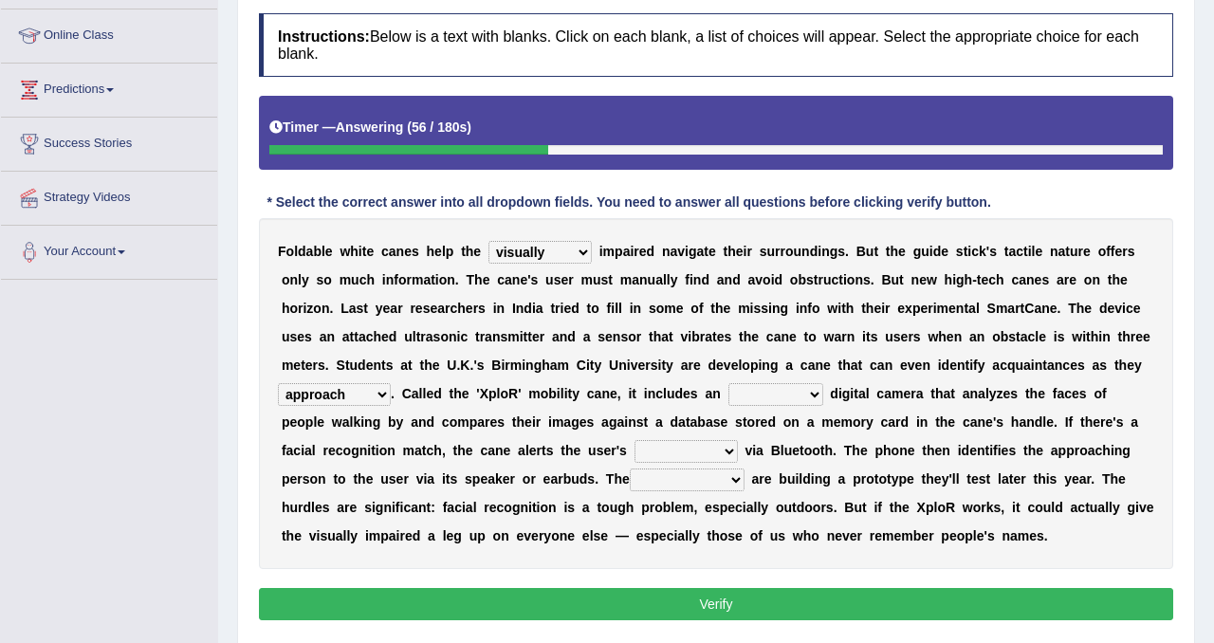
click at [729, 383] on select "untested embedded deadest skinhead" at bounding box center [776, 394] width 95 height 23
click at [699, 442] on select "waterborne alone smartphone postpone" at bounding box center [686, 451] width 103 height 23
select select "smartphone"
click at [636, 440] on select "waterborne alone smartphone postpone" at bounding box center [686, 451] width 103 height 23
click at [678, 484] on select "jurisprudence bootless students jukebox" at bounding box center [687, 480] width 115 height 23
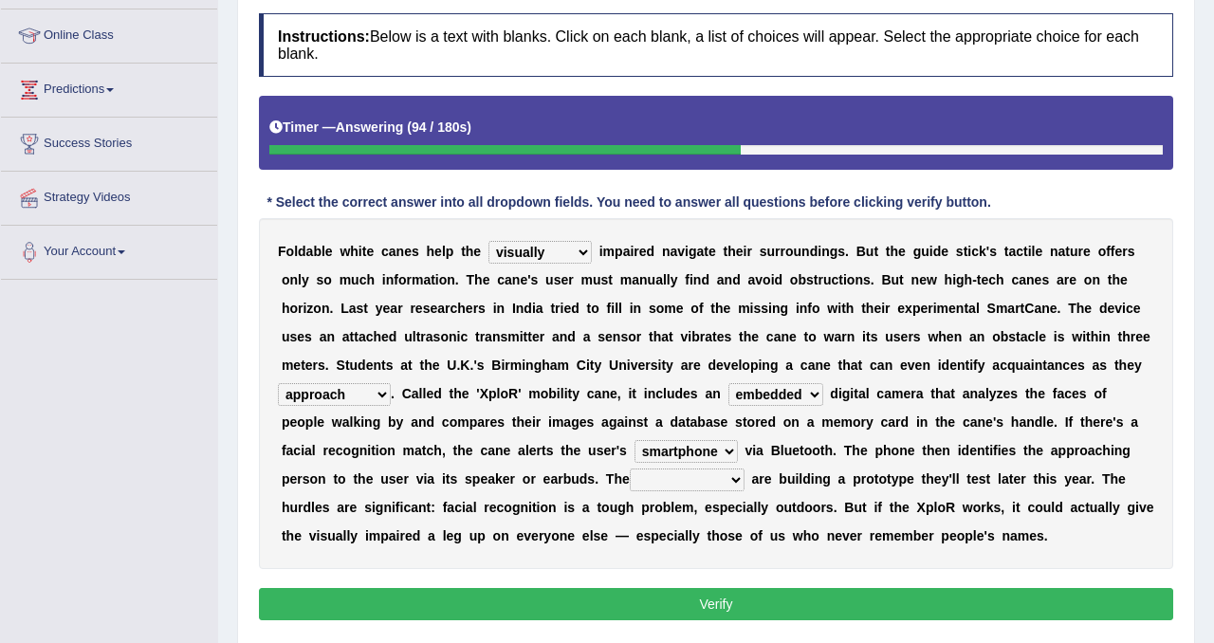
select select "students"
click at [630, 469] on select "jurisprudence bootless students jukebox" at bounding box center [687, 480] width 115 height 23
click at [681, 599] on button "Verify" at bounding box center [716, 604] width 915 height 32
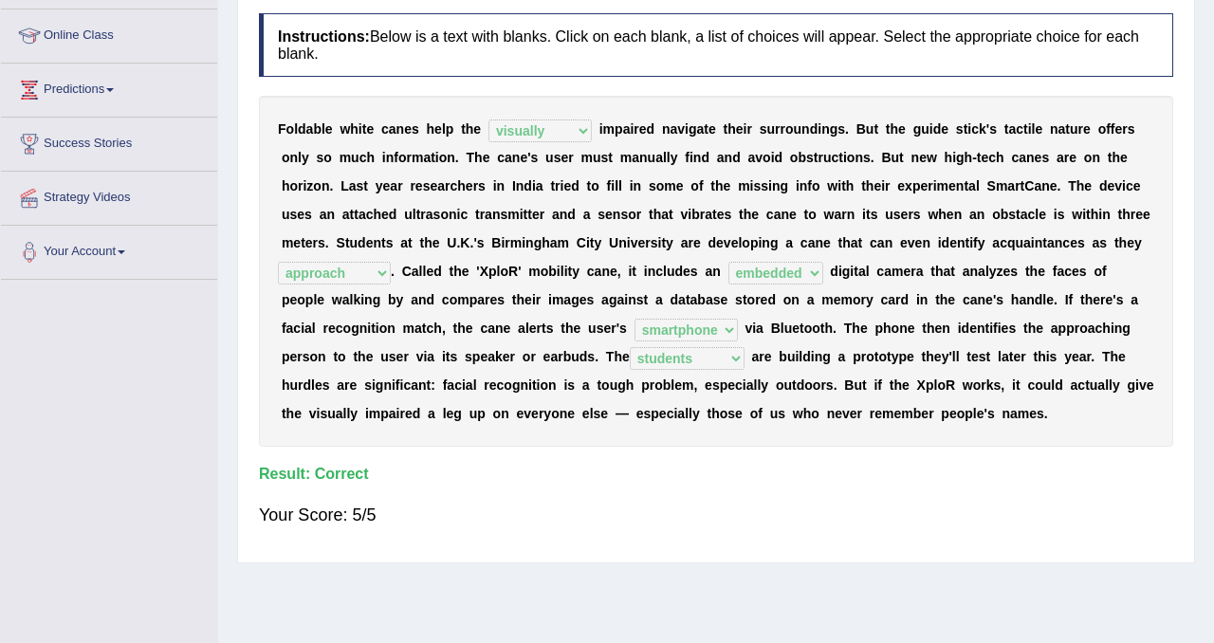
scroll to position [0, 0]
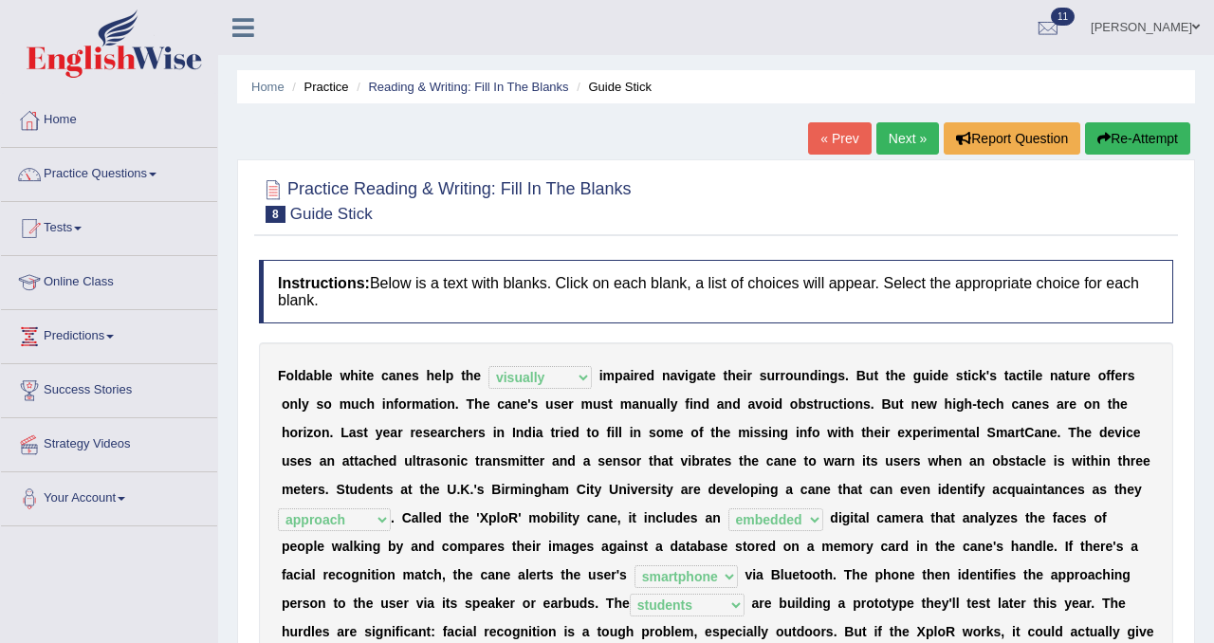
click at [899, 129] on link "Next »" at bounding box center [908, 138] width 63 height 32
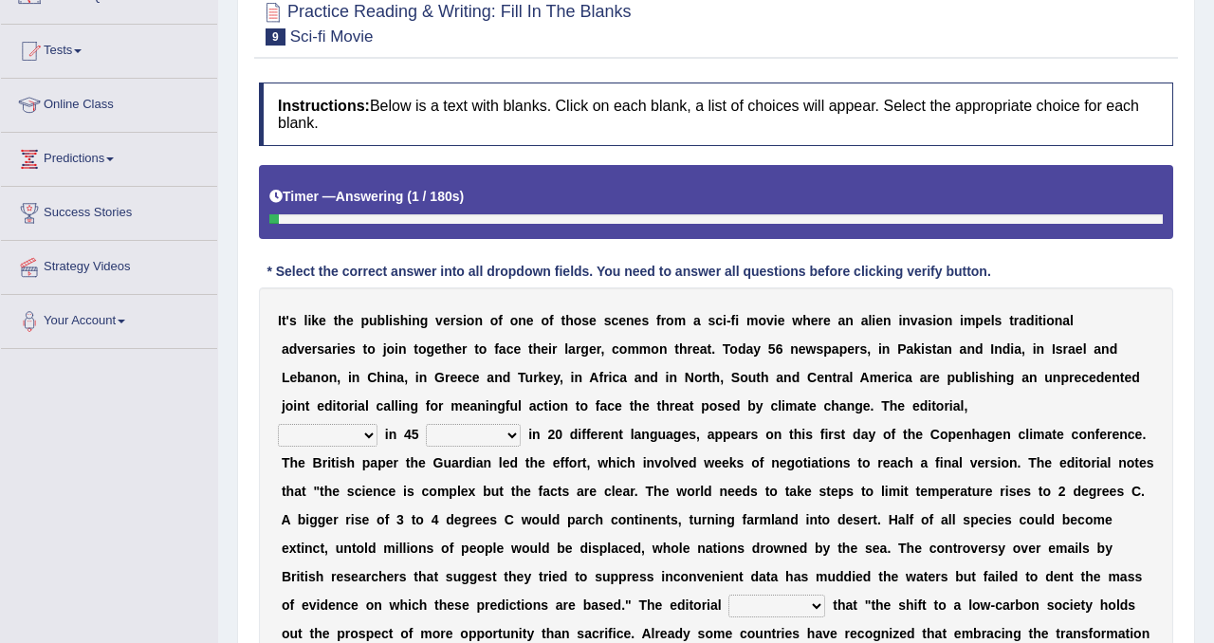
scroll to position [178, 0]
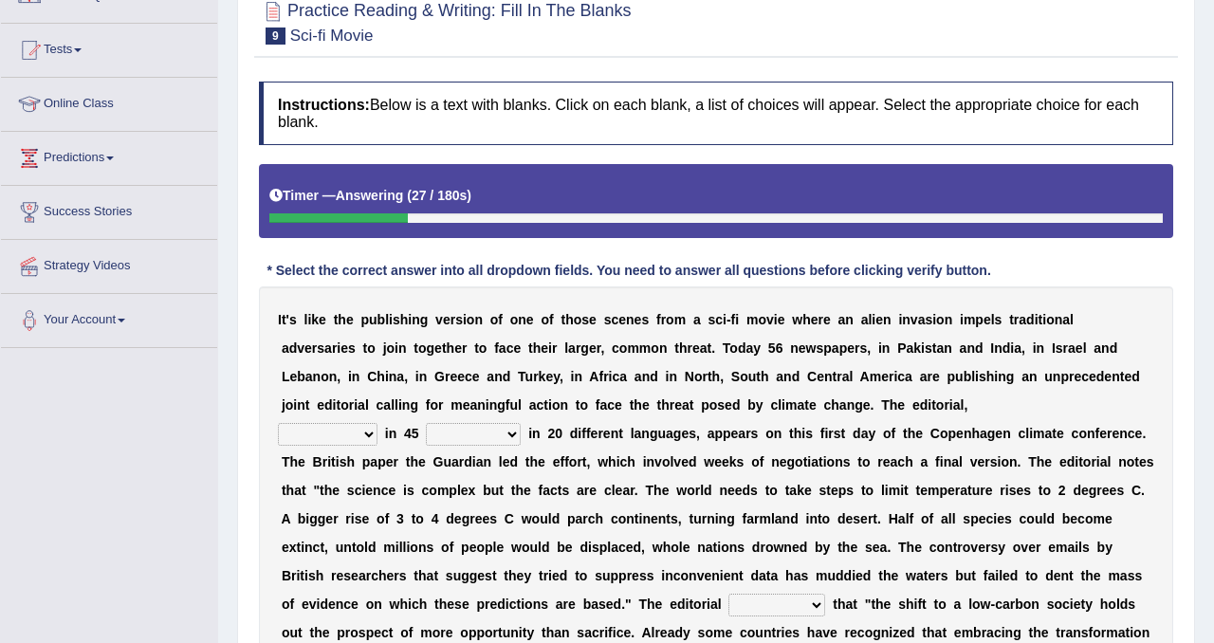
click at [348, 428] on select "published publicized burnished transmitted" at bounding box center [328, 434] width 100 height 23
select select "published"
click at [278, 423] on select "published publicized burnished transmitted" at bounding box center [328, 434] width 100 height 23
click at [491, 438] on select "clans countries continents terraces" at bounding box center [473, 434] width 95 height 23
select select "countries"
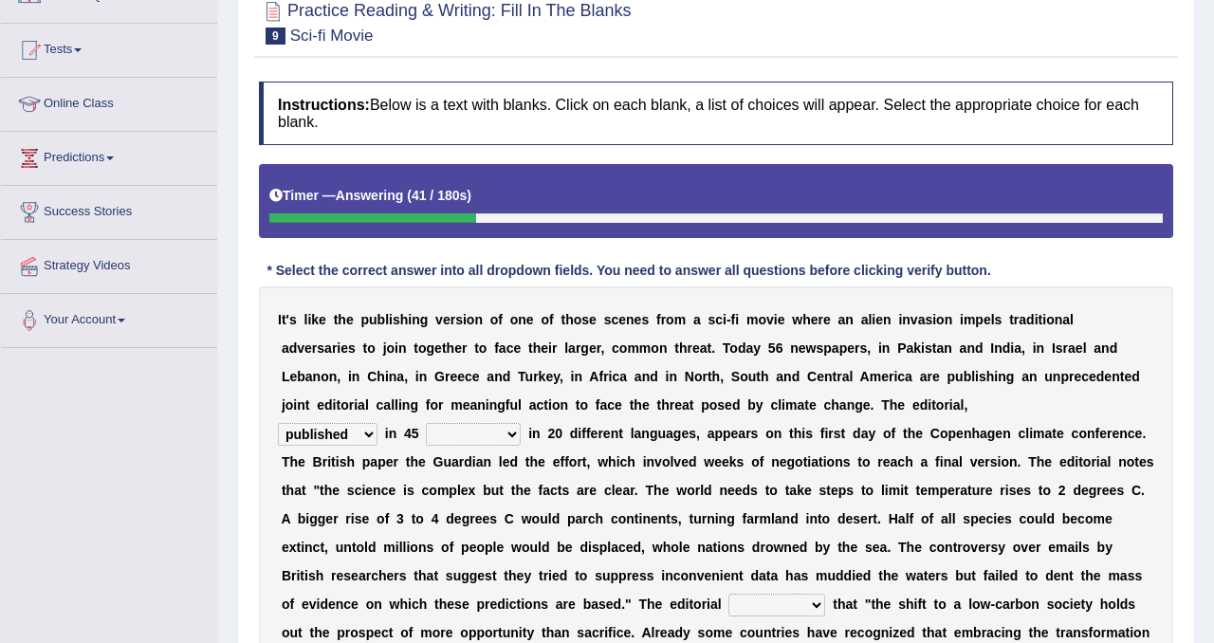
click at [426, 423] on select "clans countries continents terraces" at bounding box center [473, 434] width 95 height 23
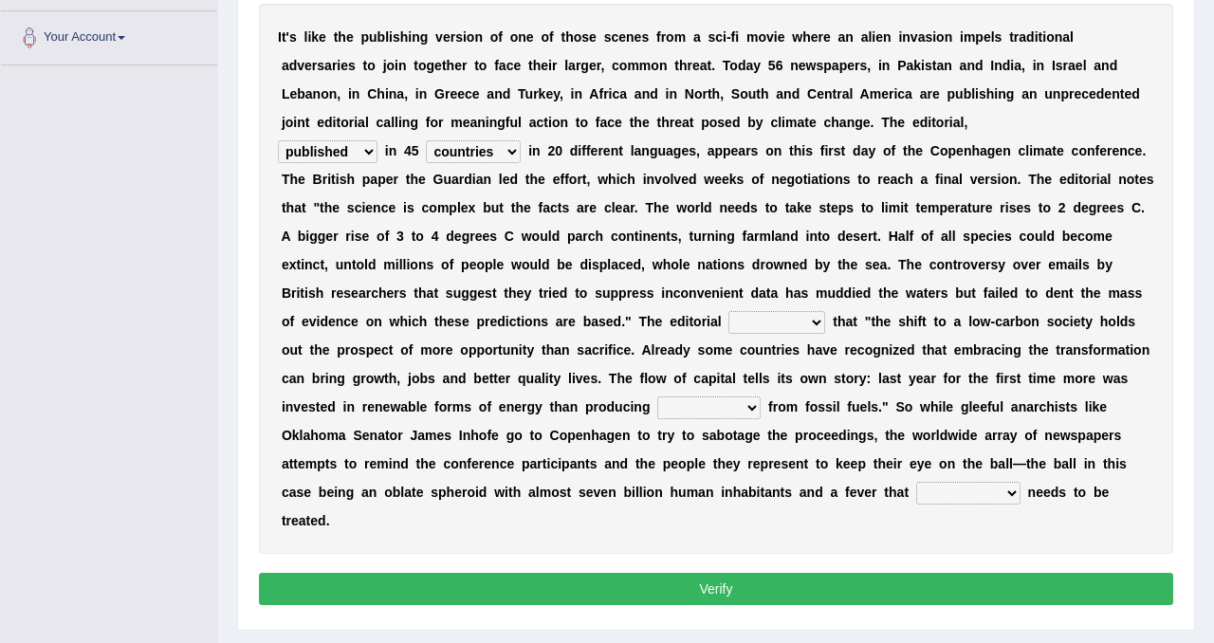
scroll to position [474, 0]
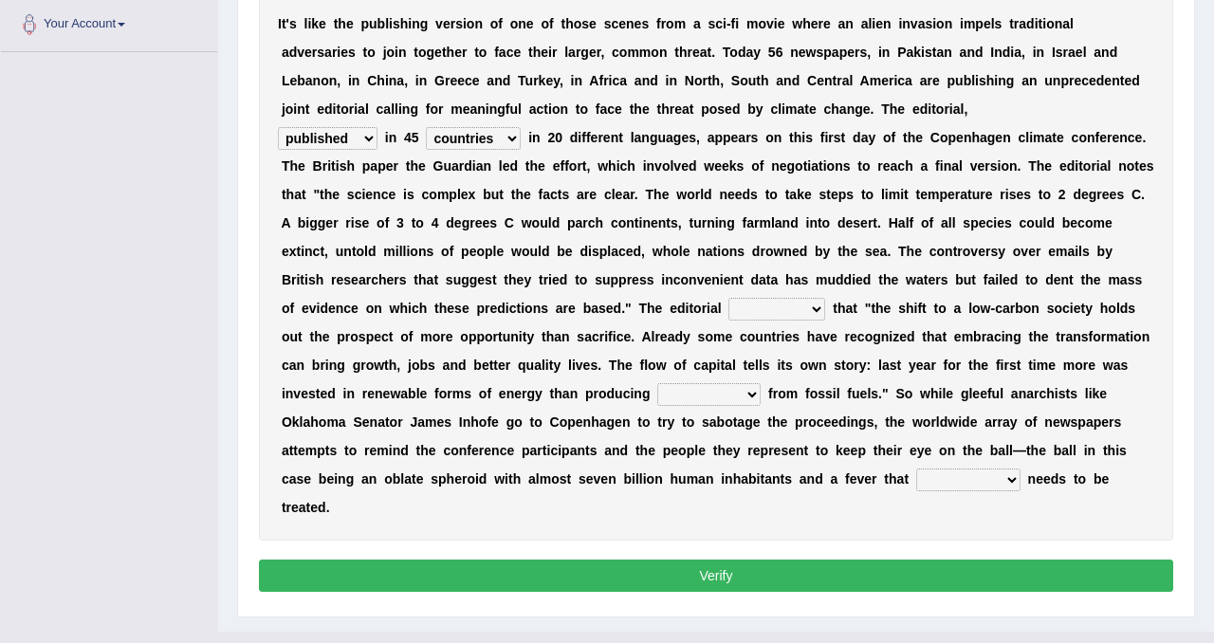
click at [817, 310] on select "modified protested recognized declined" at bounding box center [777, 309] width 97 height 23
select select "recognized"
click at [729, 298] on select "modified protested recognized declined" at bounding box center [777, 309] width 97 height 23
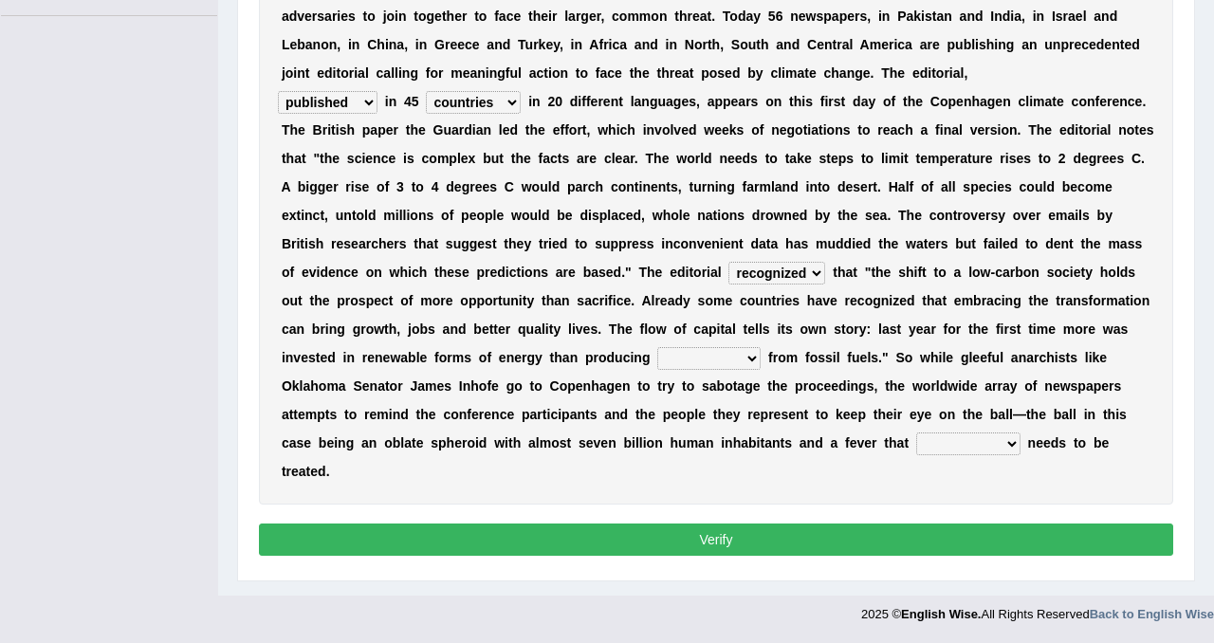
scroll to position [509, 0]
click at [747, 356] on select "electricity indivisibility negativity significance" at bounding box center [709, 359] width 103 height 23
select select "electricity"
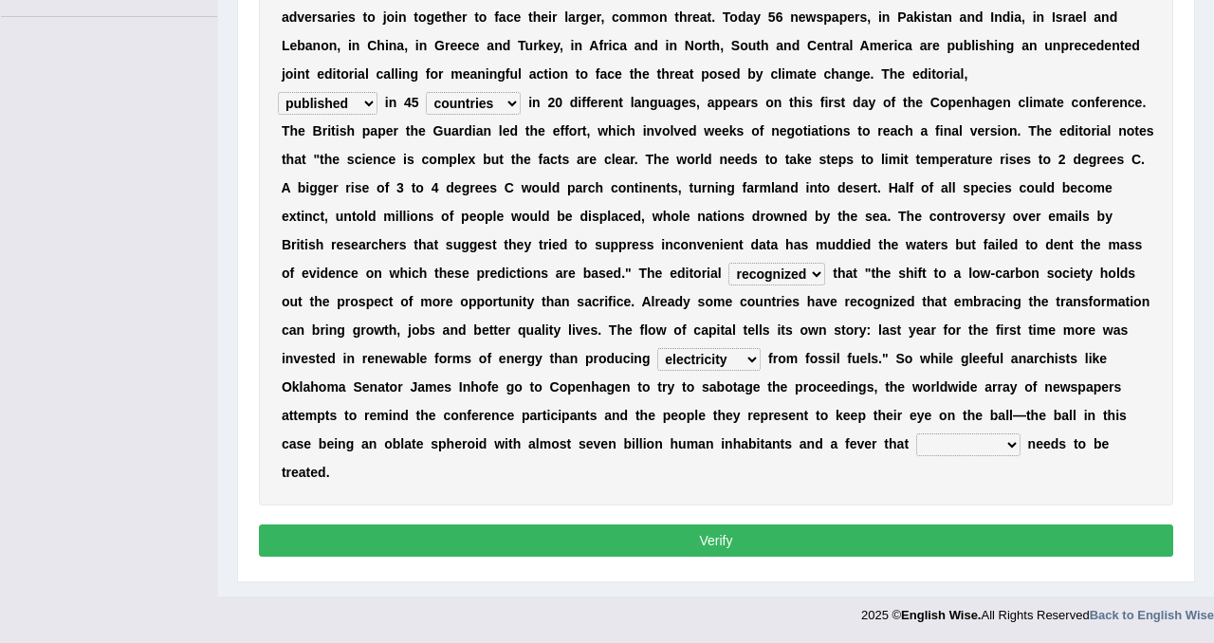
click at [658, 348] on select "electricity indivisibility negativity significance" at bounding box center [709, 359] width 103 height 23
click at [945, 444] on select "solicitously desperately ephemerally peripherally" at bounding box center [969, 445] width 104 height 23
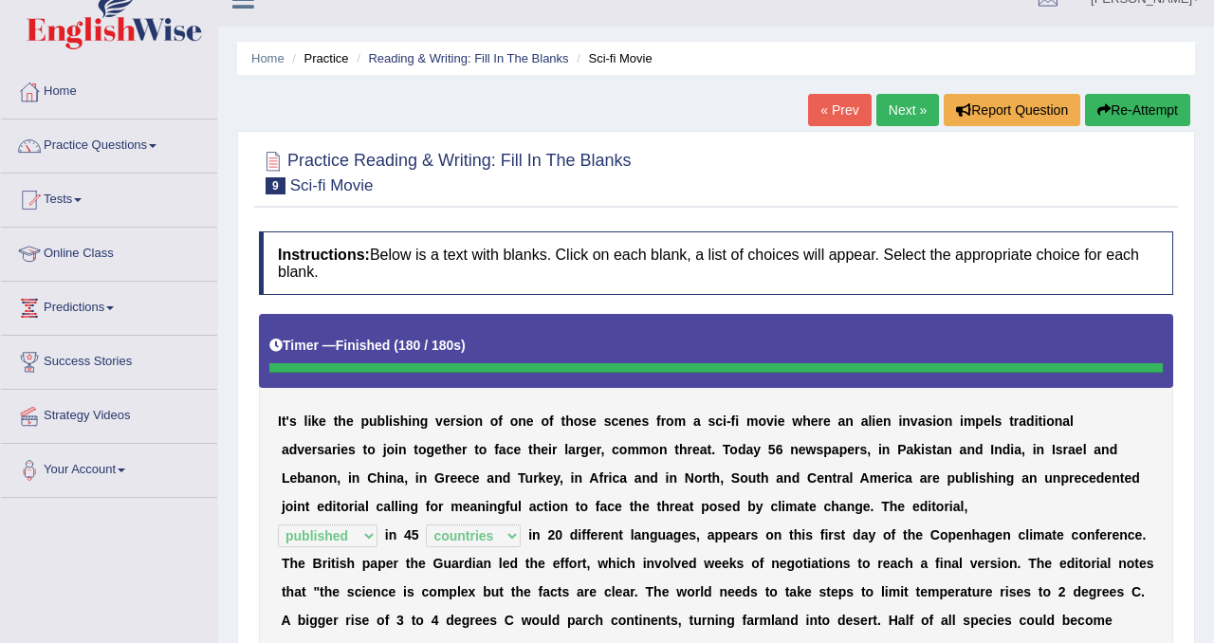
scroll to position [0, 0]
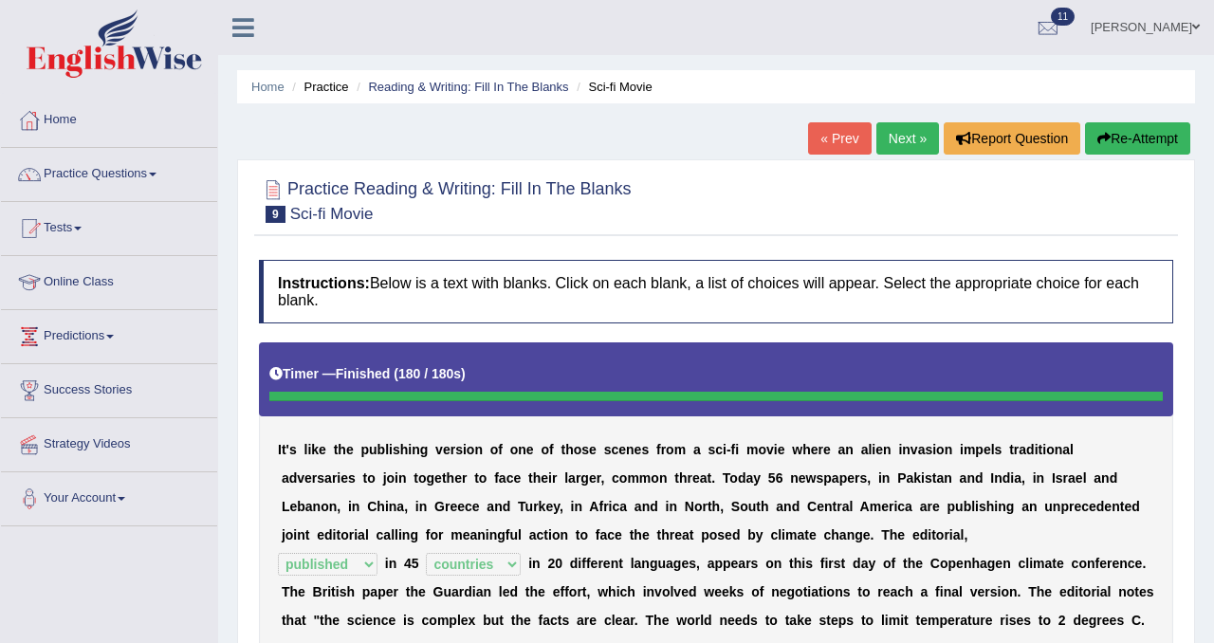
click at [901, 130] on link "Next »" at bounding box center [908, 138] width 63 height 32
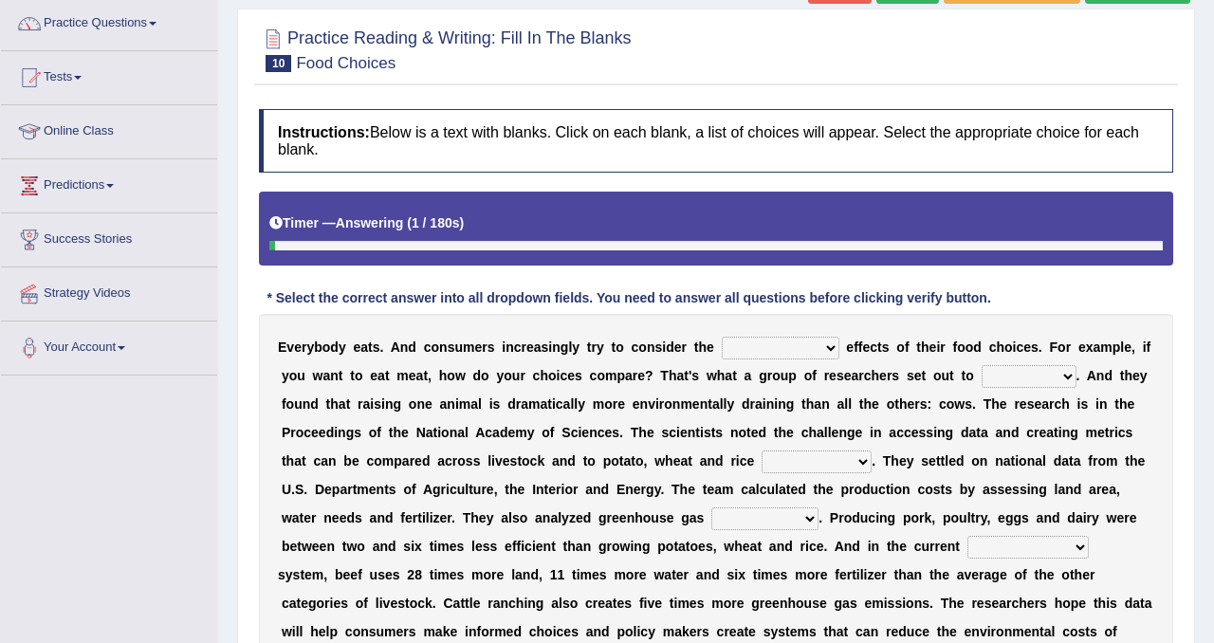
scroll to position [155, 0]
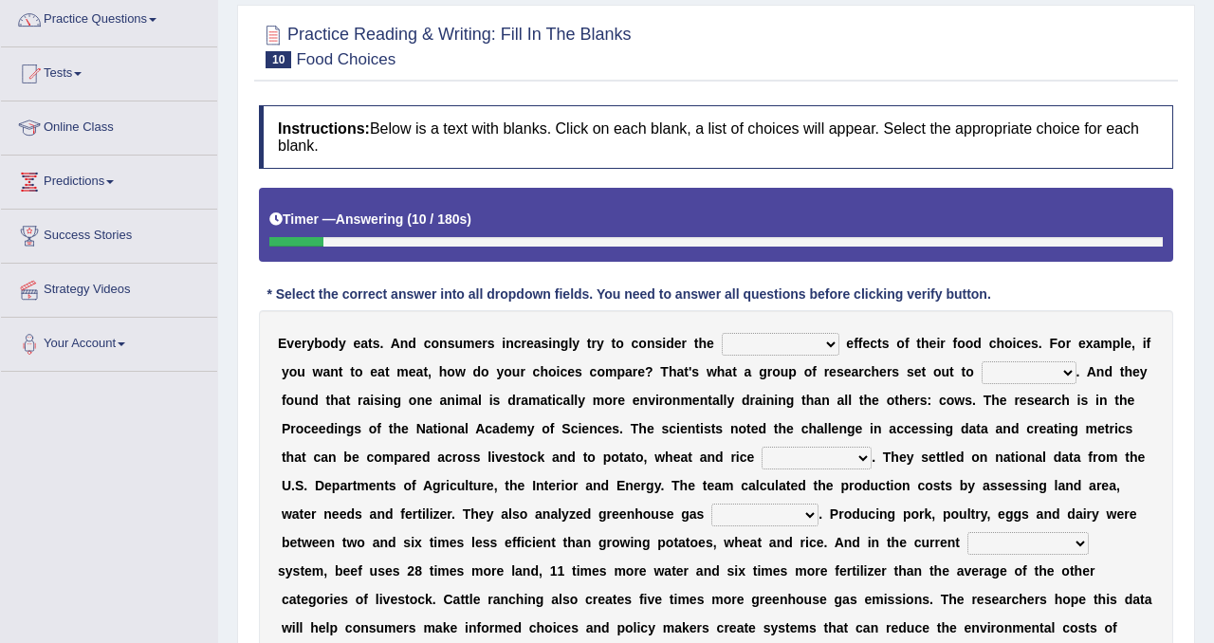
click at [806, 350] on select "spiritual economic environmental material" at bounding box center [781, 344] width 118 height 23
click at [787, 342] on select "spiritual economic environmental material" at bounding box center [781, 344] width 118 height 23
select select "environmental"
click at [722, 333] on select "spiritual economic environmental material" at bounding box center [781, 344] width 118 height 23
click at [1064, 376] on select "exemplify squander discover purchase" at bounding box center [1029, 372] width 95 height 23
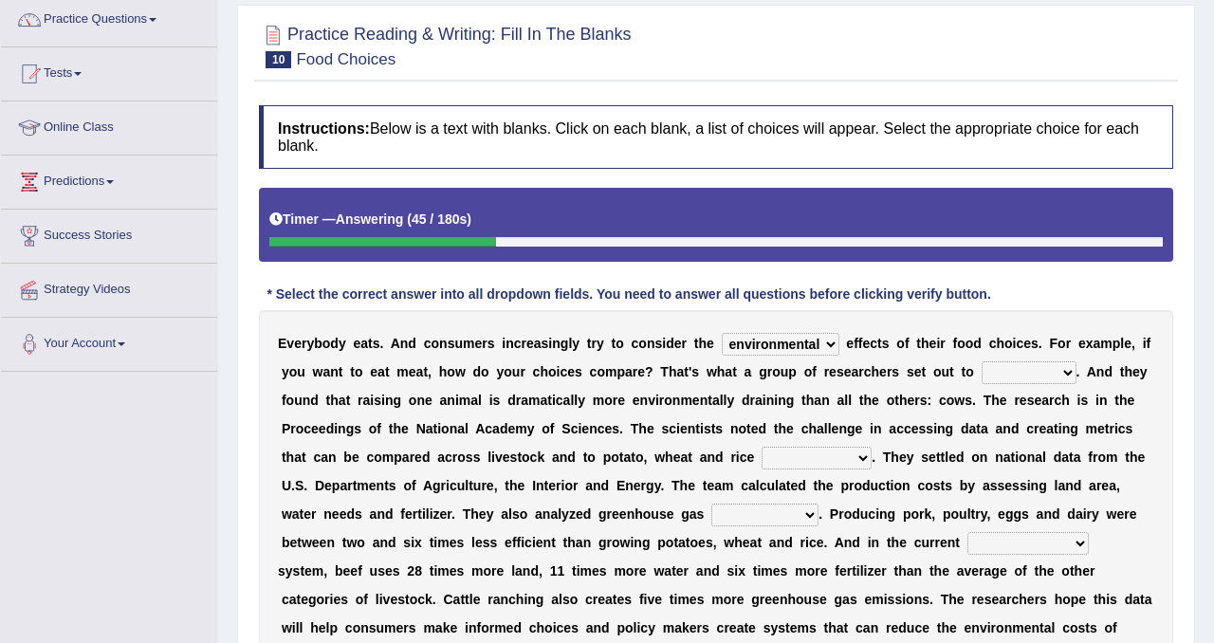
select select "discover"
click at [984, 361] on select "exemplify squander discover purchase" at bounding box center [1029, 372] width 95 height 23
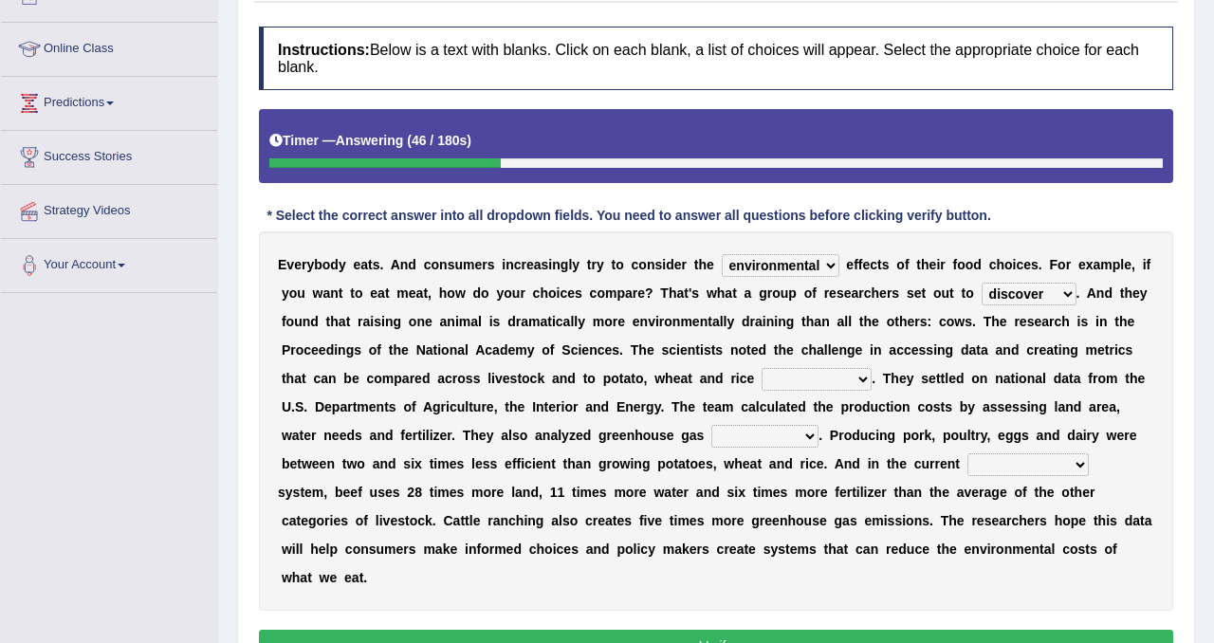
scroll to position [241, 0]
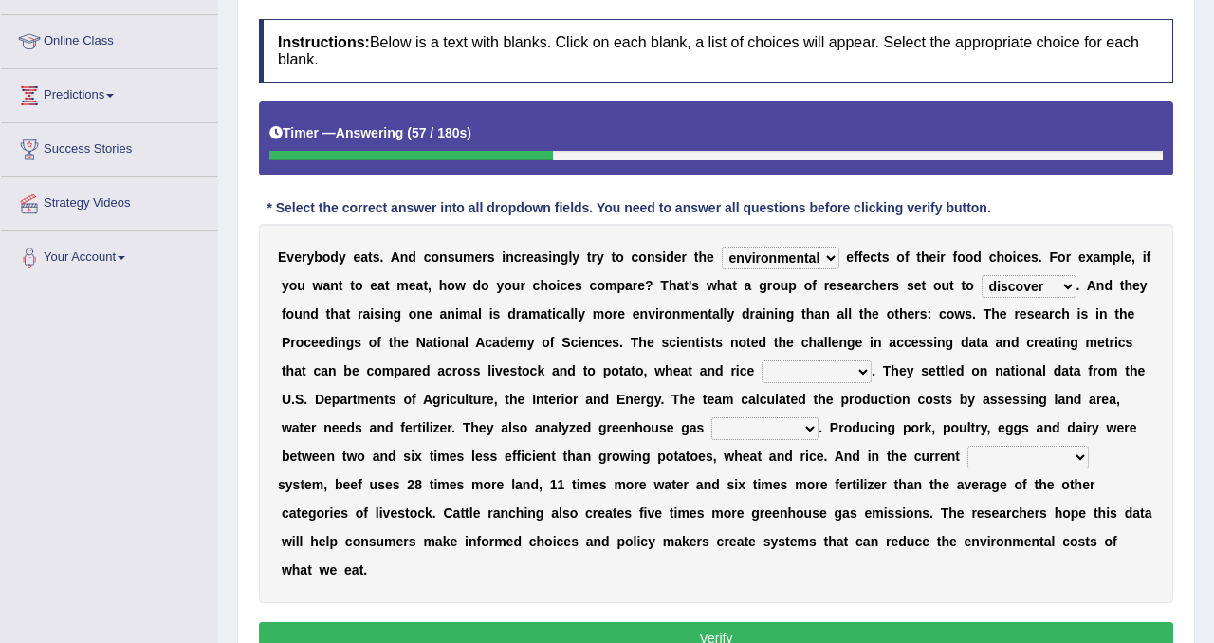
click at [841, 370] on select "production corruption consumption inventory" at bounding box center [817, 372] width 110 height 23
select select "consumption"
click at [765, 361] on select "production corruption consumption inventory" at bounding box center [817, 372] width 110 height 23
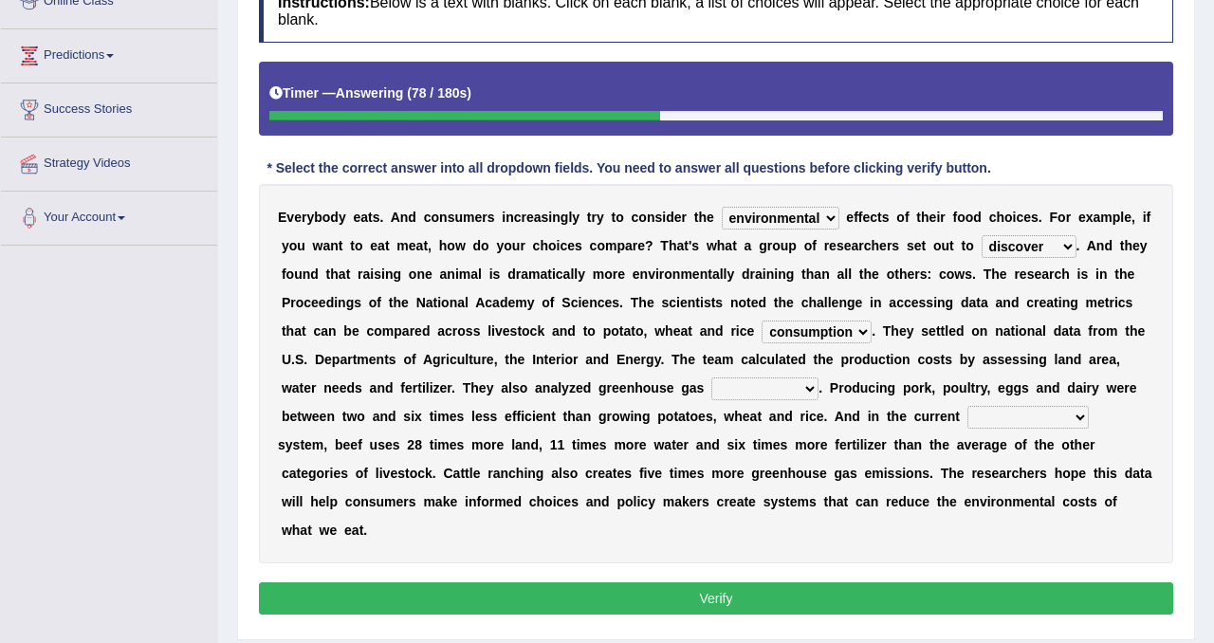
scroll to position [287, 0]
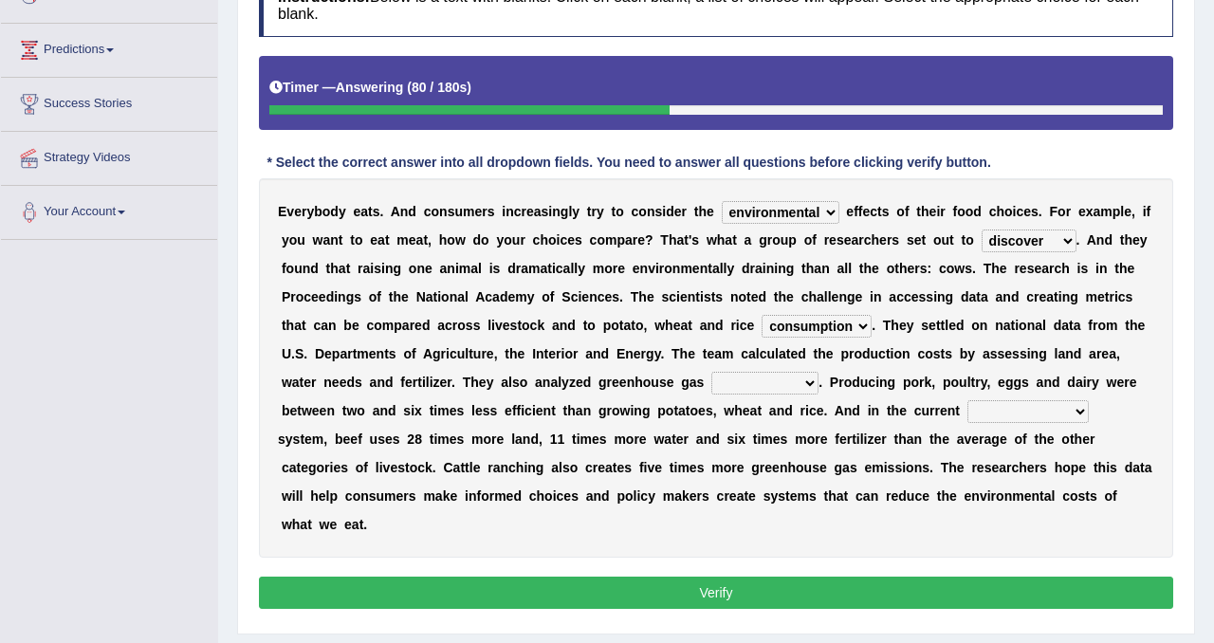
click at [774, 386] on select "conjectures manufacture emissions purification" at bounding box center [765, 383] width 107 height 23
select select "emissions"
click at [712, 372] on select "conjectures manufacture emissions purification" at bounding box center [765, 383] width 107 height 23
click at [1014, 417] on select "agricultural impalpable ungrammatical terminal" at bounding box center [1028, 411] width 121 height 23
select select "agricultural"
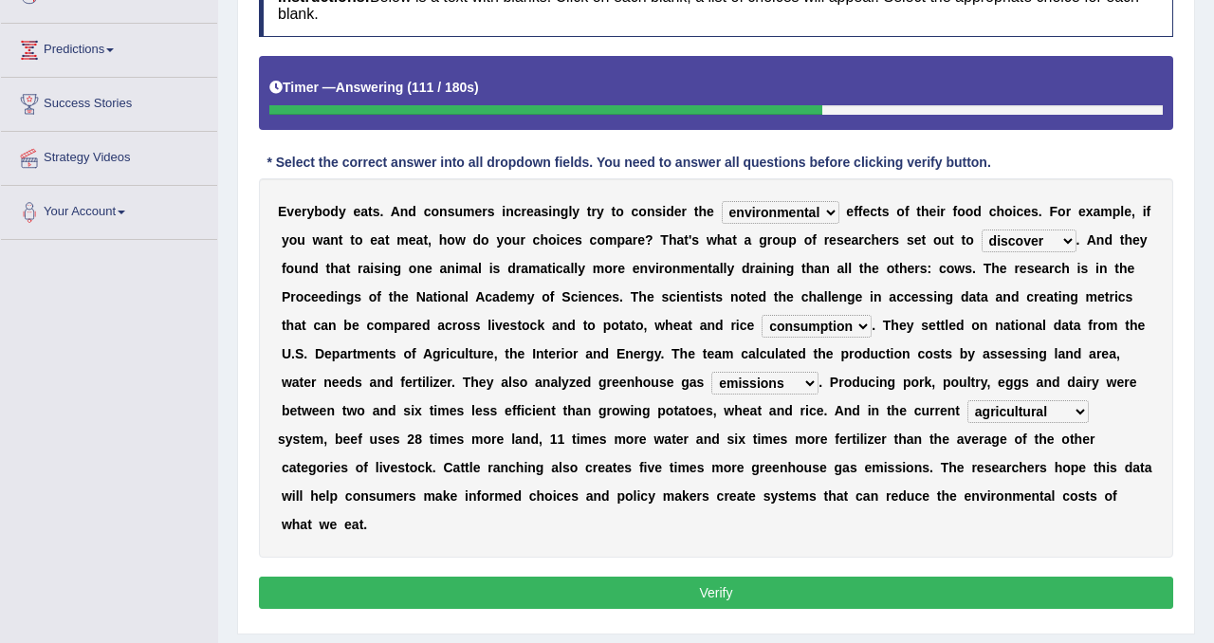
click at [969, 400] on select "agricultural impalpable ungrammatical terminal" at bounding box center [1028, 411] width 121 height 23
click at [857, 337] on select "production corruption consumption inventory" at bounding box center [817, 326] width 110 height 23
select select "production"
click at [765, 315] on select "production corruption consumption inventory" at bounding box center [817, 326] width 110 height 23
click at [766, 592] on button "Verify" at bounding box center [716, 593] width 915 height 32
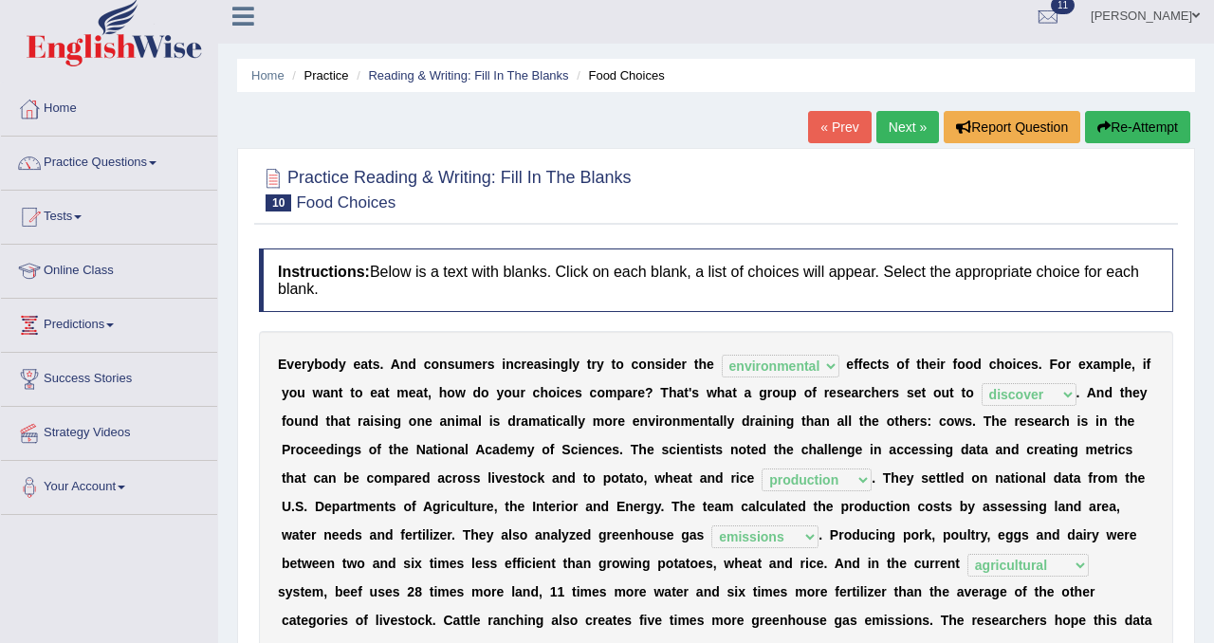
scroll to position [0, 0]
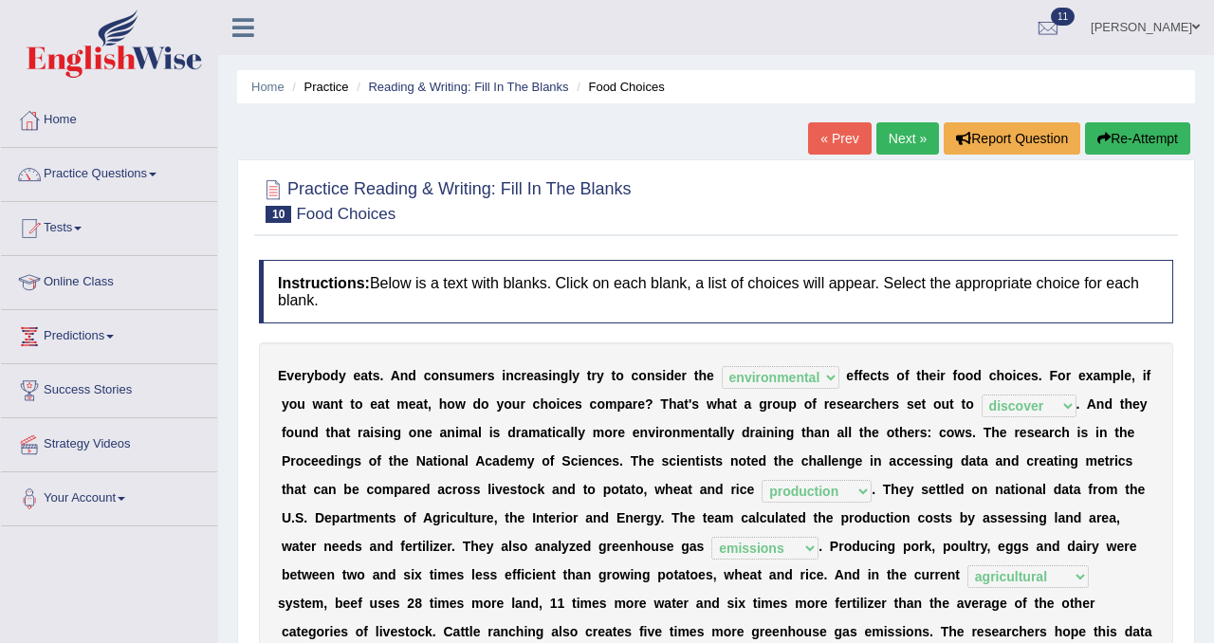
click at [892, 144] on link "Next »" at bounding box center [908, 138] width 63 height 32
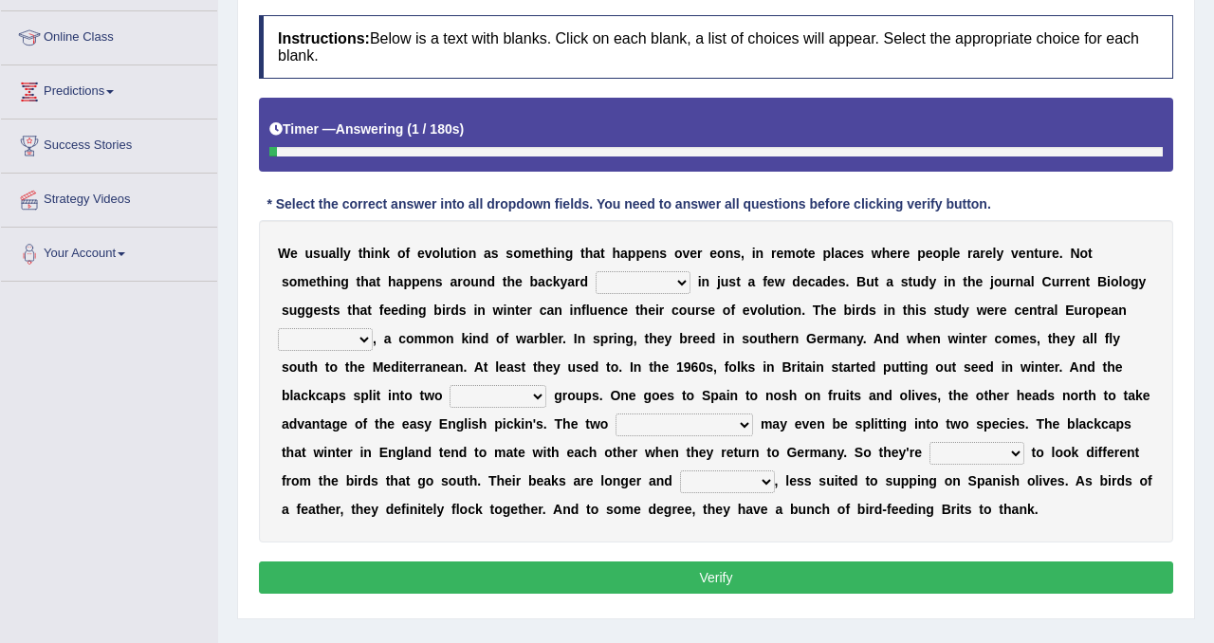
scroll to position [248, 0]
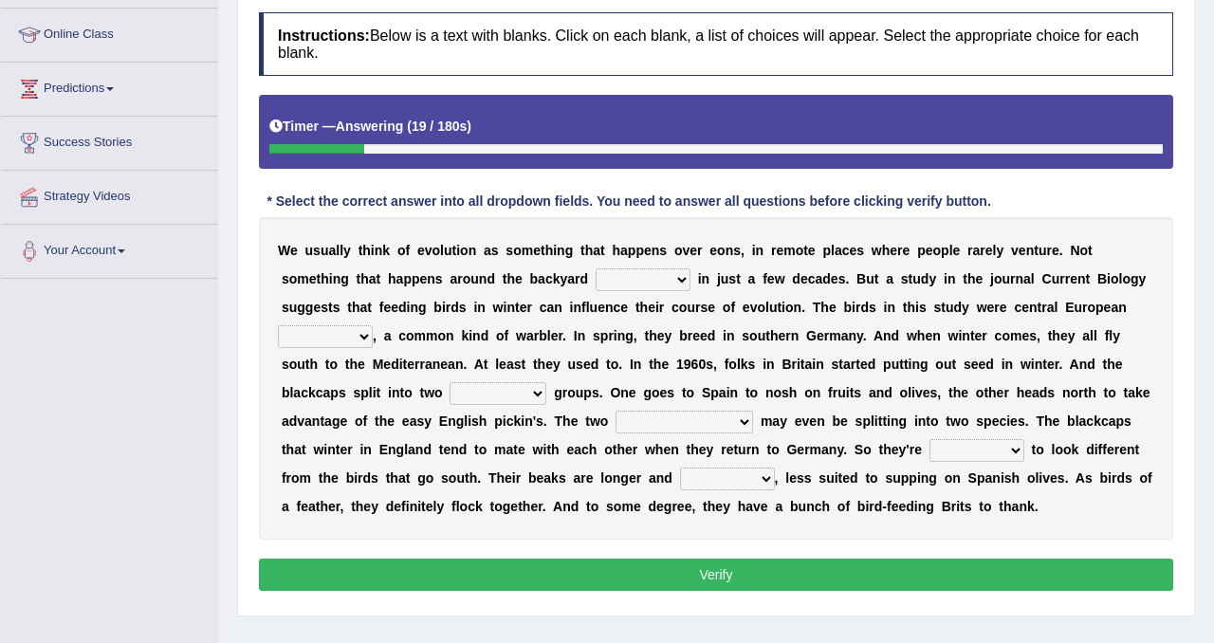
click at [675, 287] on select "beaver believer birdfeeder phonier" at bounding box center [643, 280] width 95 height 23
select select "phonier"
click at [596, 269] on select "beaver believer birdfeeder phonier" at bounding box center [643, 280] width 95 height 23
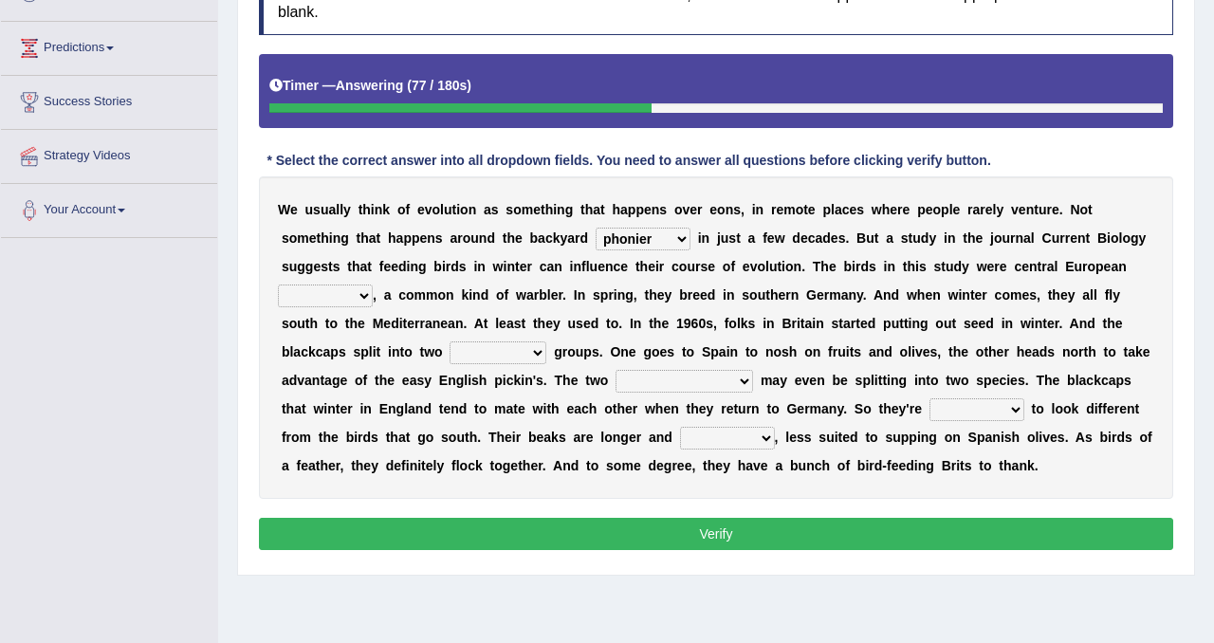
scroll to position [293, 0]
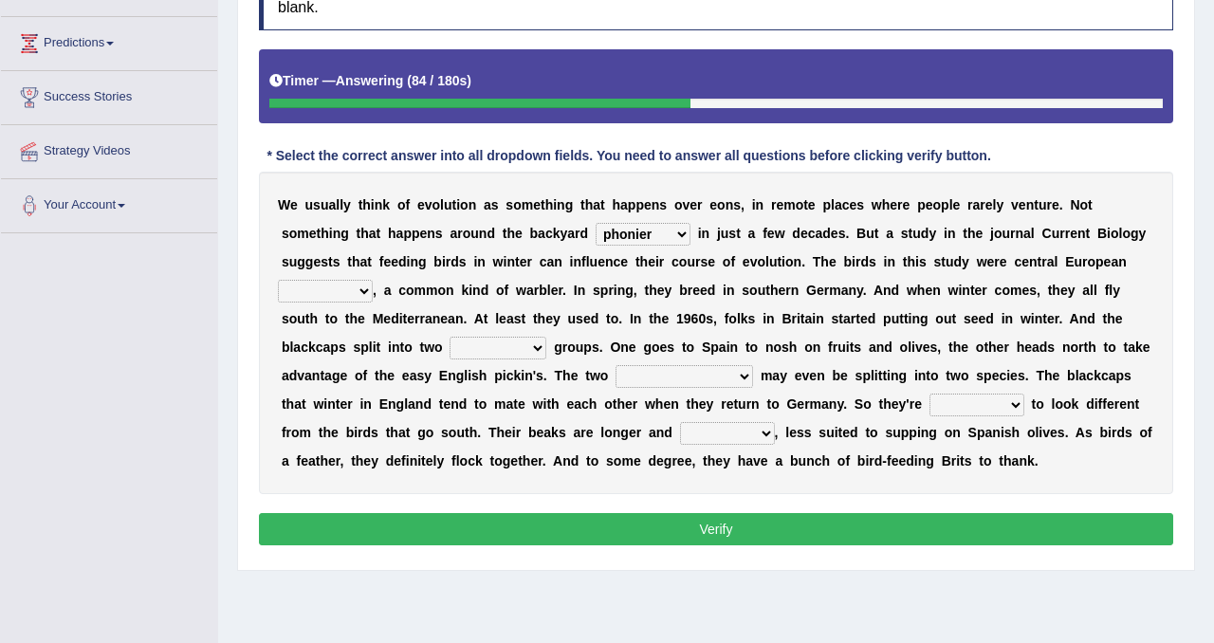
click at [328, 296] on select "blackcaps pox flaps chats" at bounding box center [325, 291] width 95 height 23
select select "blackcaps"
click at [278, 280] on select "blackcaps pox flaps chats" at bounding box center [325, 291] width 95 height 23
click at [528, 345] on select "distinct bit disconnect split" at bounding box center [498, 348] width 97 height 23
select select "distinct"
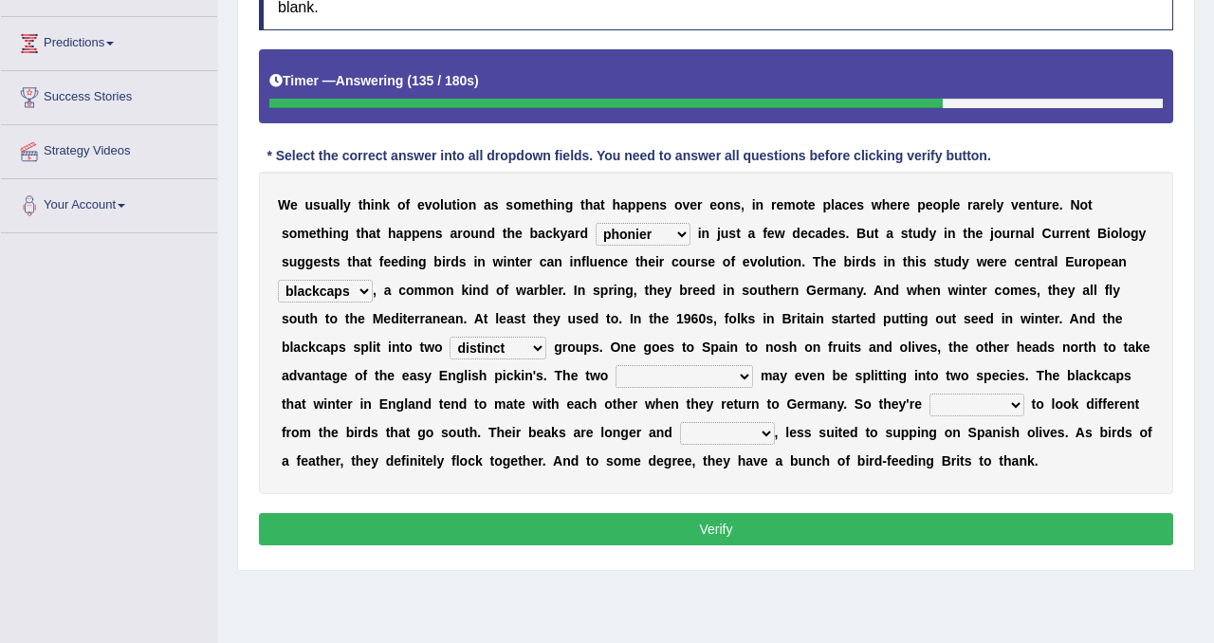
click at [451, 337] on select "distinct bit disconnect split" at bounding box center [498, 348] width 97 height 23
click at [664, 376] on select "elevators populations breakers contraindications" at bounding box center [685, 376] width 138 height 23
select select "populations"
click at [616, 365] on select "elevators populations breakers contraindications" at bounding box center [685, 376] width 138 height 23
click at [942, 411] on select "starting blotting wanting padding" at bounding box center [977, 405] width 95 height 23
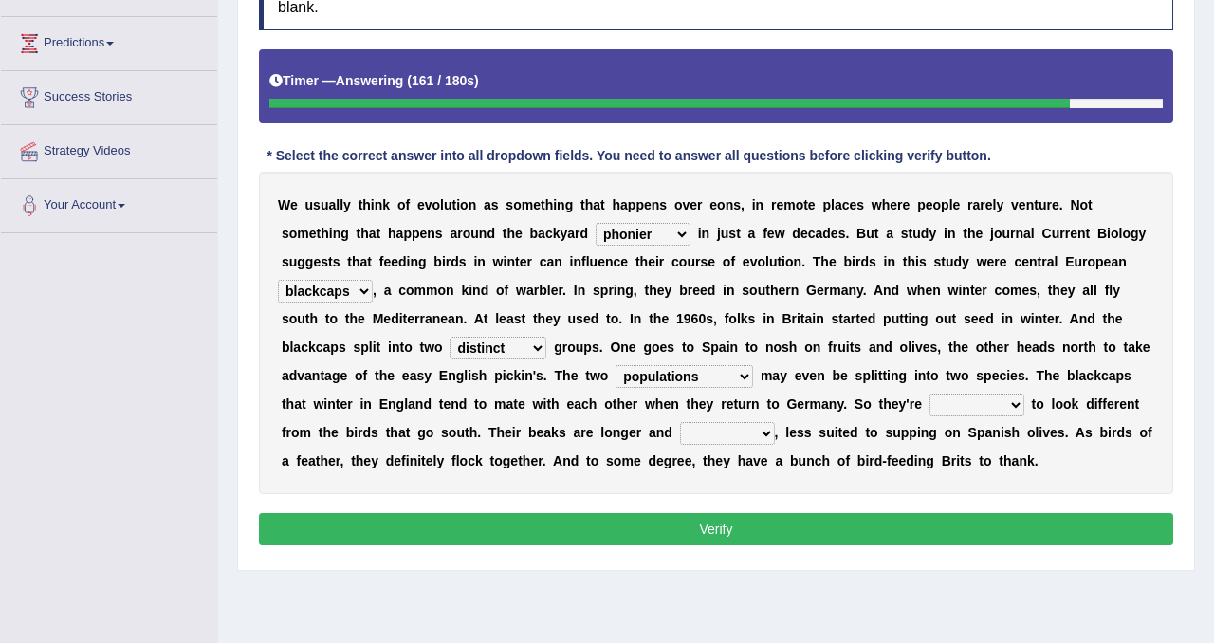
select select "starting"
click at [931, 394] on select "starting blotting wanting padding" at bounding box center [977, 405] width 95 height 23
click at [731, 428] on select "freshwater spillover scheduler narrower" at bounding box center [727, 433] width 95 height 23
select select "narrower"
click at [680, 422] on select "freshwater spillover scheduler narrower" at bounding box center [727, 433] width 95 height 23
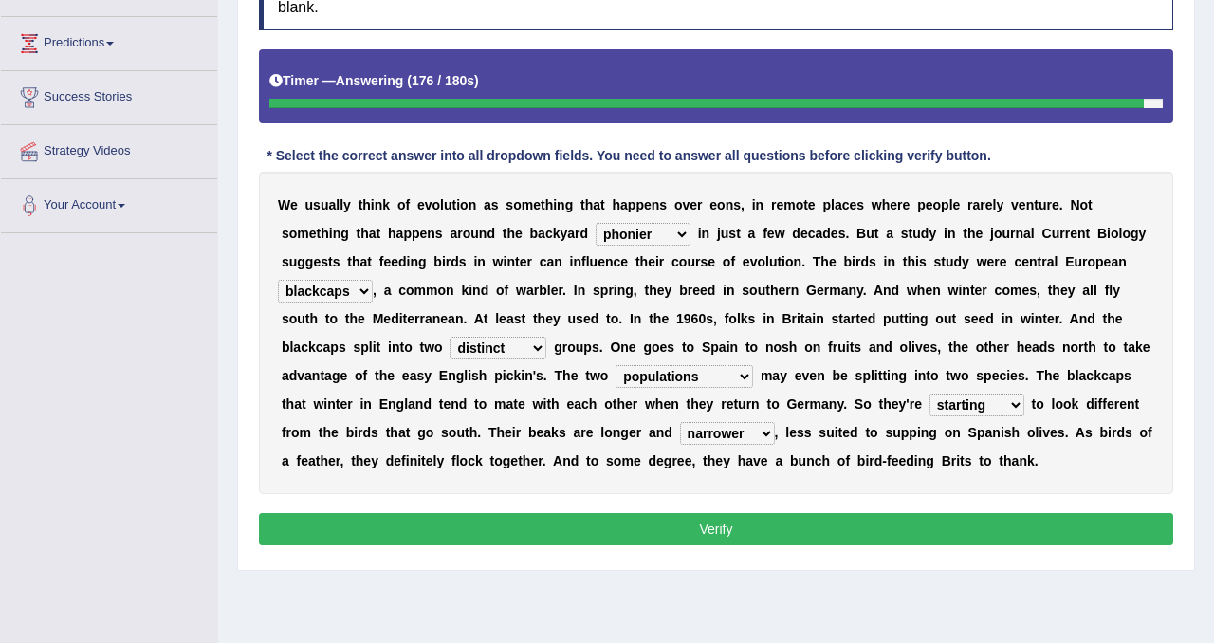
click at [753, 529] on button "Verify" at bounding box center [716, 529] width 915 height 32
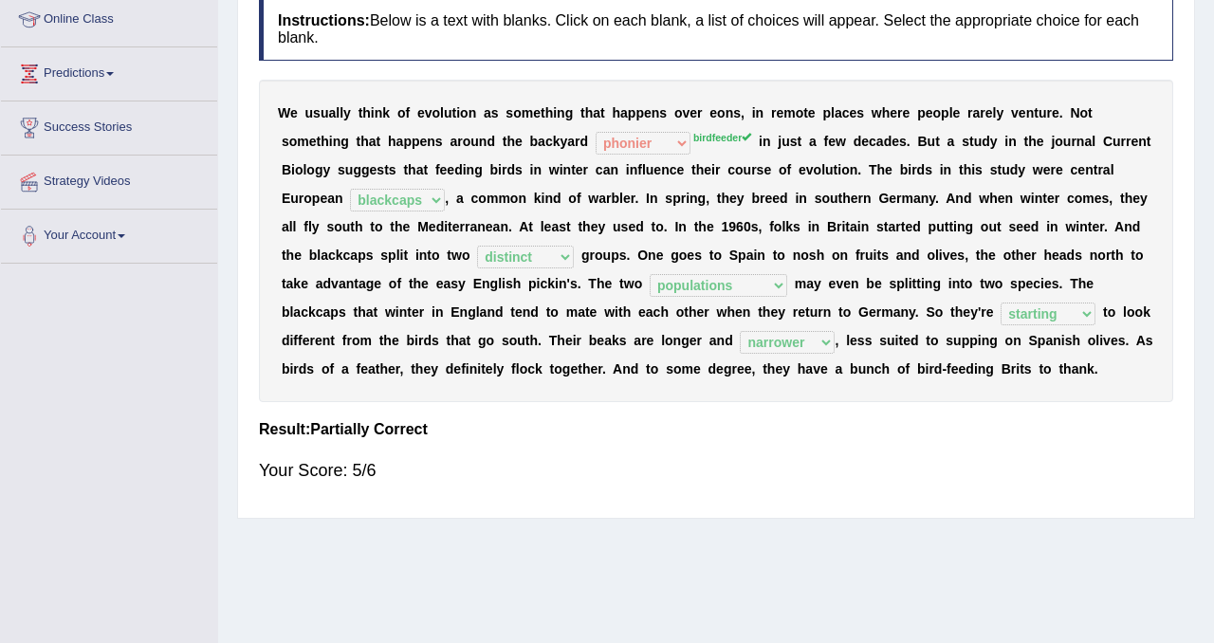
scroll to position [266, 0]
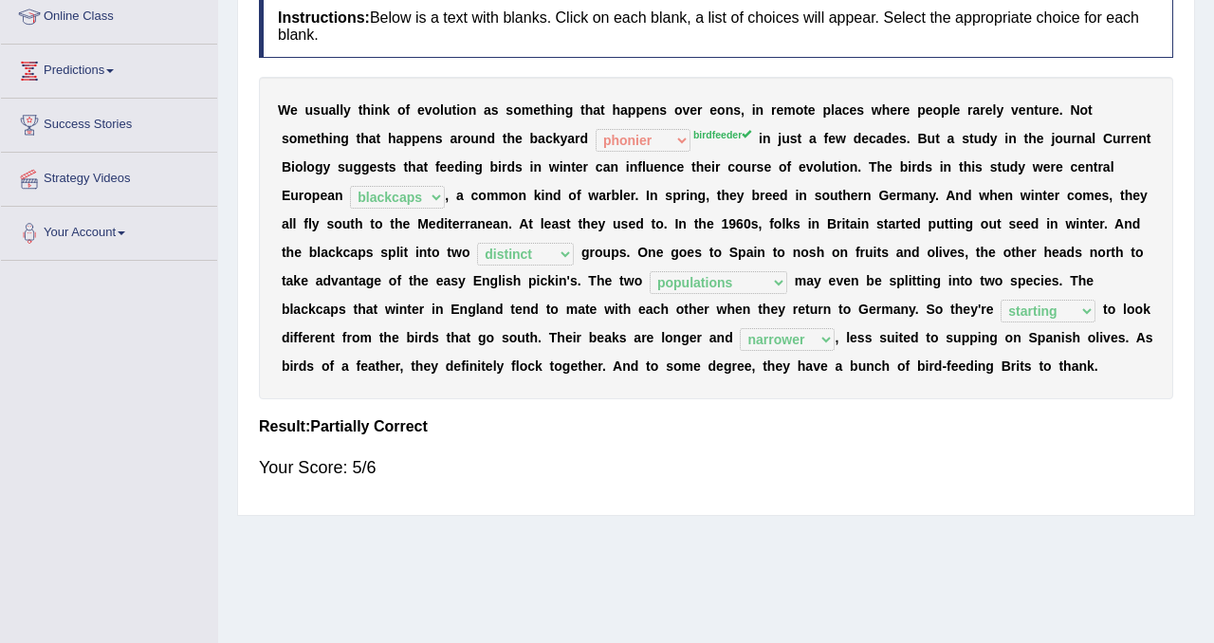
drag, startPoint x: 731, startPoint y: 428, endPoint x: 779, endPoint y: 117, distance: 314.9
click at [772, 126] on div "Home Practice Reading & Writing: Fill In The Blanks Evolutions « Prev Next » Re…" at bounding box center [716, 208] width 996 height 949
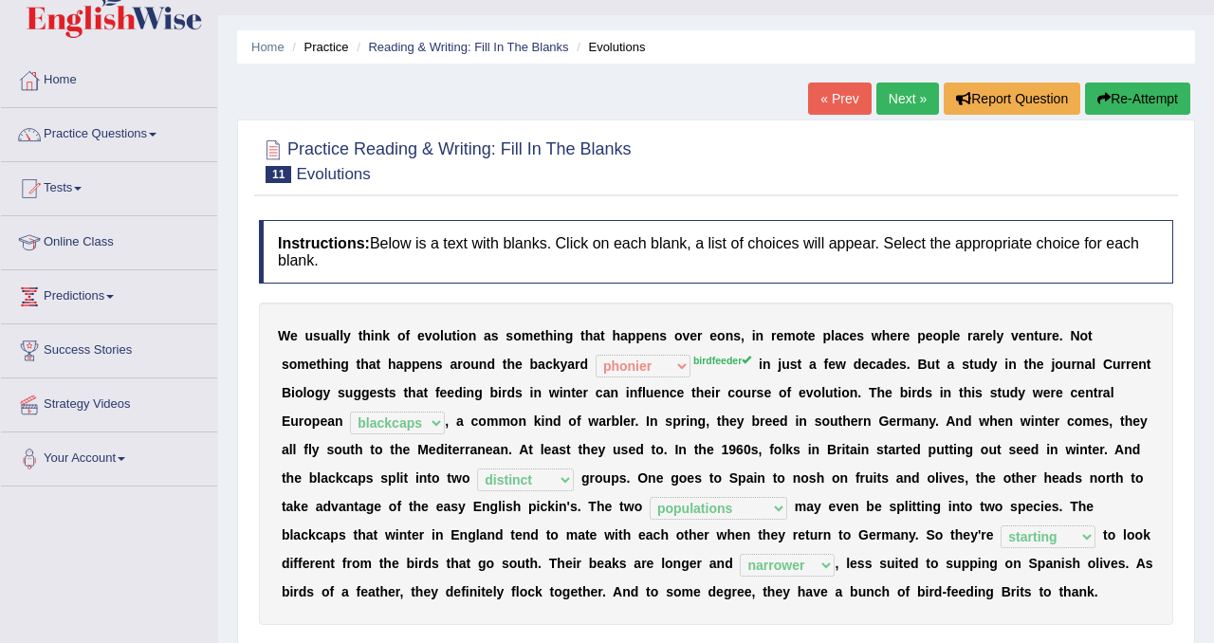
scroll to position [0, 0]
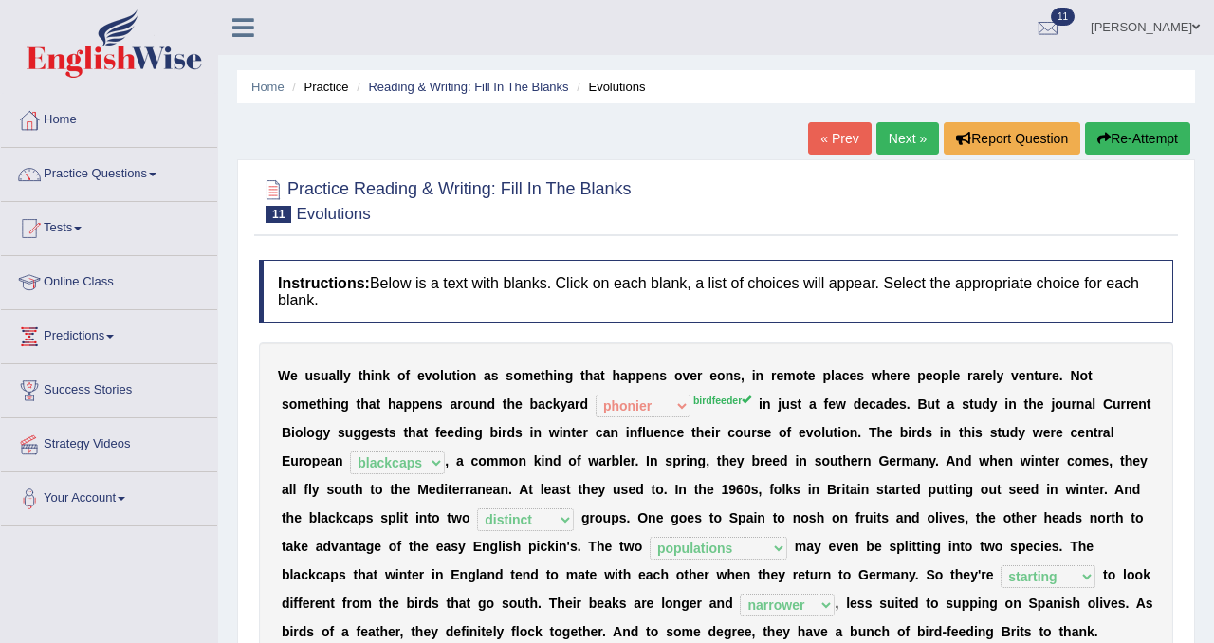
click at [912, 138] on link "Next »" at bounding box center [908, 138] width 63 height 32
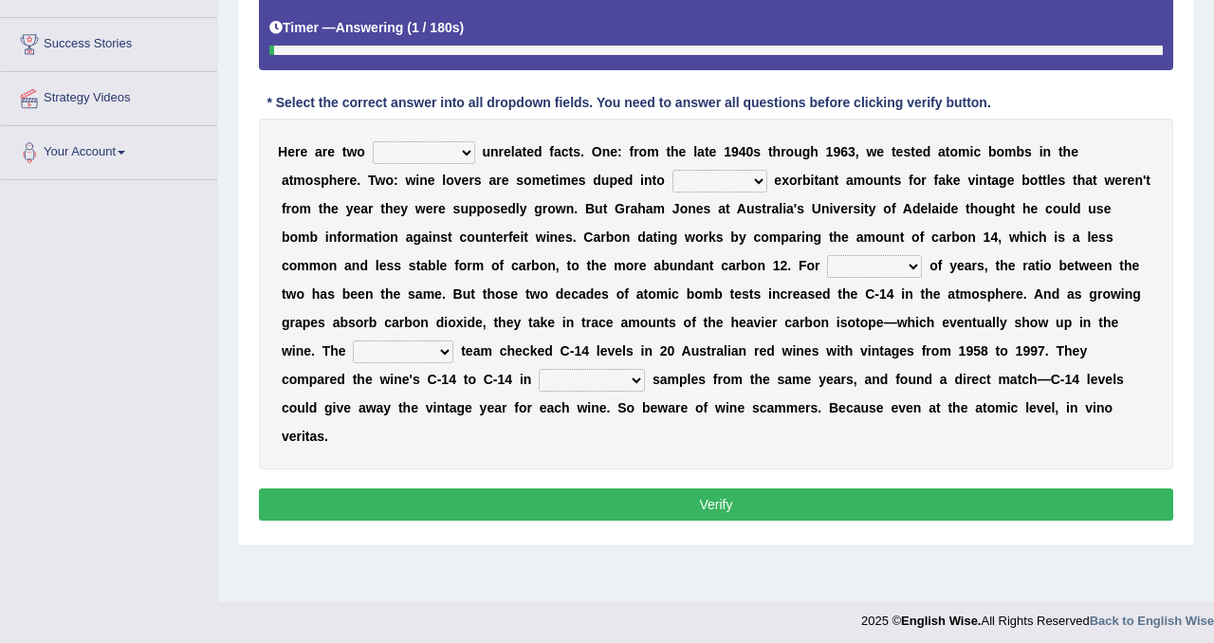
scroll to position [353, 0]
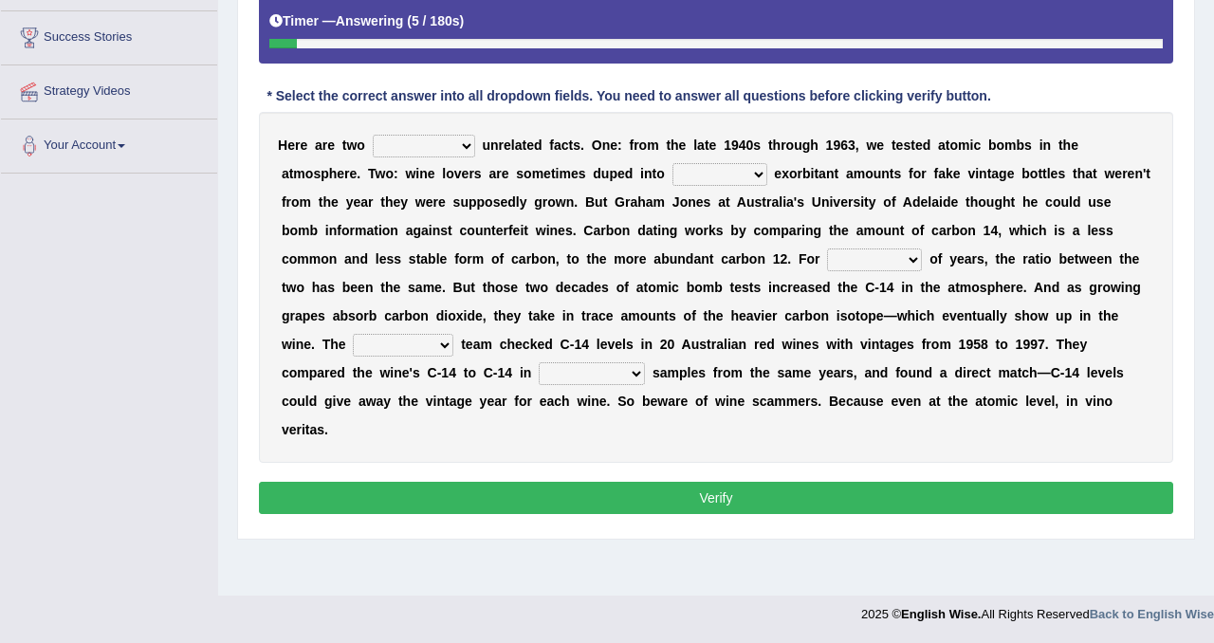
click at [430, 147] on select "seemingly feelingly endearingly entreatingly" at bounding box center [424, 146] width 102 height 23
select select "seemingly"
click at [374, 135] on select "seemingly feelingly endearingly entreatingly" at bounding box center [424, 146] width 102 height 23
click at [714, 180] on select "dipping trekking spending swinging" at bounding box center [720, 174] width 95 height 23
select select "spending"
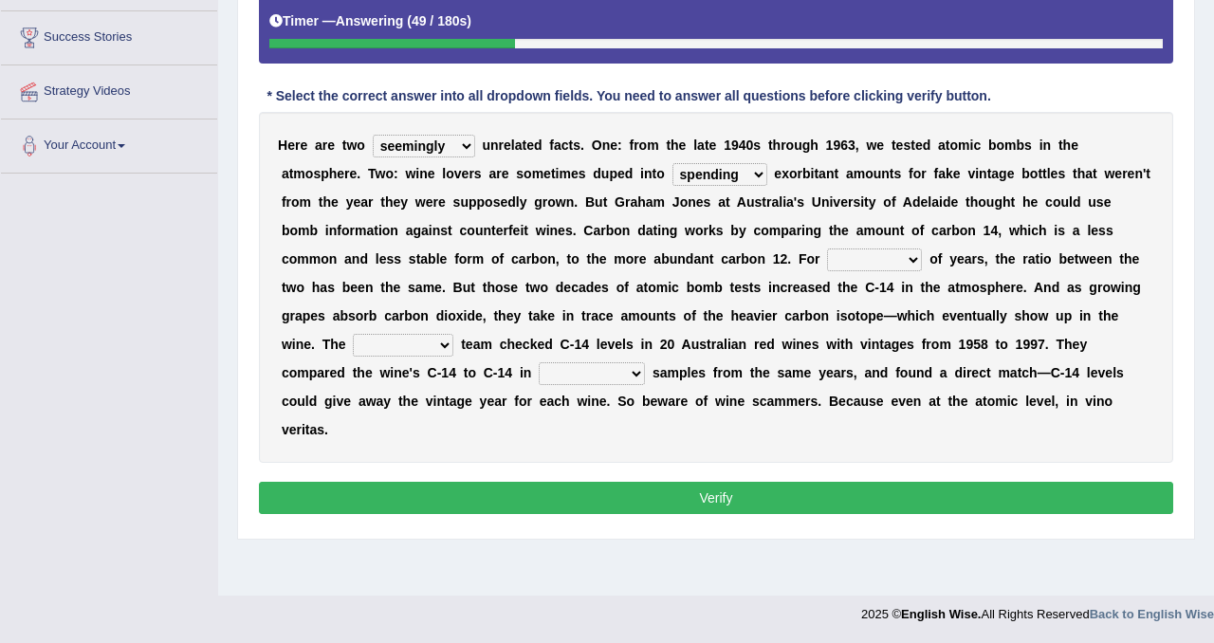
click at [673, 163] on select "dipping trekking spending swinging" at bounding box center [720, 174] width 95 height 23
click at [457, 153] on select "seemingly feelingly endearingly entreatingly" at bounding box center [424, 146] width 102 height 23
select select "entreatingly"
click at [374, 135] on select "seemingly feelingly endearingly entreatingly" at bounding box center [424, 146] width 102 height 23
click at [834, 266] on select "couples much thousands numerous" at bounding box center [874, 260] width 95 height 23
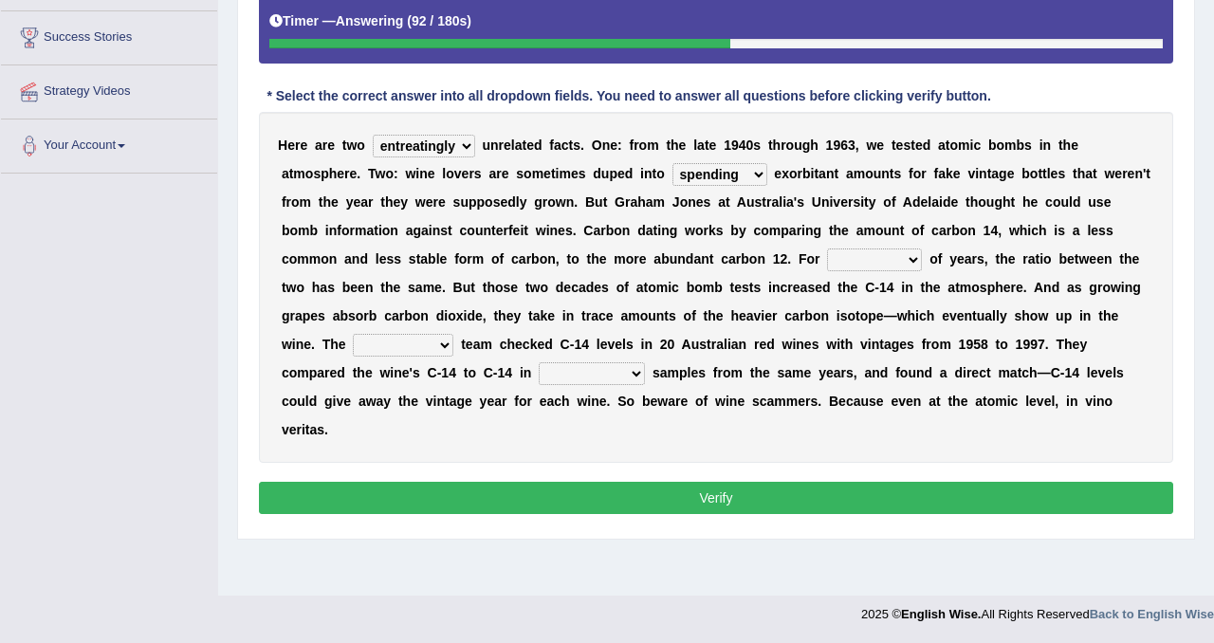
select select "thousands"
click at [827, 249] on select "couples much thousands numerous" at bounding box center [874, 260] width 95 height 23
click at [353, 345] on select "research individual preparation strange" at bounding box center [403, 345] width 101 height 23
select select "research"
click at [353, 334] on select "research individual preparation strange" at bounding box center [403, 345] width 101 height 23
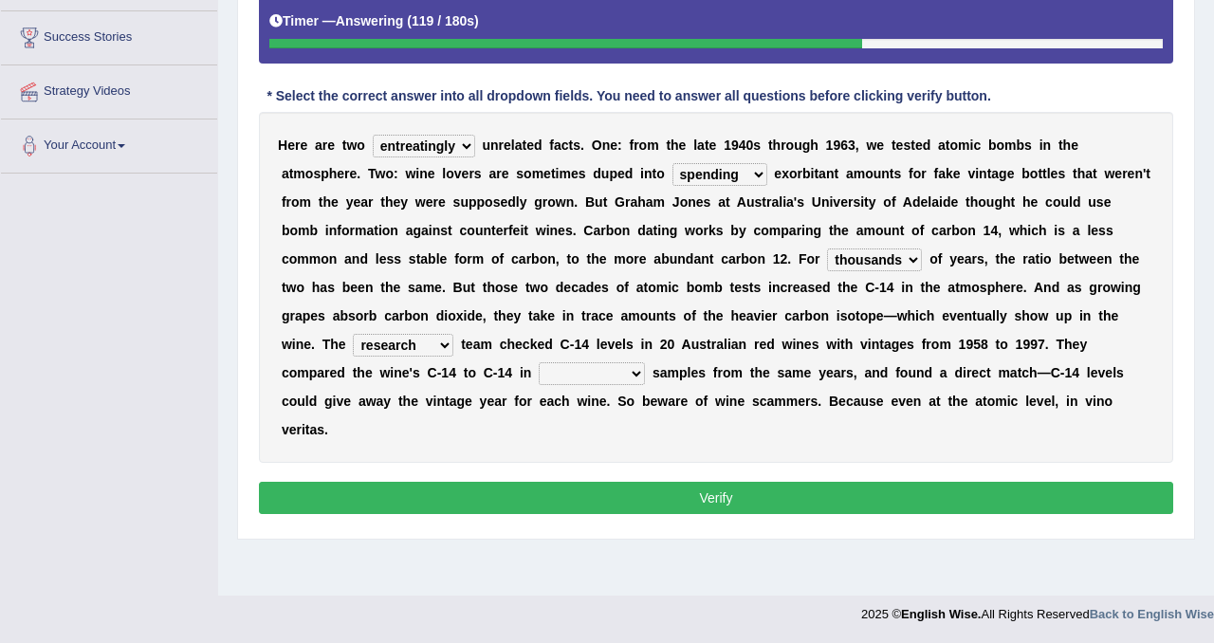
click at [539, 370] on select "physical atmospheric fluid solid" at bounding box center [592, 373] width 106 height 23
select select "fluid"
click at [539, 362] on select "physical atmospheric fluid solid" at bounding box center [592, 373] width 106 height 23
click at [583, 482] on button "Verify" at bounding box center [716, 498] width 915 height 32
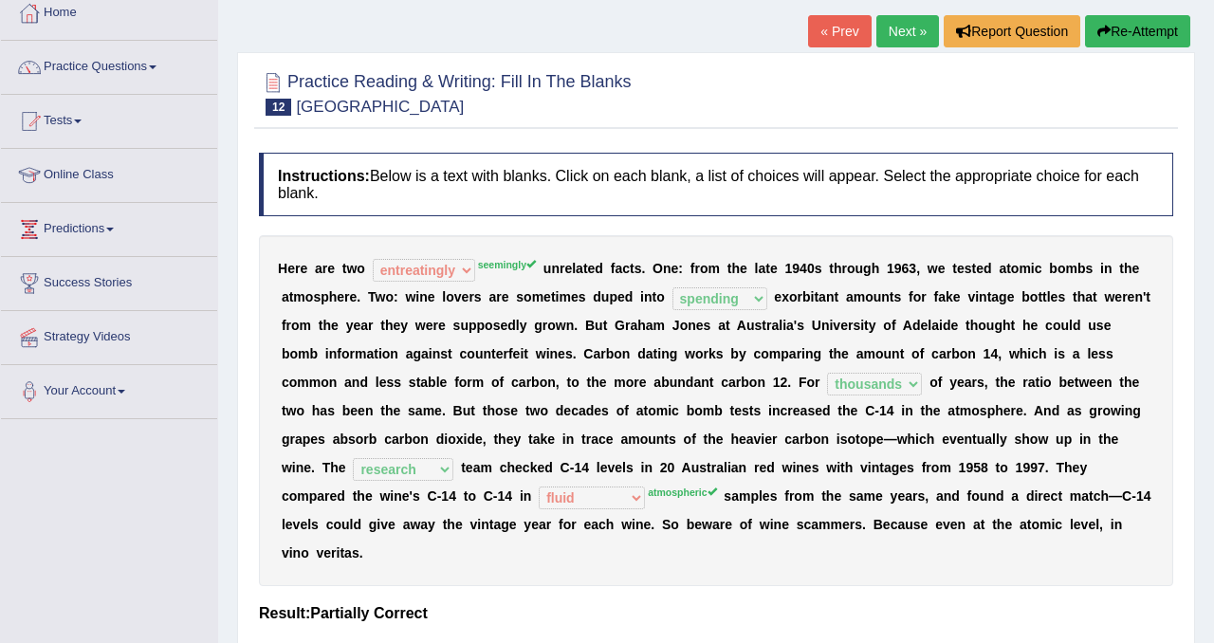
scroll to position [0, 0]
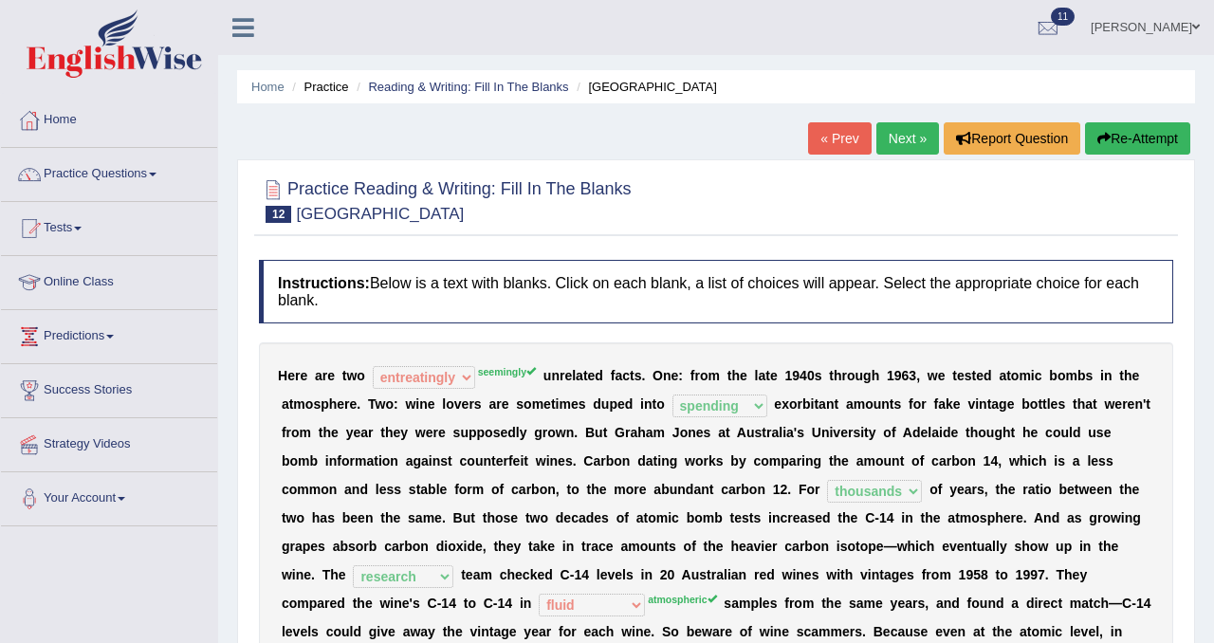
click at [898, 133] on link "Next »" at bounding box center [908, 138] width 63 height 32
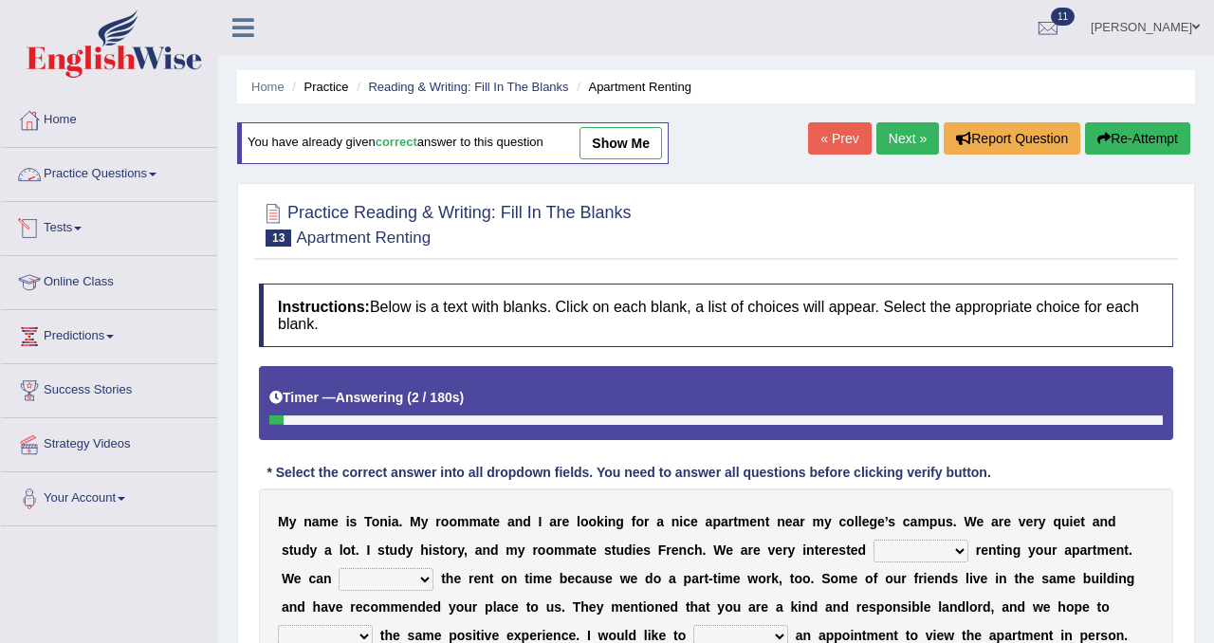
click at [126, 170] on link "Practice Questions" at bounding box center [109, 171] width 216 height 47
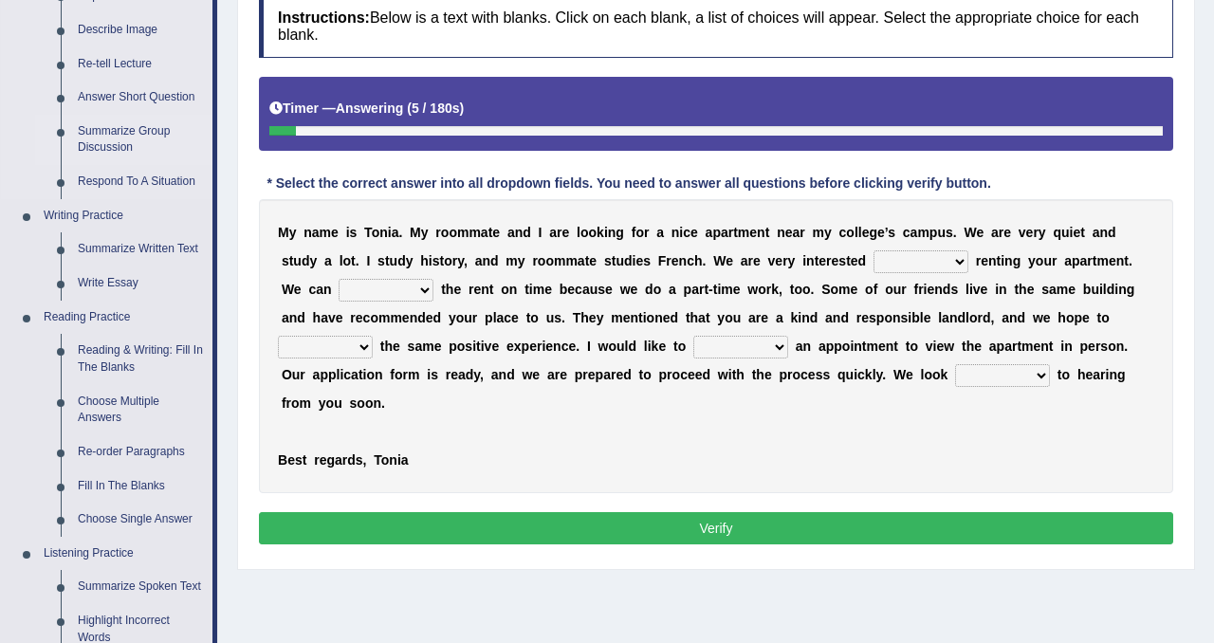
scroll to position [291, 0]
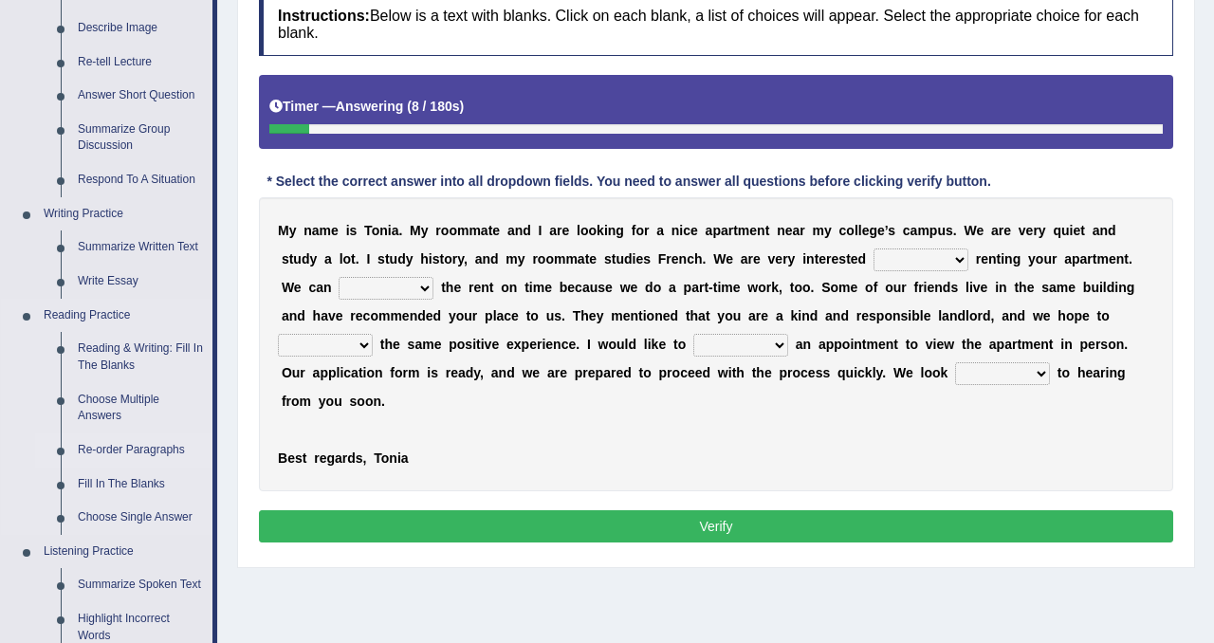
click at [182, 445] on link "Re-order Paragraphs" at bounding box center [140, 451] width 143 height 34
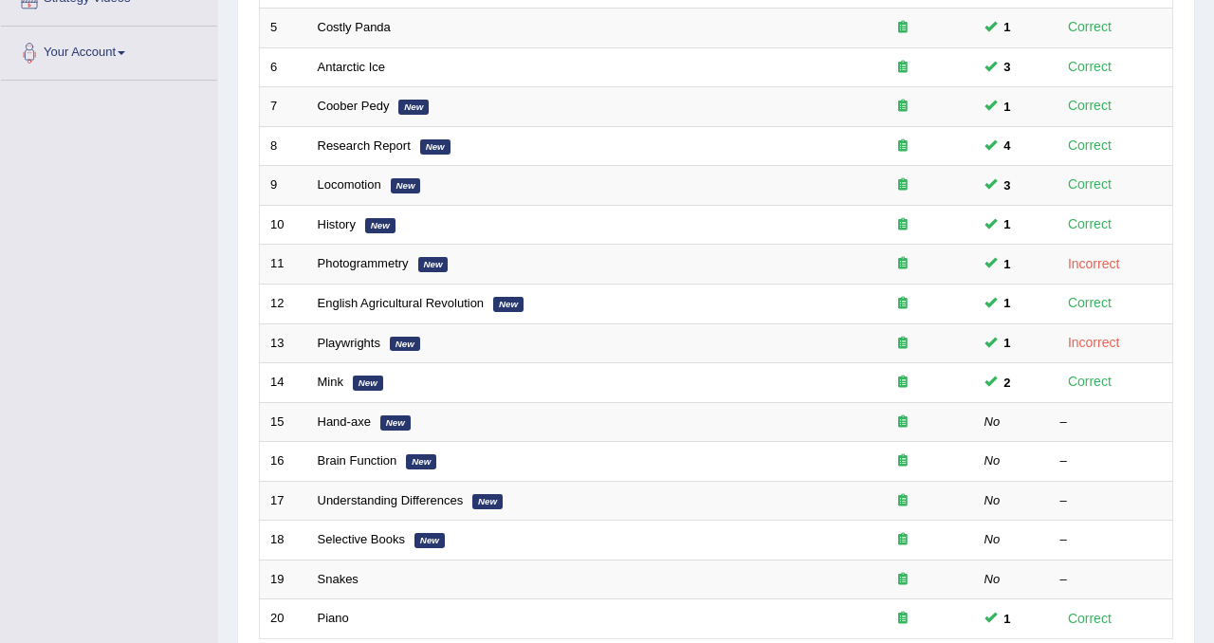
scroll to position [491, 0]
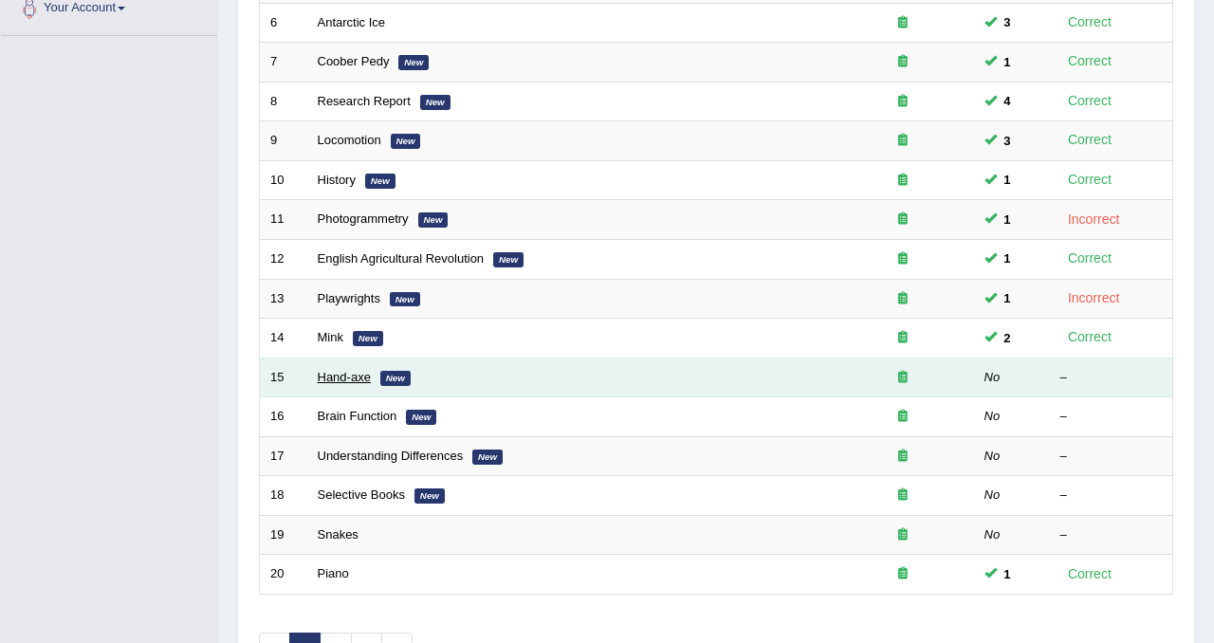
click at [364, 382] on link "Hand-axe" at bounding box center [344, 377] width 53 height 14
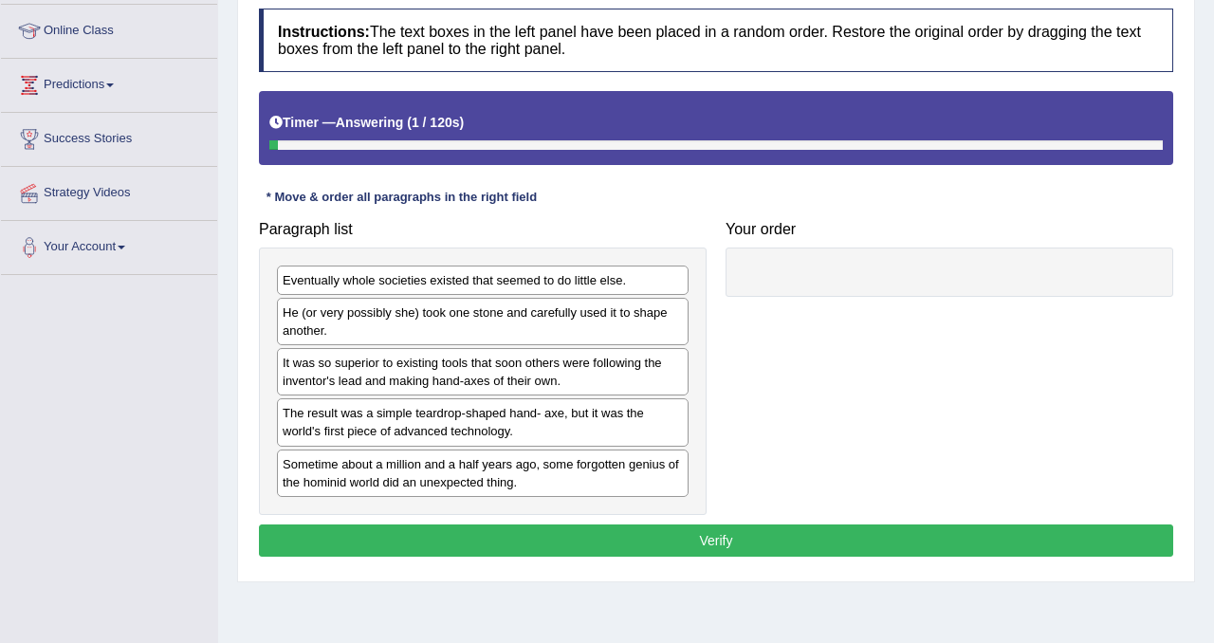
scroll to position [258, 0]
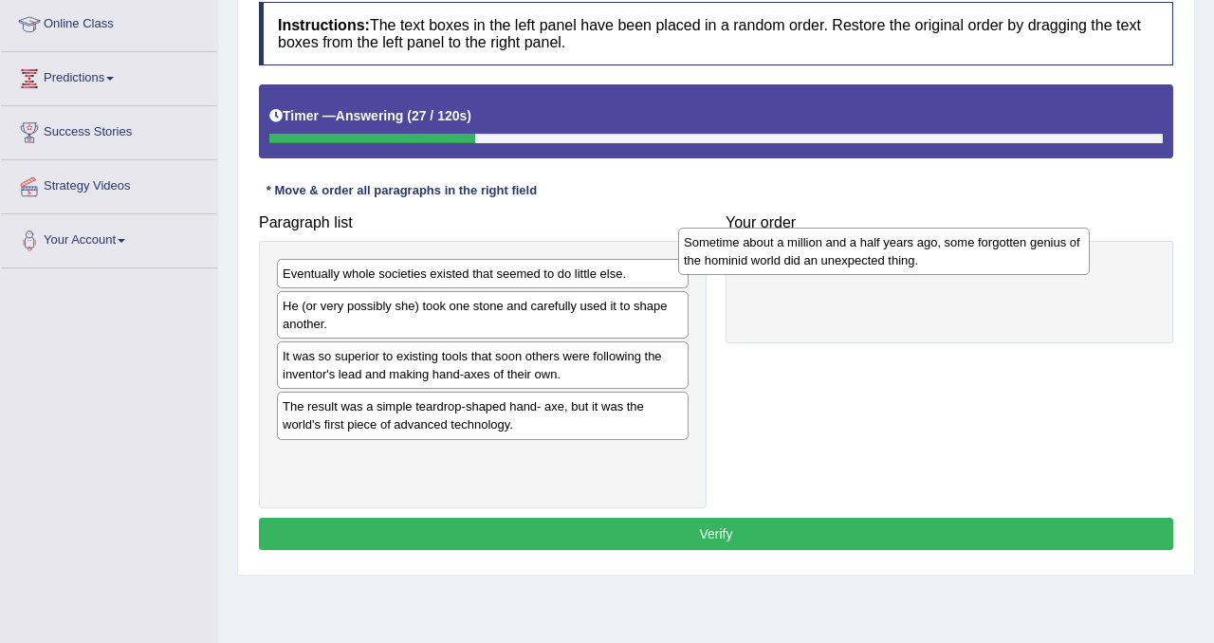
drag, startPoint x: 407, startPoint y: 472, endPoint x: 808, endPoint y: 257, distance: 455.5
click at [808, 257] on div "Sometime about a million and a half years ago, some forgotten genius of the hom…" at bounding box center [884, 251] width 412 height 47
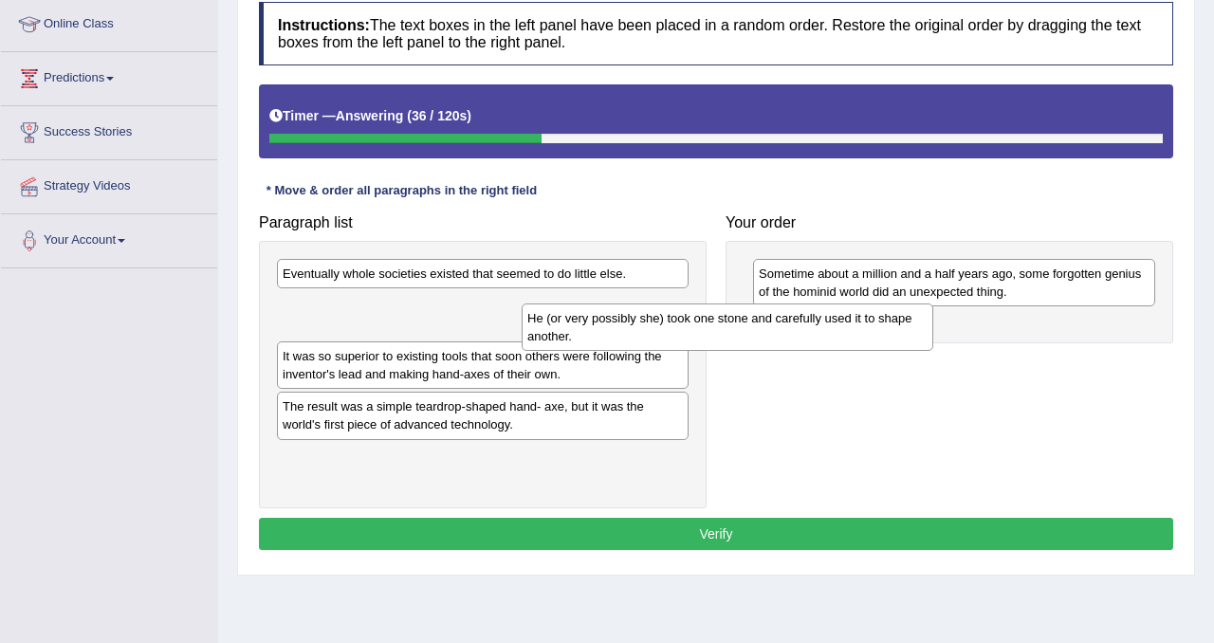
drag, startPoint x: 563, startPoint y: 305, endPoint x: 807, endPoint y: 316, distance: 245.0
click at [807, 316] on div "He (or very possibly she) took one stone and carefully used it to shape another." at bounding box center [728, 327] width 412 height 47
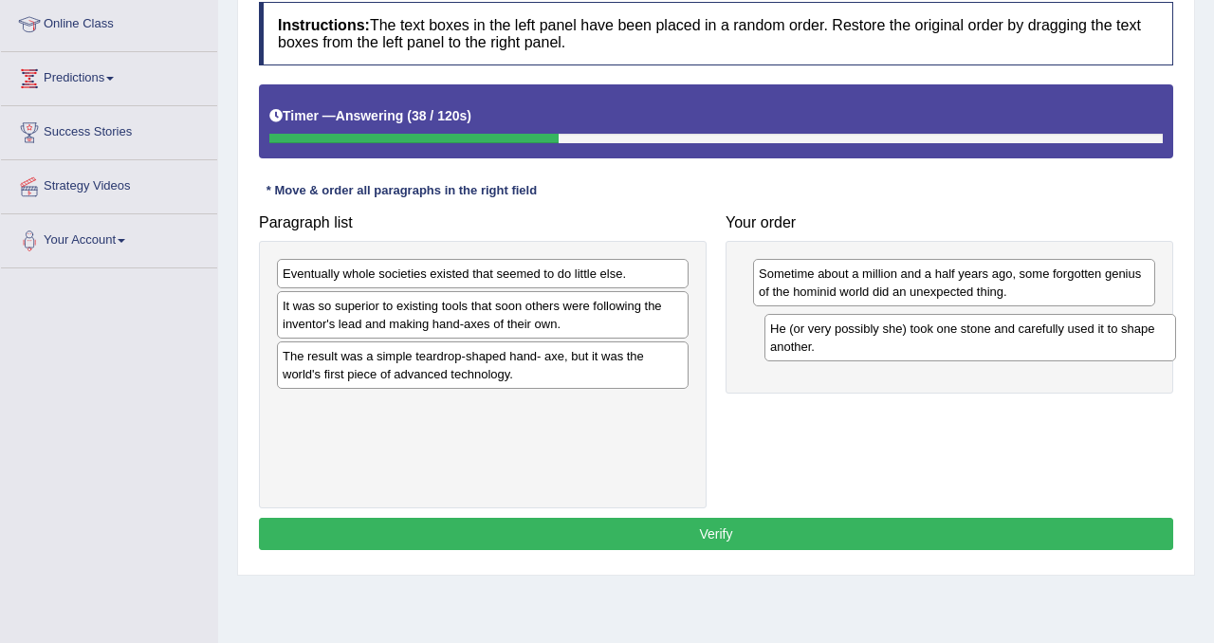
drag, startPoint x: 554, startPoint y: 327, endPoint x: 1039, endPoint y: 345, distance: 485.2
click at [1039, 345] on div "He (or very possibly she) took one stone and carefully used it to shape another." at bounding box center [971, 337] width 412 height 47
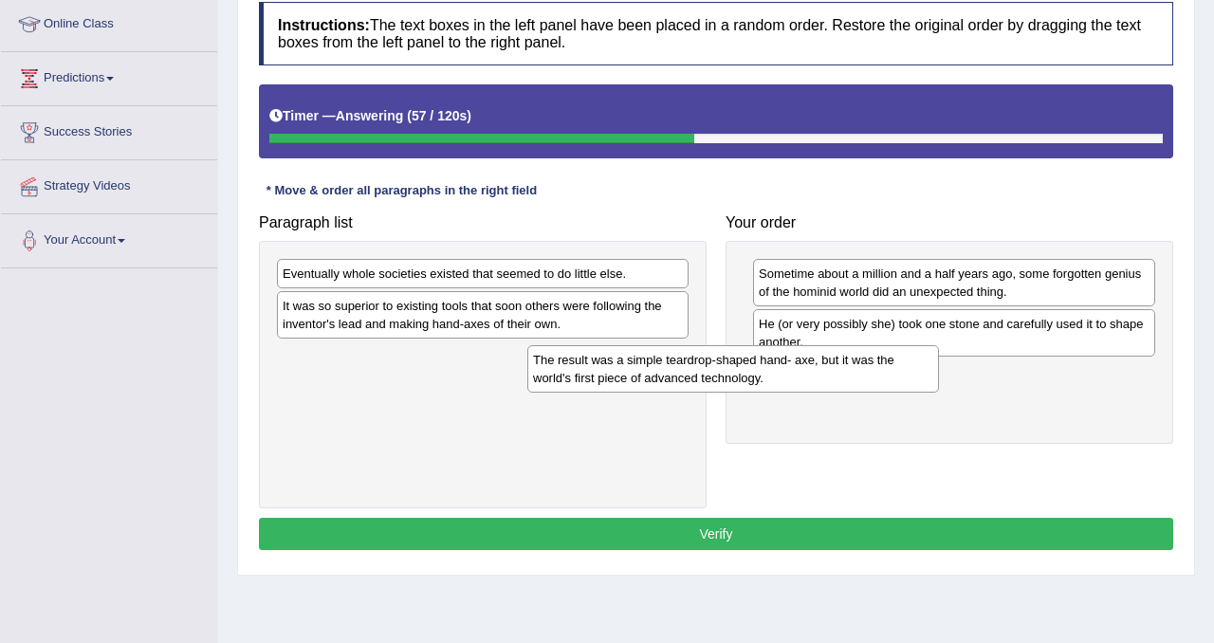
drag, startPoint x: 594, startPoint y: 359, endPoint x: 844, endPoint y: 362, distance: 250.5
click at [844, 362] on div "The result was a simple teardrop-shaped hand- axe, but it was the world's first…" at bounding box center [734, 368] width 412 height 47
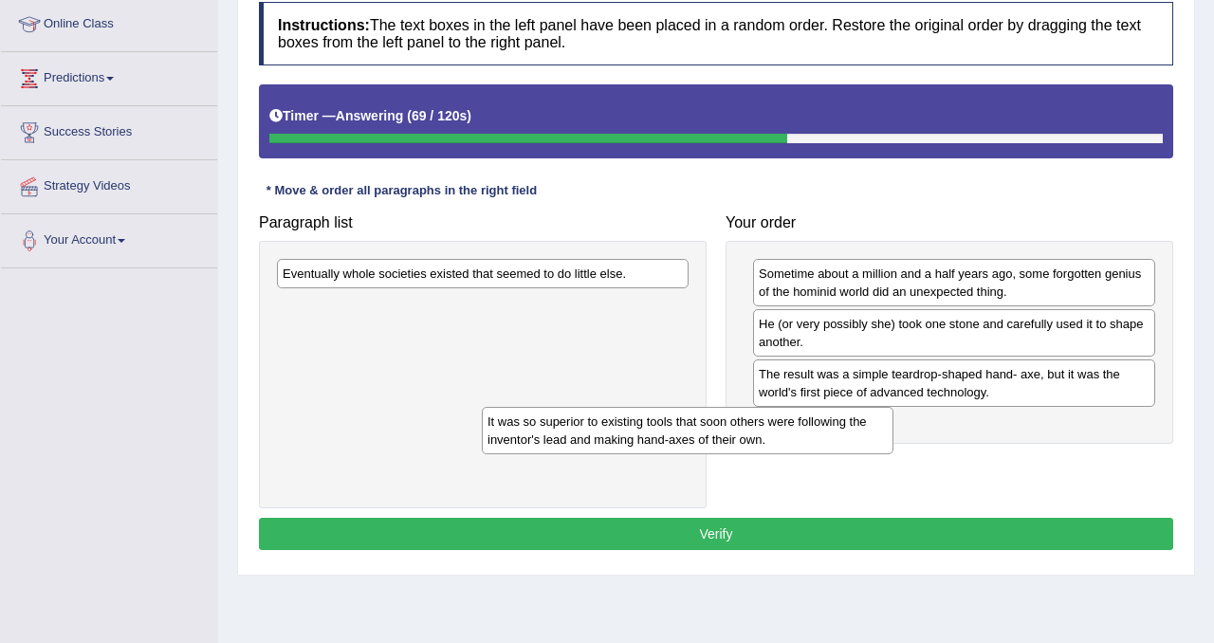
drag, startPoint x: 559, startPoint y: 313, endPoint x: 770, endPoint y: 432, distance: 242.5
click at [770, 431] on div "It was so superior to existing tools that soon others were following the invent…" at bounding box center [688, 430] width 412 height 47
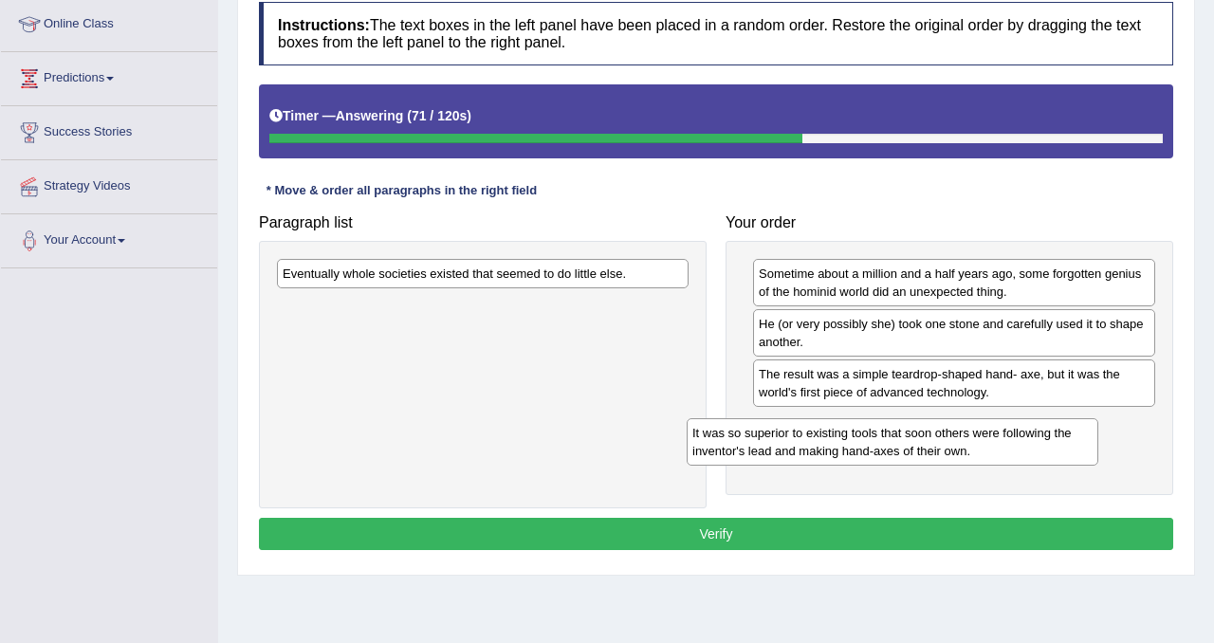
drag, startPoint x: 594, startPoint y: 328, endPoint x: 1009, endPoint y: 455, distance: 434.6
click at [1009, 455] on div "It was so superior to existing tools that soon others were following the invent…" at bounding box center [893, 441] width 412 height 47
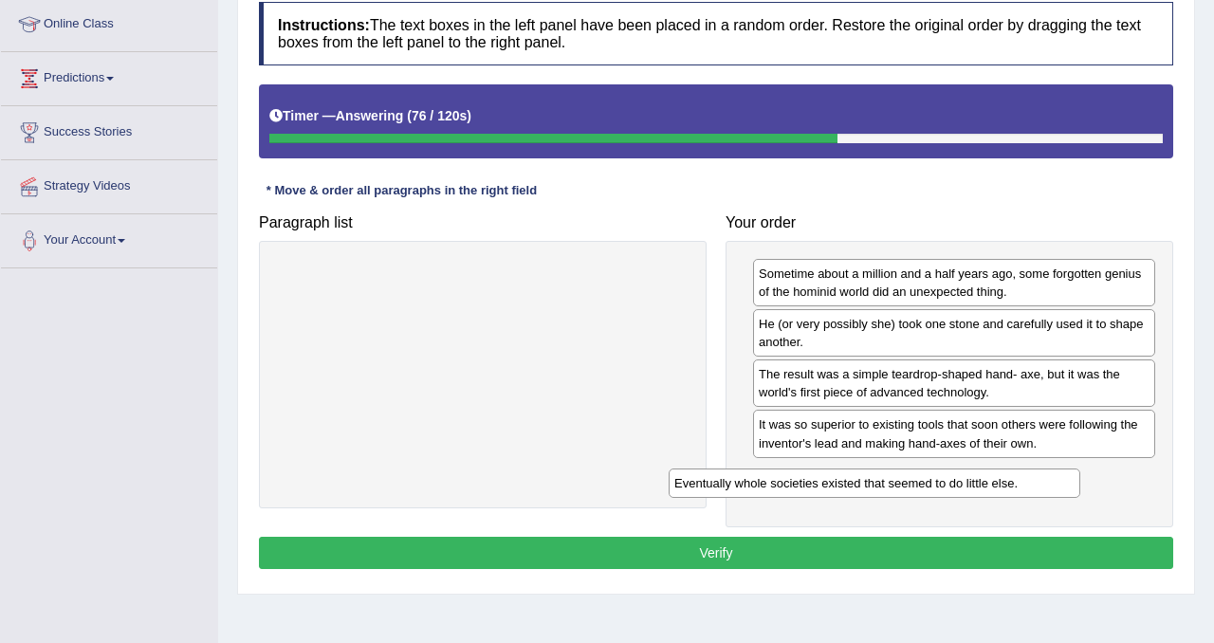
drag, startPoint x: 613, startPoint y: 269, endPoint x: 1006, endPoint y: 478, distance: 444.8
click at [1006, 478] on div "Eventually whole societies existed that seemed to do little else." at bounding box center [875, 483] width 412 height 29
click at [844, 548] on button "Verify" at bounding box center [716, 553] width 915 height 32
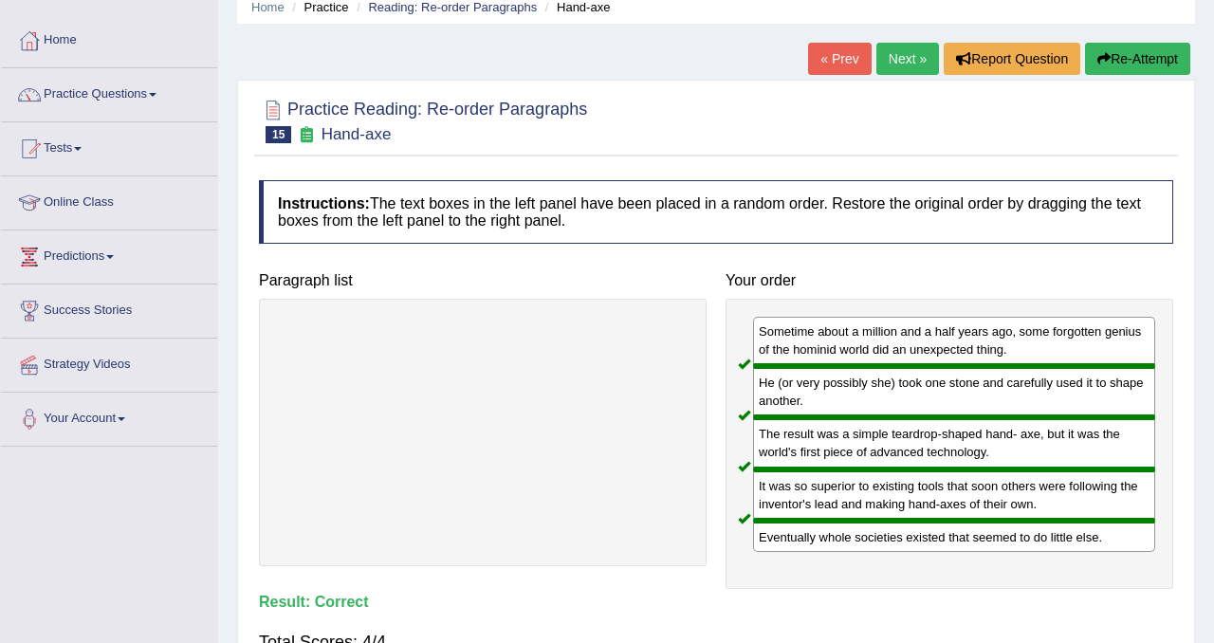
scroll to position [65, 0]
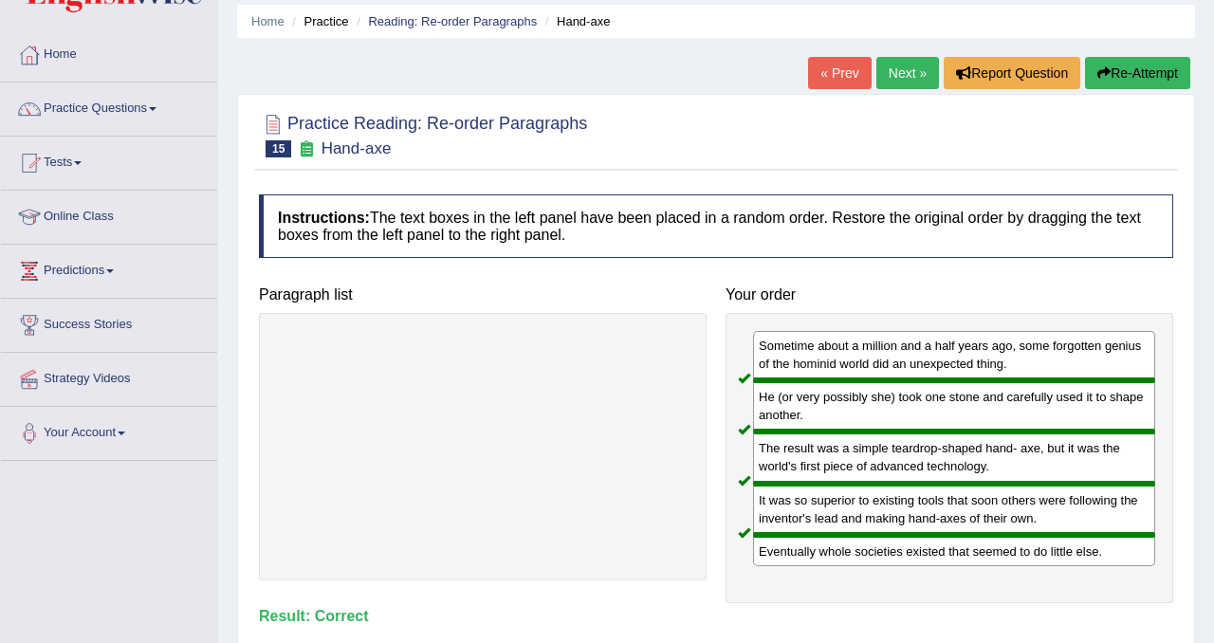
click at [896, 83] on link "Next »" at bounding box center [908, 73] width 63 height 32
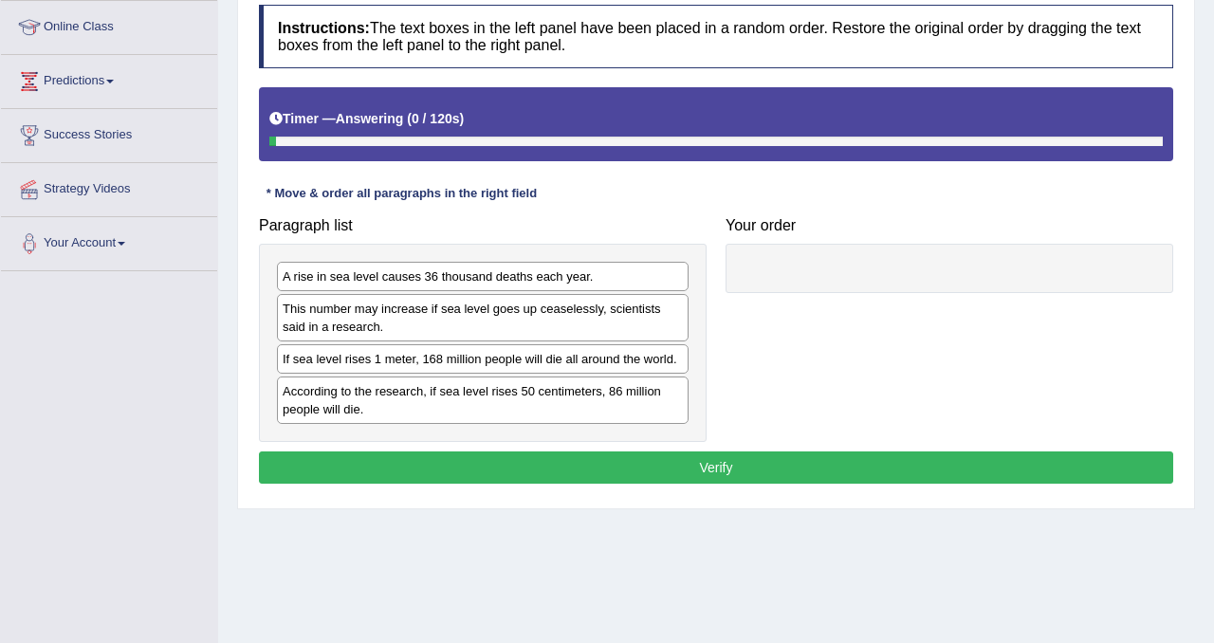
scroll to position [260, 0]
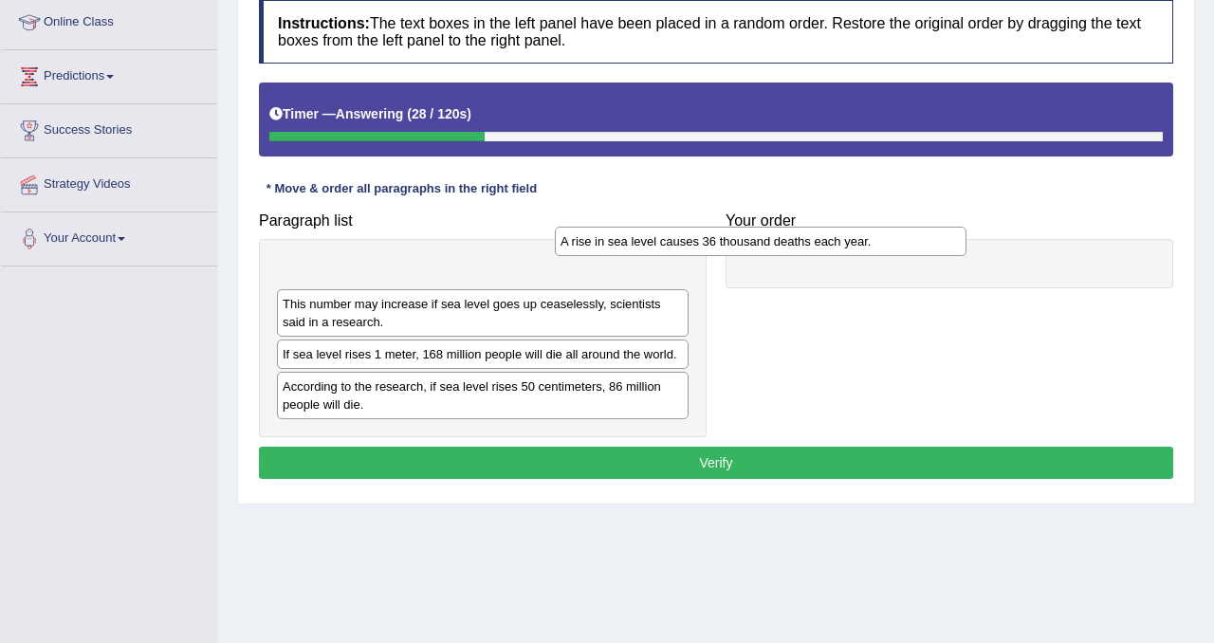
drag, startPoint x: 533, startPoint y: 282, endPoint x: 811, endPoint y: 249, distance: 280.0
click at [811, 250] on div "A rise in sea level causes 36 thousand deaths each year." at bounding box center [761, 241] width 412 height 29
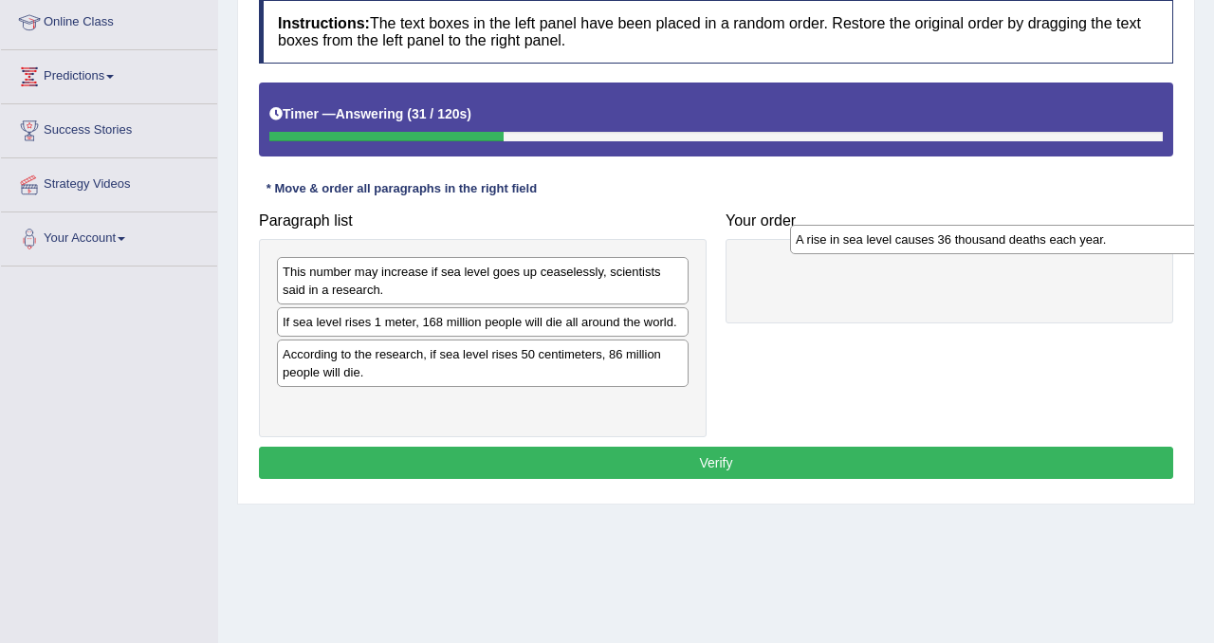
drag, startPoint x: 509, startPoint y: 265, endPoint x: 985, endPoint y: 218, distance: 478.5
click at [995, 225] on div "A rise in sea level causes 36 thousand deaths each year." at bounding box center [996, 239] width 412 height 29
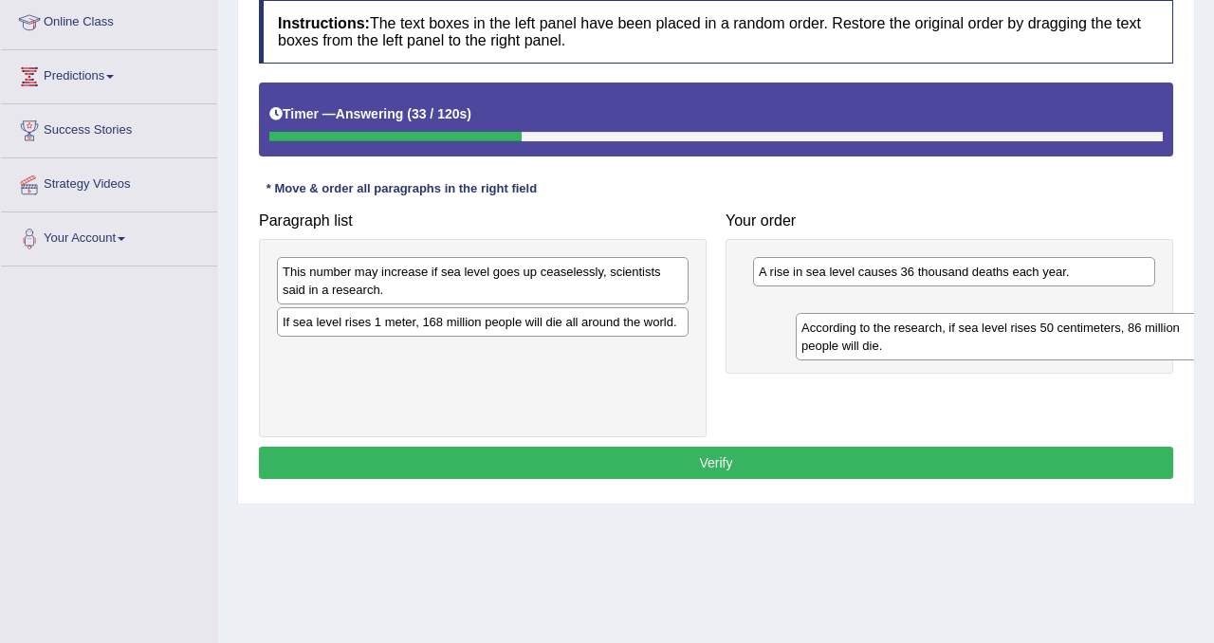
drag, startPoint x: 491, startPoint y: 370, endPoint x: 957, endPoint y: 305, distance: 471.4
click at [971, 313] on div "According to the research, if sea level rises 50 centimeters, 86 million people…" at bounding box center [1002, 336] width 412 height 47
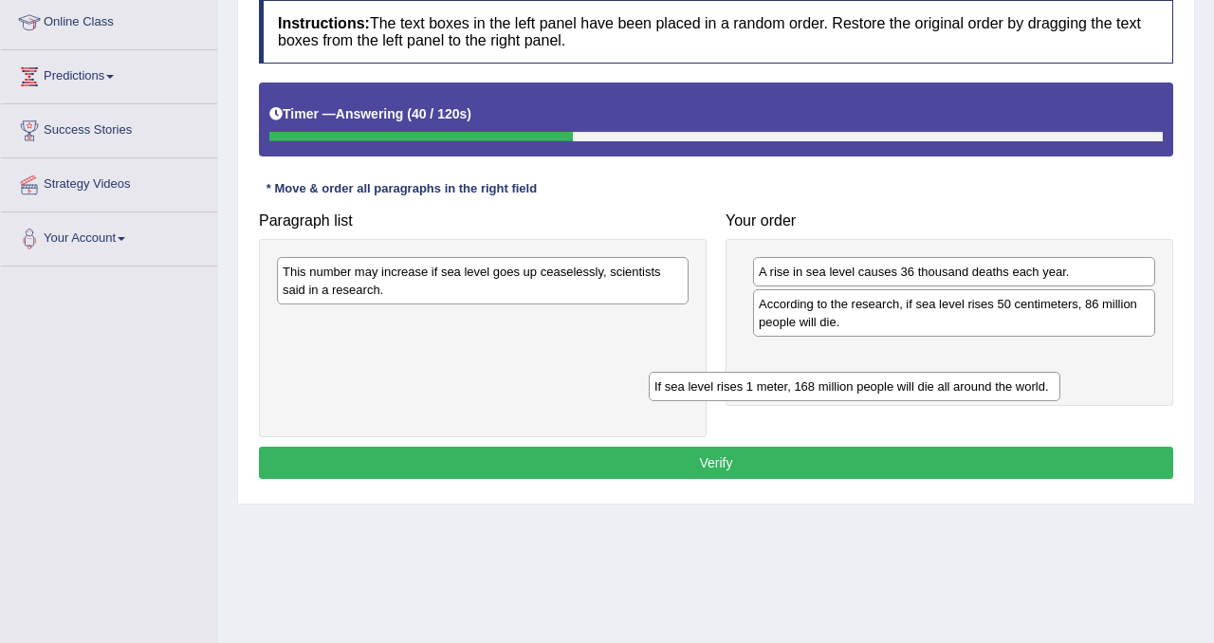
drag, startPoint x: 575, startPoint y: 319, endPoint x: 942, endPoint y: 287, distance: 368.6
click at [953, 372] on div "If sea level rises 1 meter, 168 million people will die all around the world." at bounding box center [855, 386] width 412 height 29
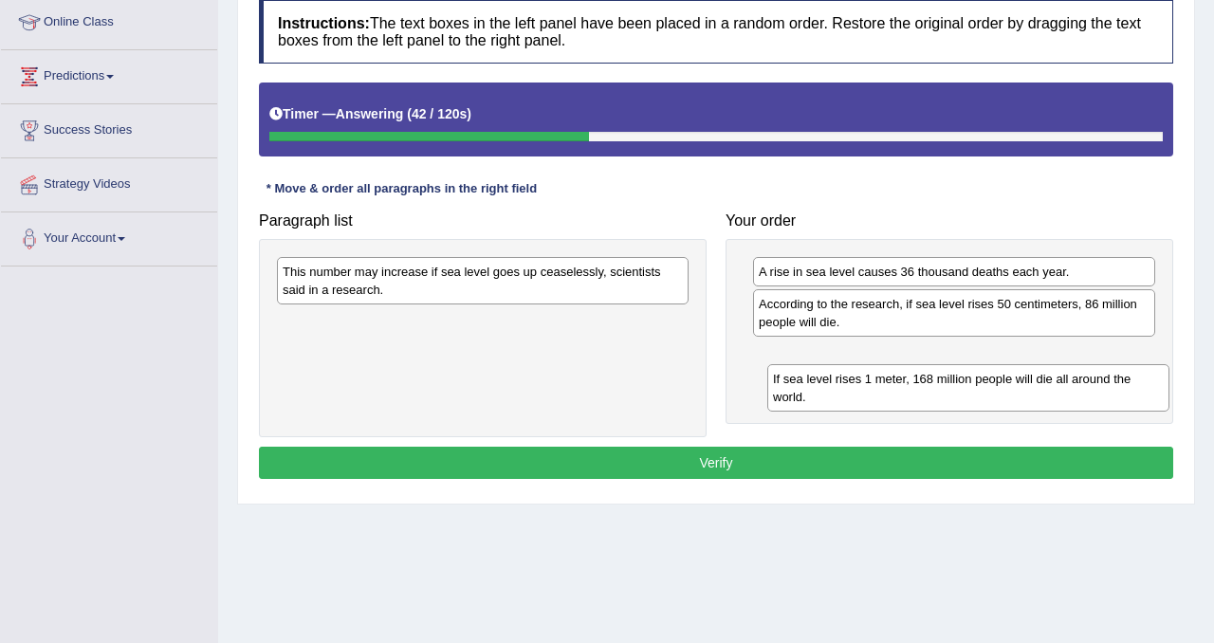
drag, startPoint x: 803, startPoint y: 313, endPoint x: 817, endPoint y: 388, distance: 76.3
click at [817, 388] on div "If sea level rises 1 meter, 168 million people will die all around the world." at bounding box center [969, 387] width 402 height 47
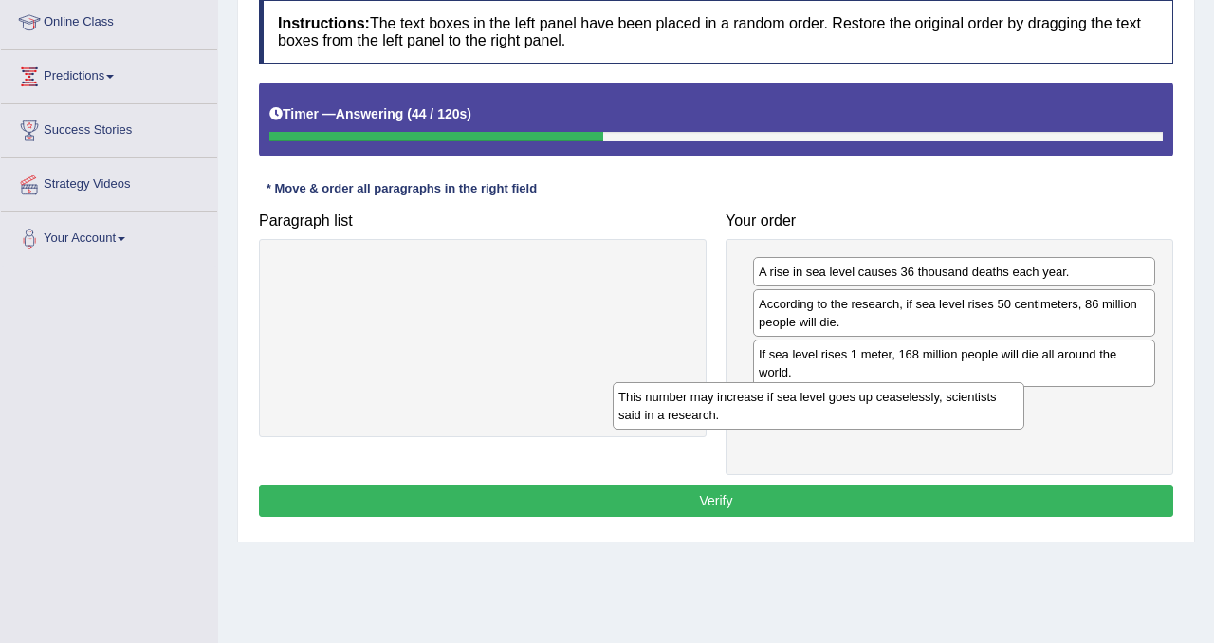
drag, startPoint x: 640, startPoint y: 286, endPoint x: 976, endPoint y: 411, distance: 358.5
click at [976, 411] on div "This number may increase if sea level goes up ceaselessly, scientists said in a…" at bounding box center [819, 405] width 412 height 47
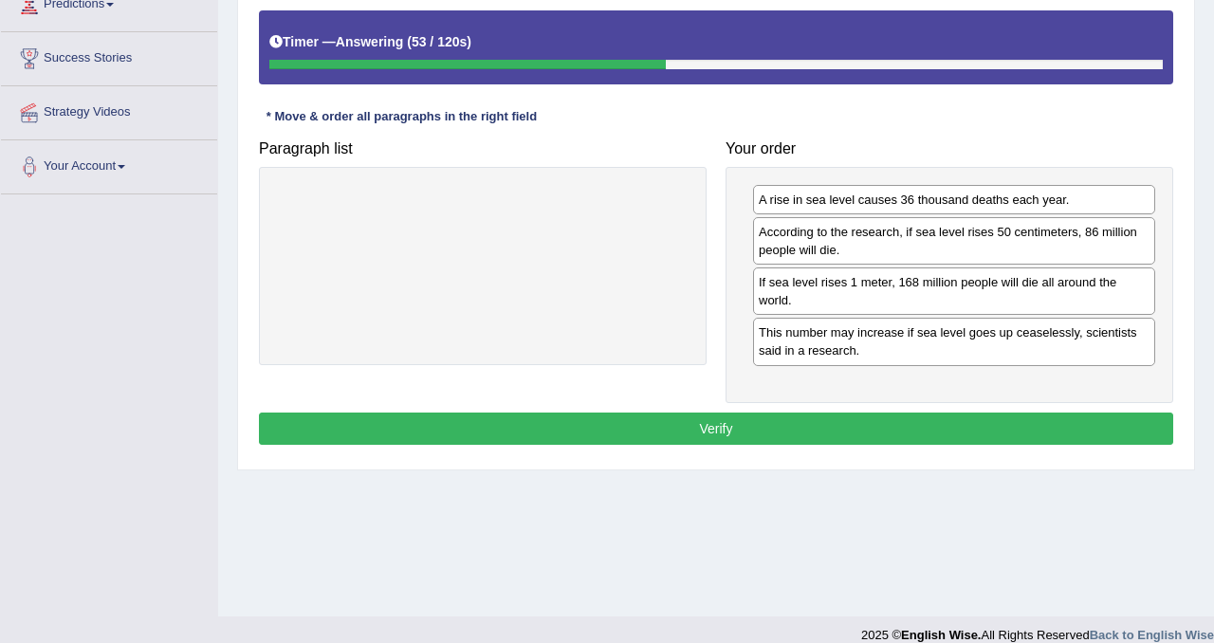
scroll to position [333, 0]
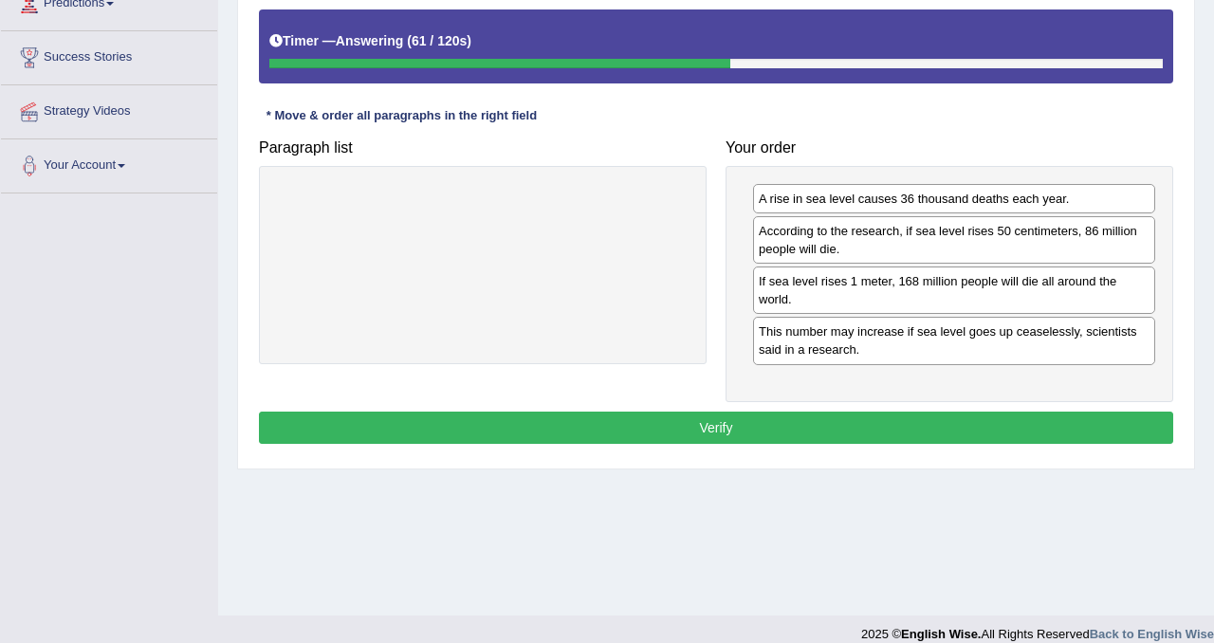
click at [976, 412] on button "Verify" at bounding box center [716, 428] width 915 height 32
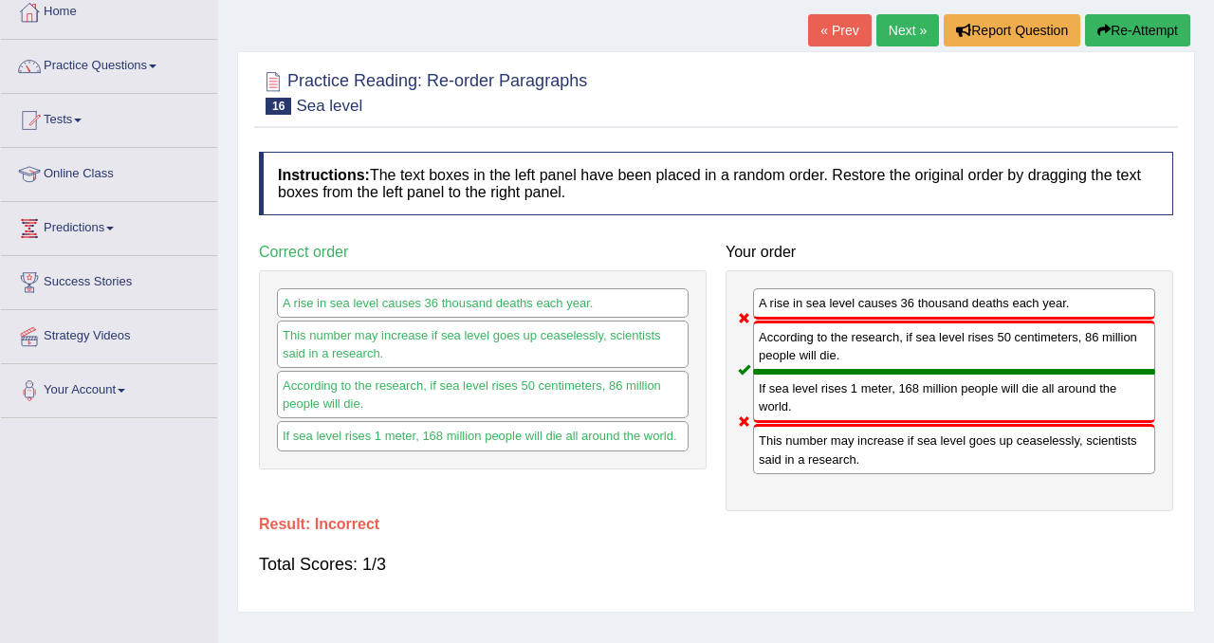
scroll to position [11, 0]
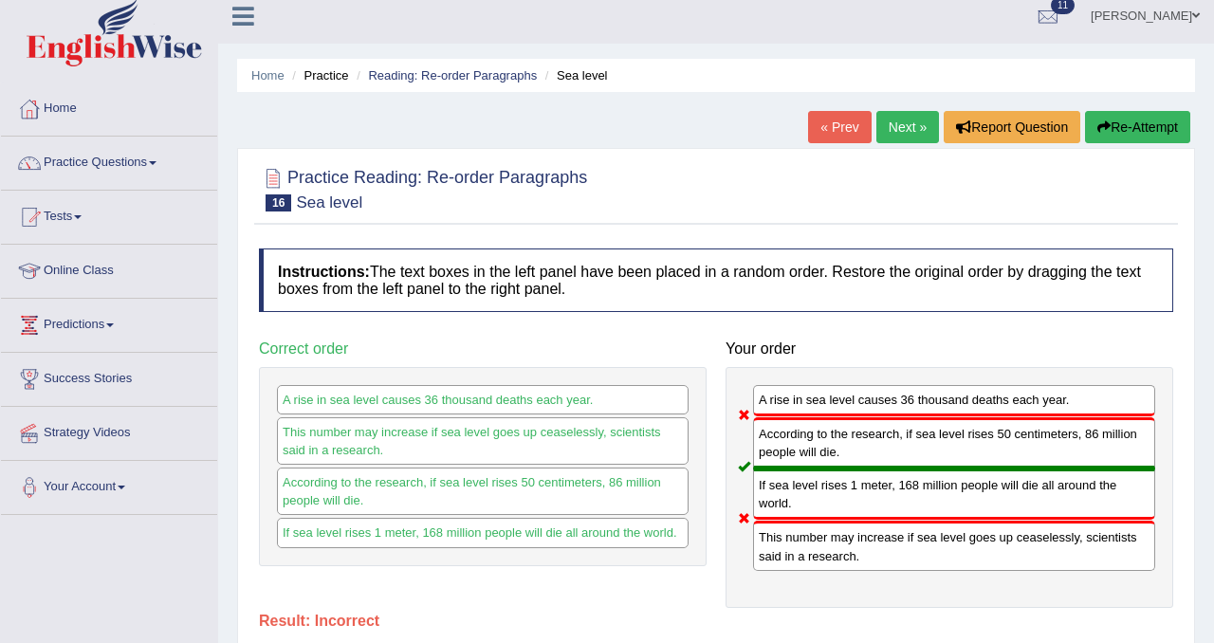
click at [1125, 137] on button "Re-Attempt" at bounding box center [1137, 127] width 105 height 32
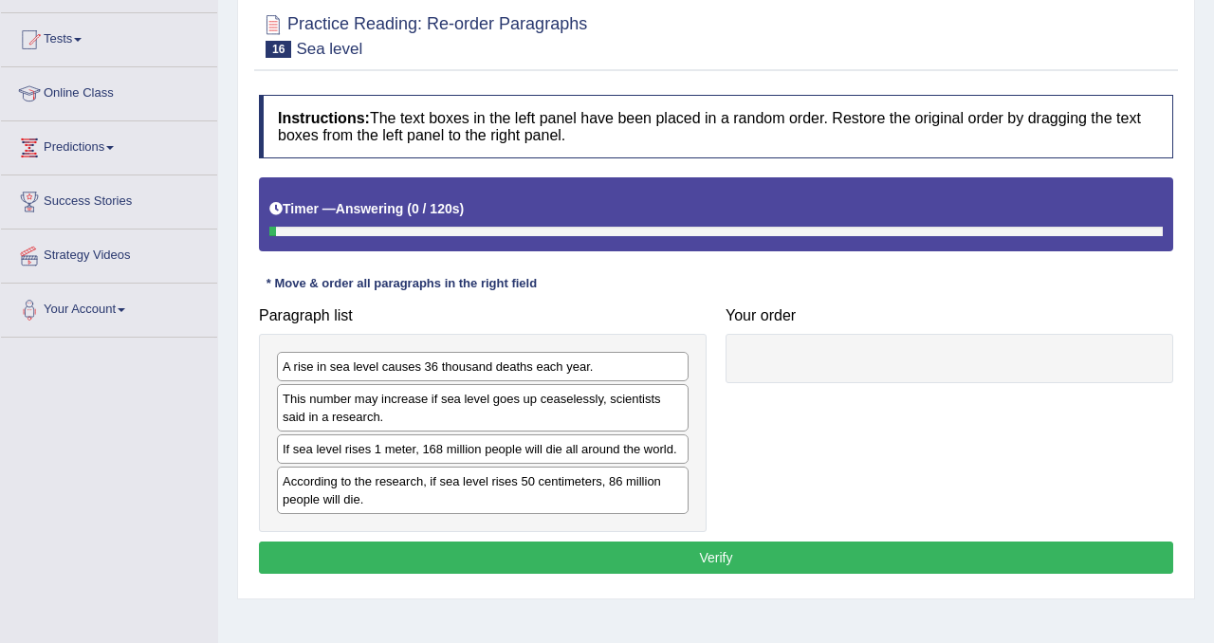
scroll to position [220, 0]
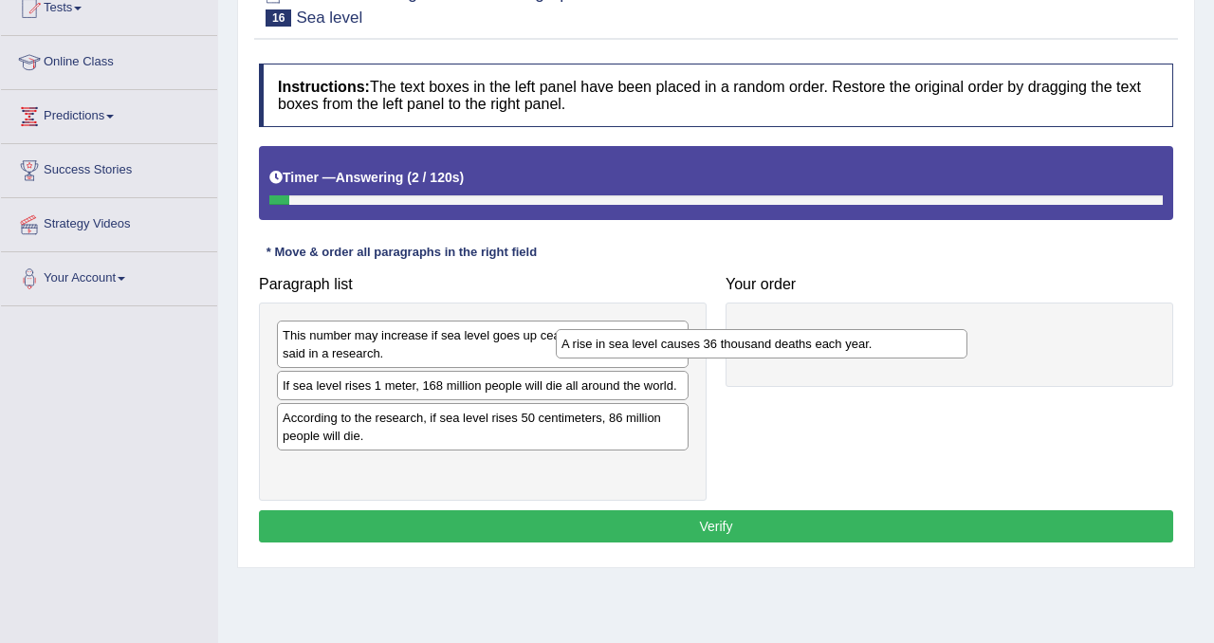
drag, startPoint x: 580, startPoint y: 339, endPoint x: 852, endPoint y: 348, distance: 272.5
click at [852, 348] on div "A rise in sea level causes 36 thousand deaths each year." at bounding box center [762, 343] width 412 height 29
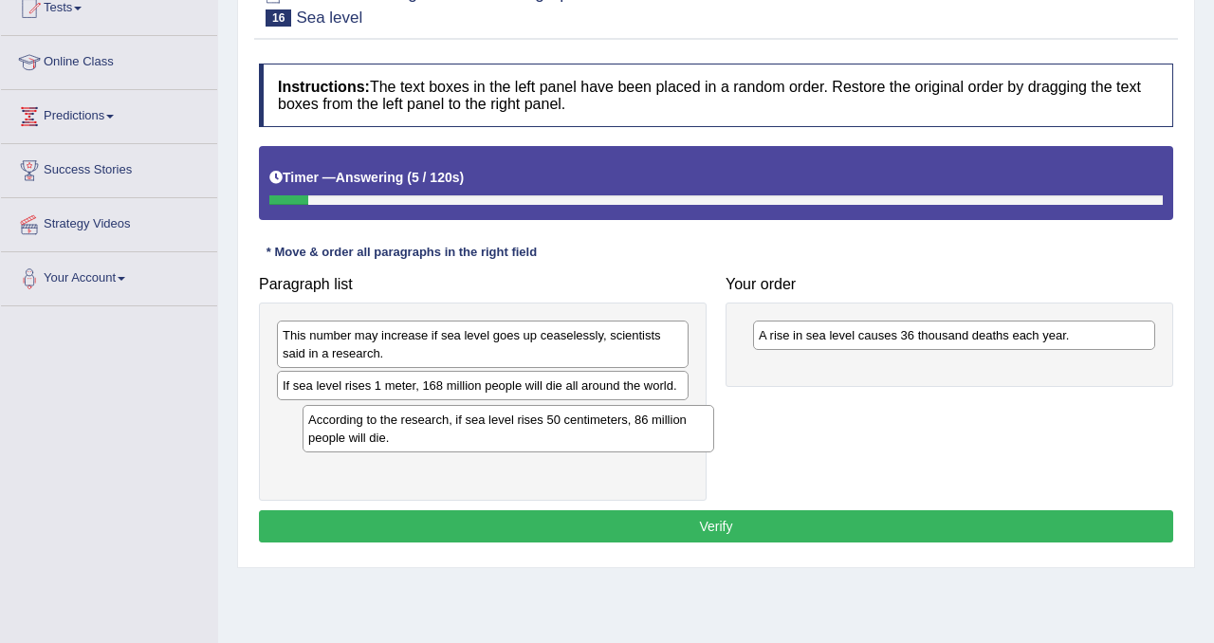
click at [571, 432] on div "According to the research, if sea level rises 50 centimeters, 86 million people…" at bounding box center [509, 428] width 412 height 47
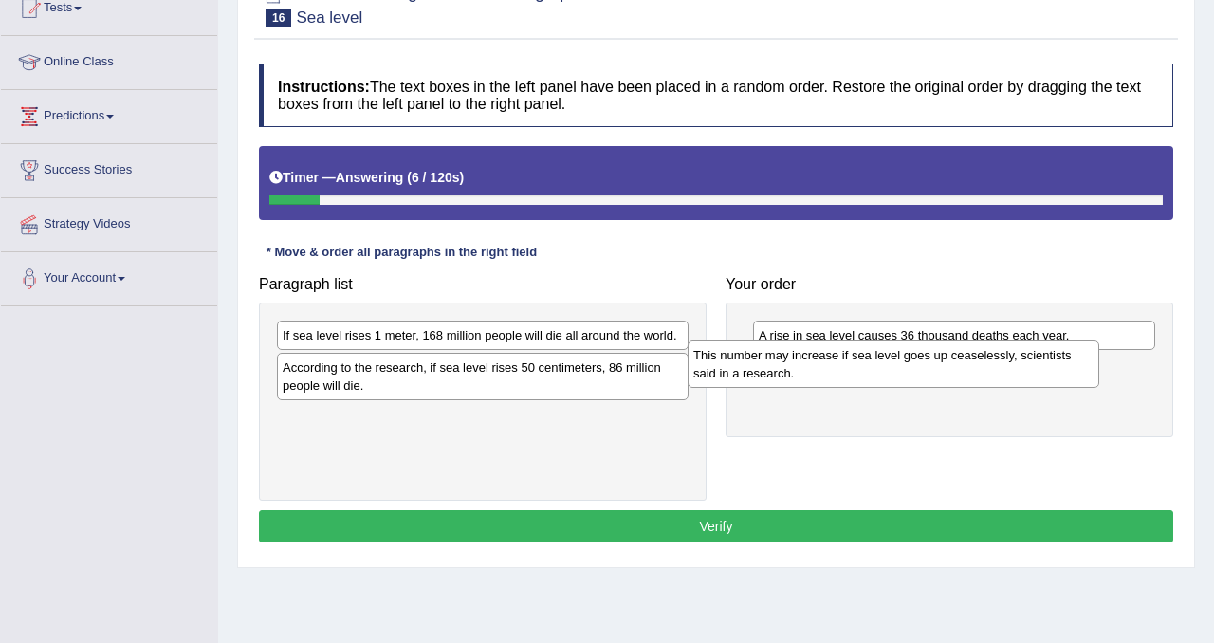
drag, startPoint x: 578, startPoint y: 355, endPoint x: 917, endPoint y: 325, distance: 340.0
click at [968, 357] on div "This number may increase if sea level goes up ceaselessly, scientists said in a…" at bounding box center [894, 364] width 412 height 47
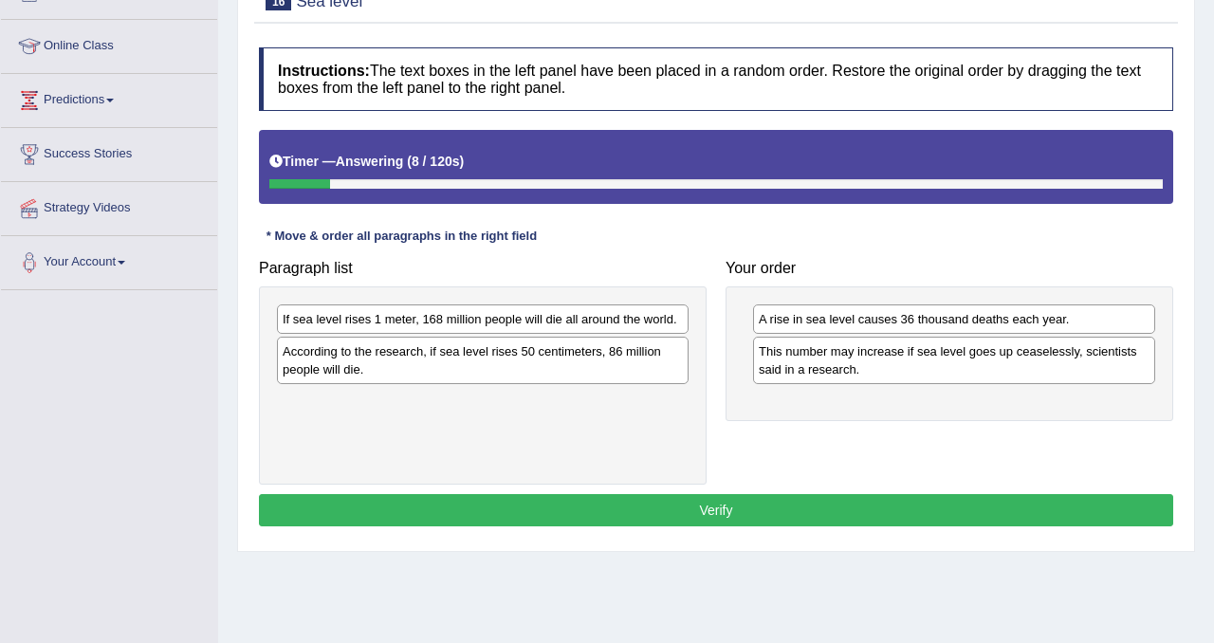
scroll to position [265, 0]
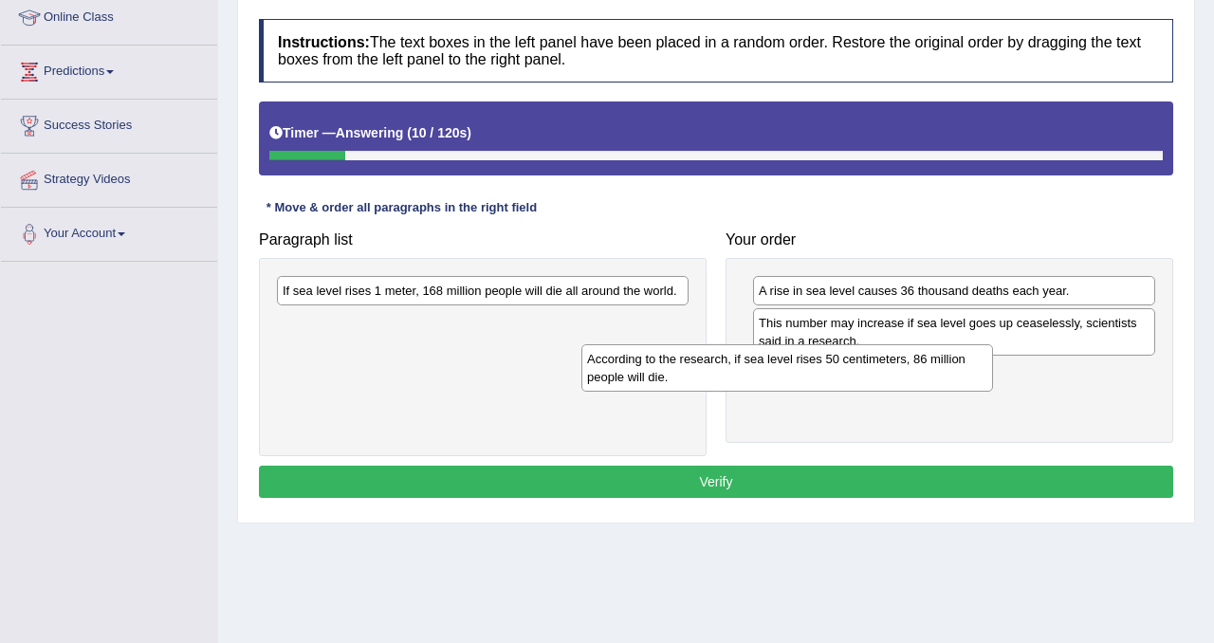
drag, startPoint x: 565, startPoint y: 343, endPoint x: 876, endPoint y: 380, distance: 312.4
click at [876, 381] on div "According to the research, if sea level rises 50 centimeters, 86 million people…" at bounding box center [788, 367] width 412 height 47
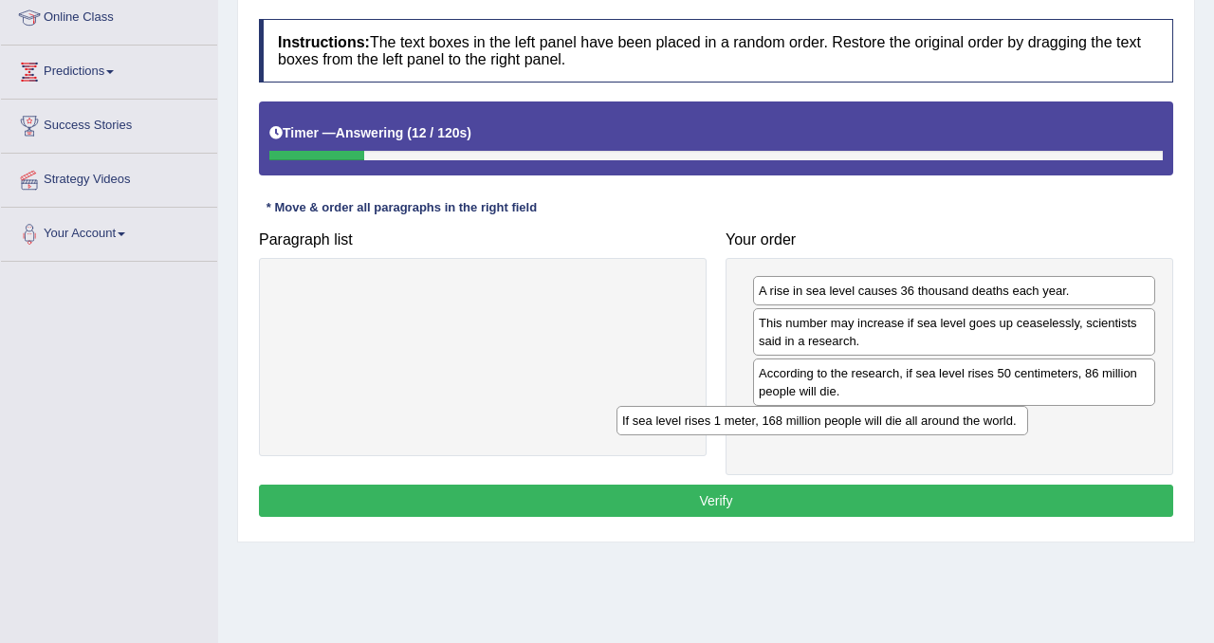
drag, startPoint x: 651, startPoint y: 292, endPoint x: 990, endPoint y: 421, distance: 362.5
click at [990, 421] on div "If sea level rises 1 meter, 168 million people will die all around the world." at bounding box center [823, 420] width 412 height 29
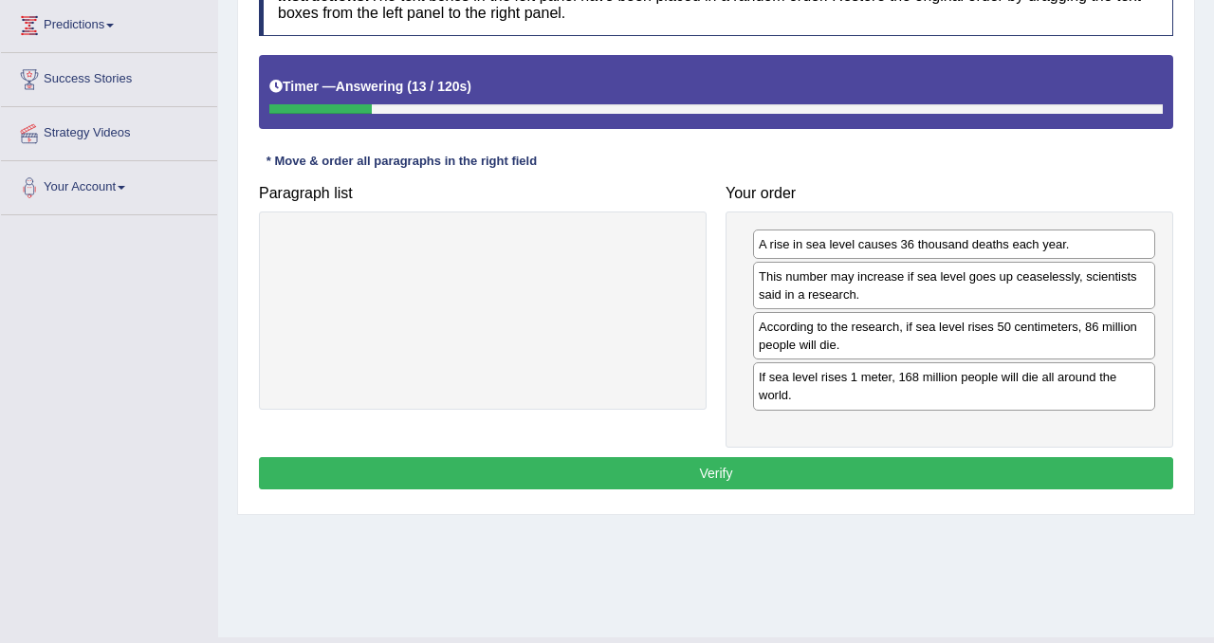
scroll to position [317, 0]
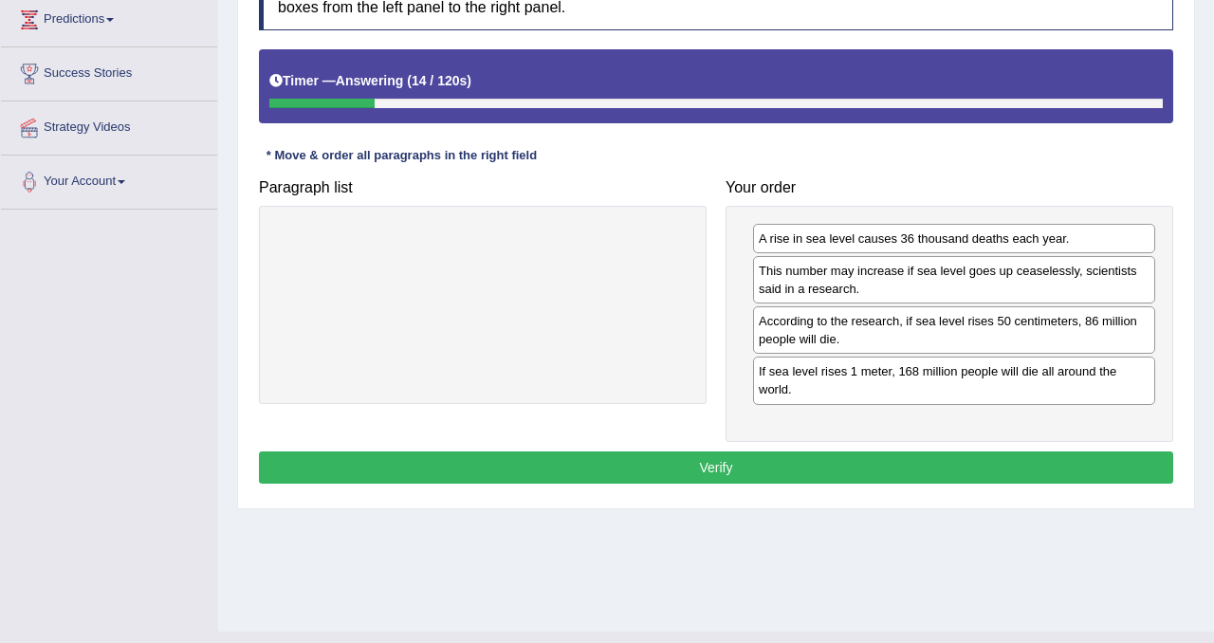
click at [954, 464] on button "Verify" at bounding box center [716, 468] width 915 height 32
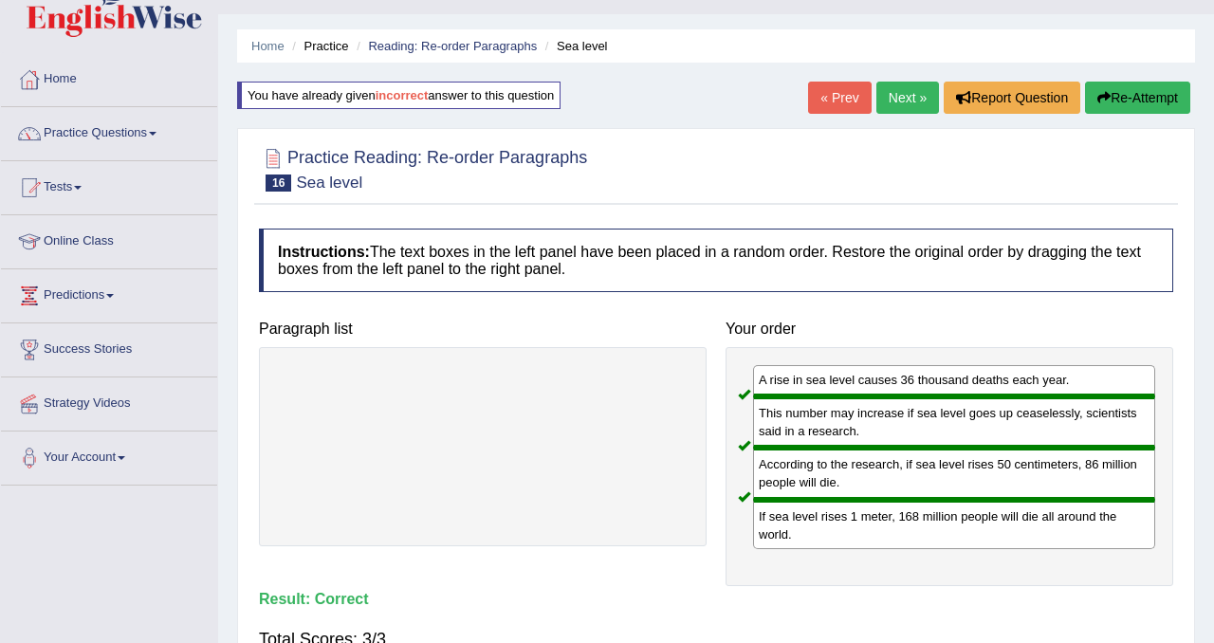
scroll to position [0, 0]
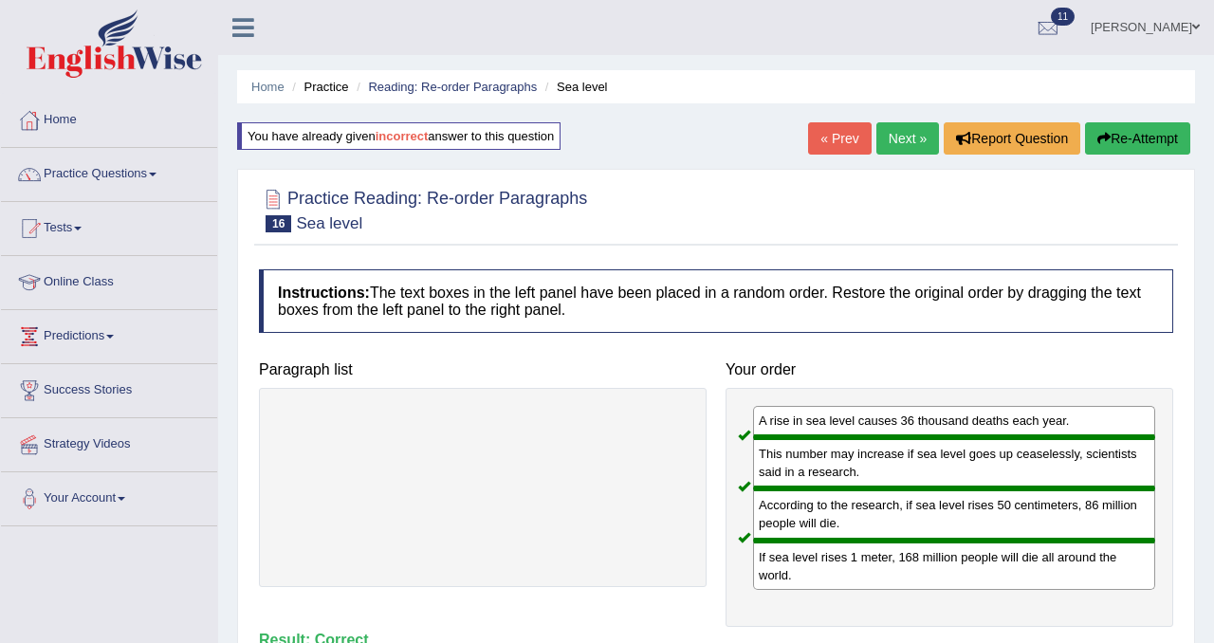
click at [914, 148] on link "Next »" at bounding box center [908, 138] width 63 height 32
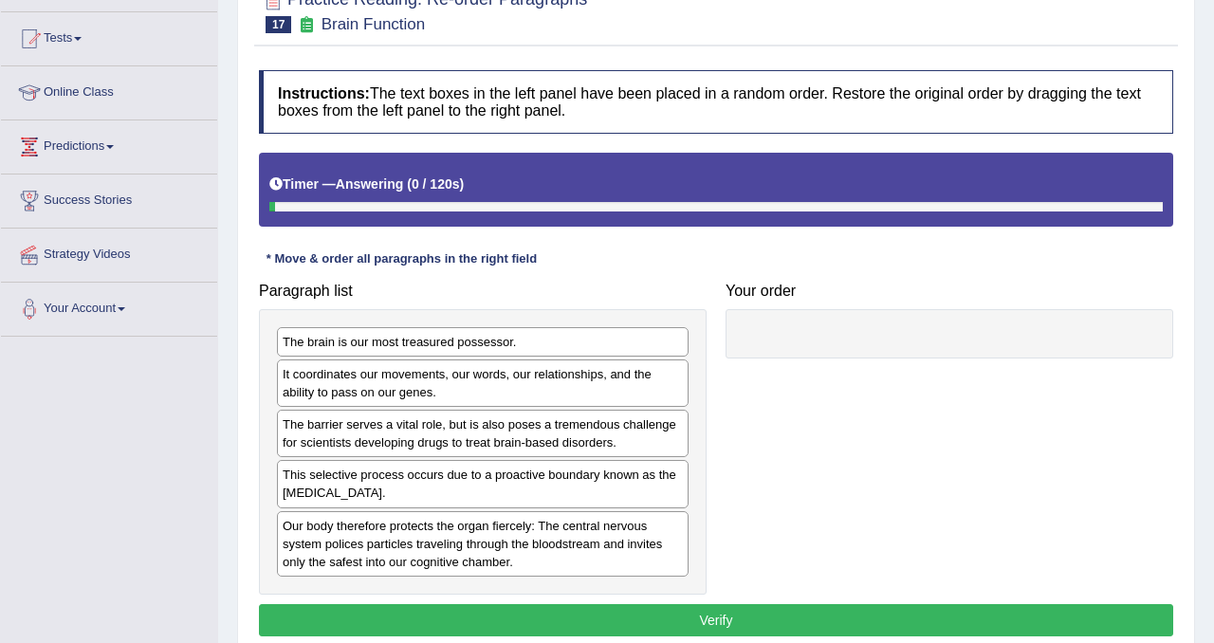
scroll to position [308, 0]
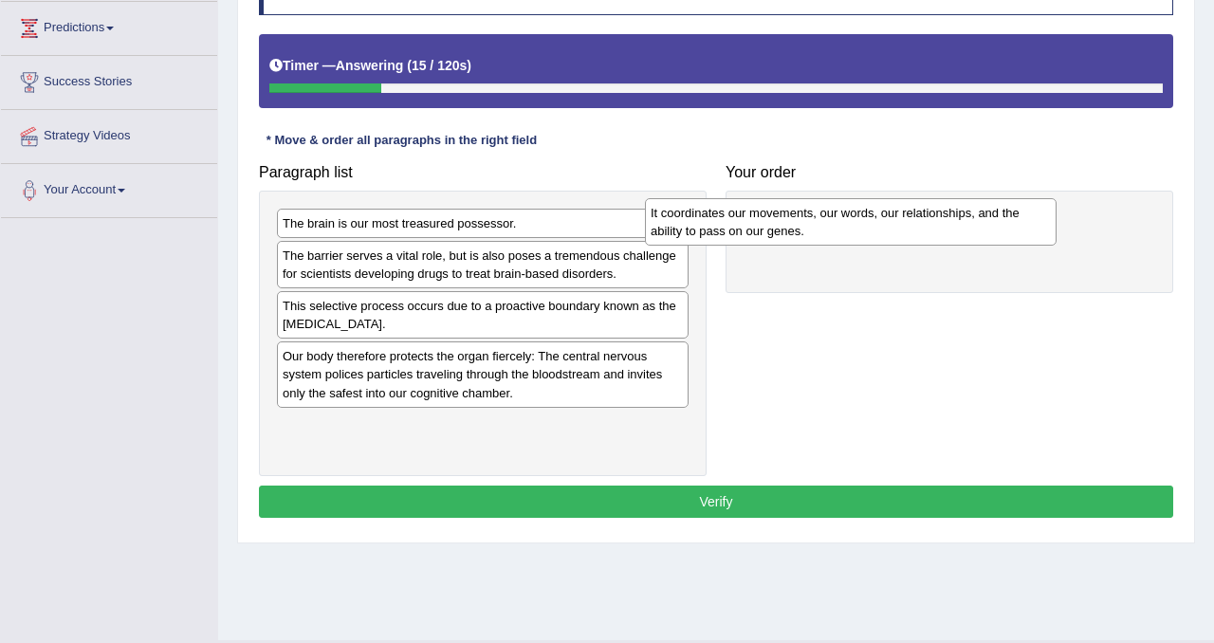
drag, startPoint x: 543, startPoint y: 262, endPoint x: 914, endPoint y: 221, distance: 373.2
click at [914, 221] on div "It coordinates our movements, our words, our relationships, and the ability to …" at bounding box center [851, 221] width 412 height 47
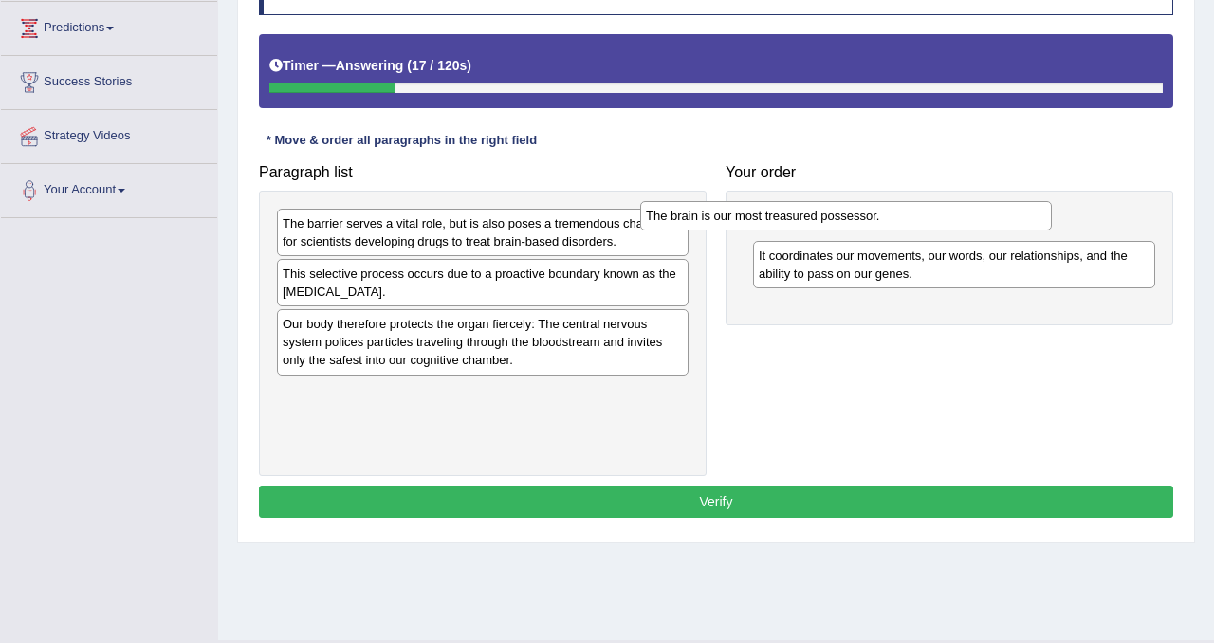
drag, startPoint x: 677, startPoint y: 219, endPoint x: 1041, endPoint y: 212, distance: 363.5
click at [1041, 212] on div "The brain is our most treasured possessor." at bounding box center [846, 215] width 412 height 29
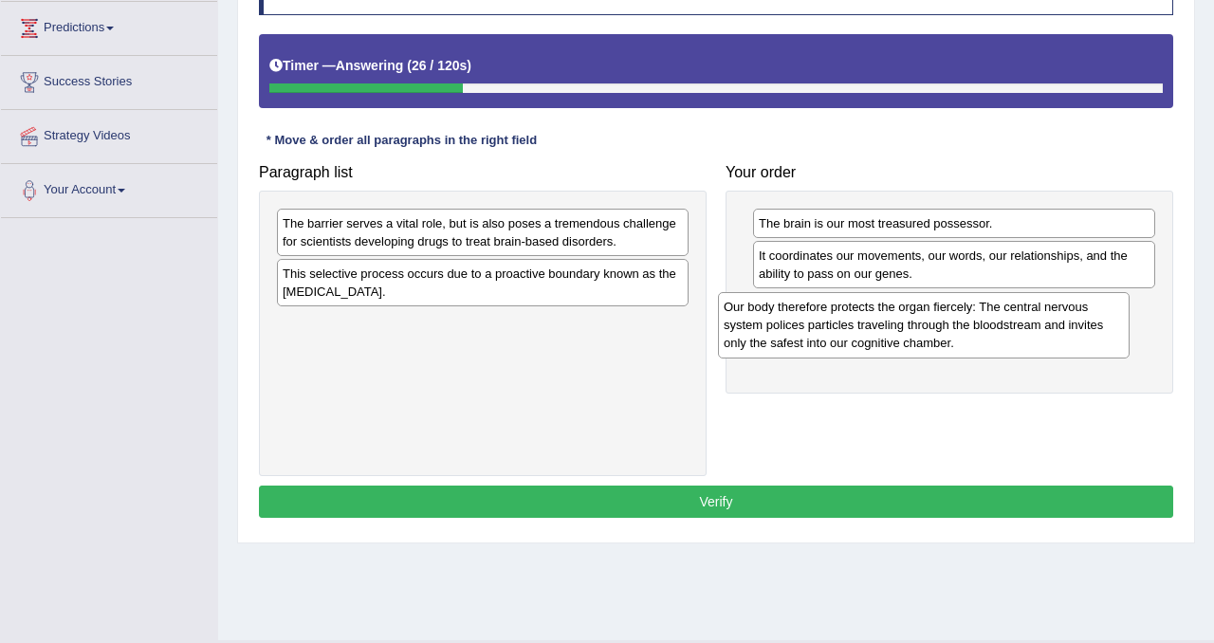
drag, startPoint x: 536, startPoint y: 350, endPoint x: 980, endPoint y: 327, distance: 444.6
click at [980, 327] on div "Our body therefore protects the organ fiercely: The central nervous system poli…" at bounding box center [924, 324] width 412 height 65
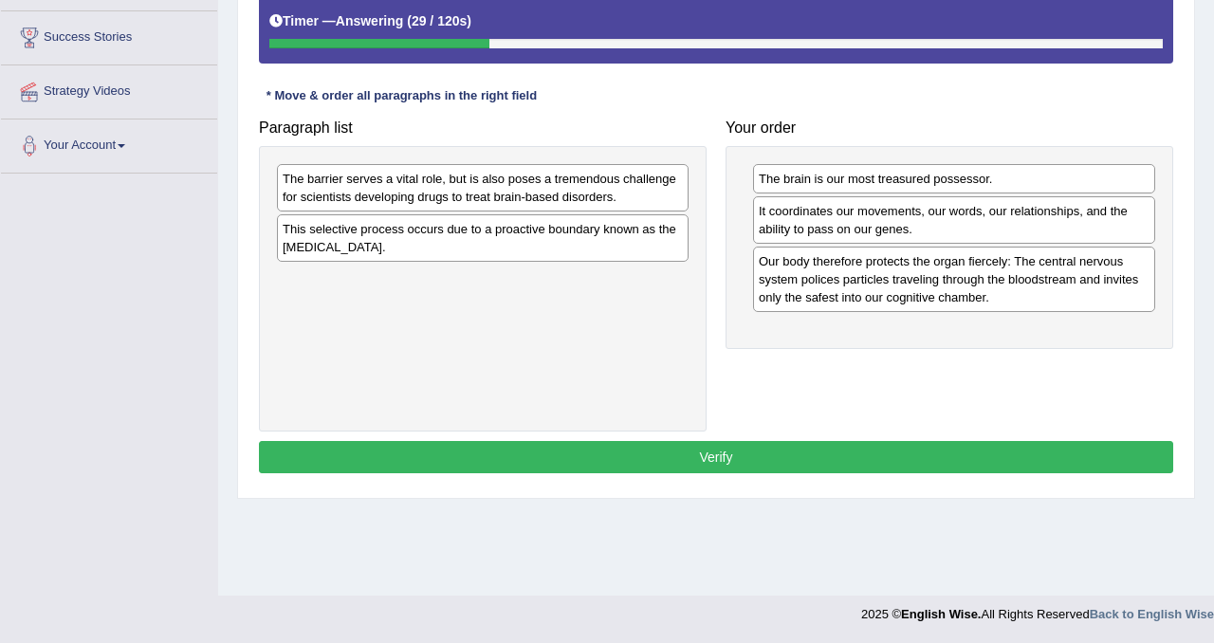
scroll to position [352, 0]
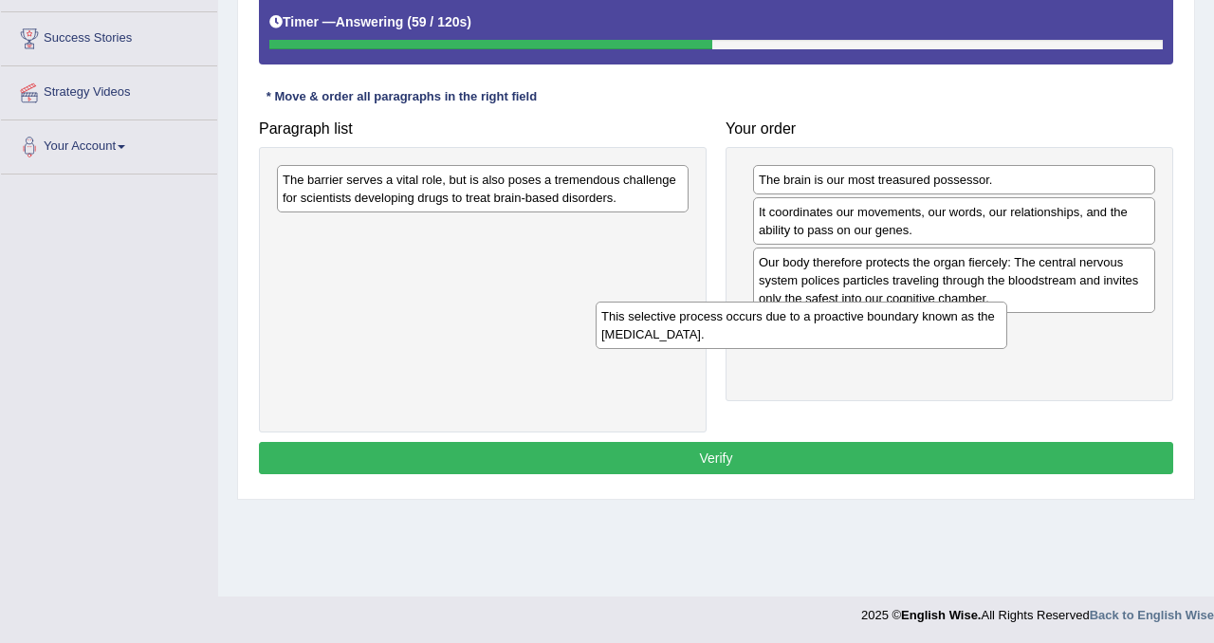
drag, startPoint x: 460, startPoint y: 245, endPoint x: 787, endPoint y: 338, distance: 339.4
click at [787, 338] on div "This selective process occurs due to a proactive boundary known as the blood-br…" at bounding box center [802, 325] width 412 height 47
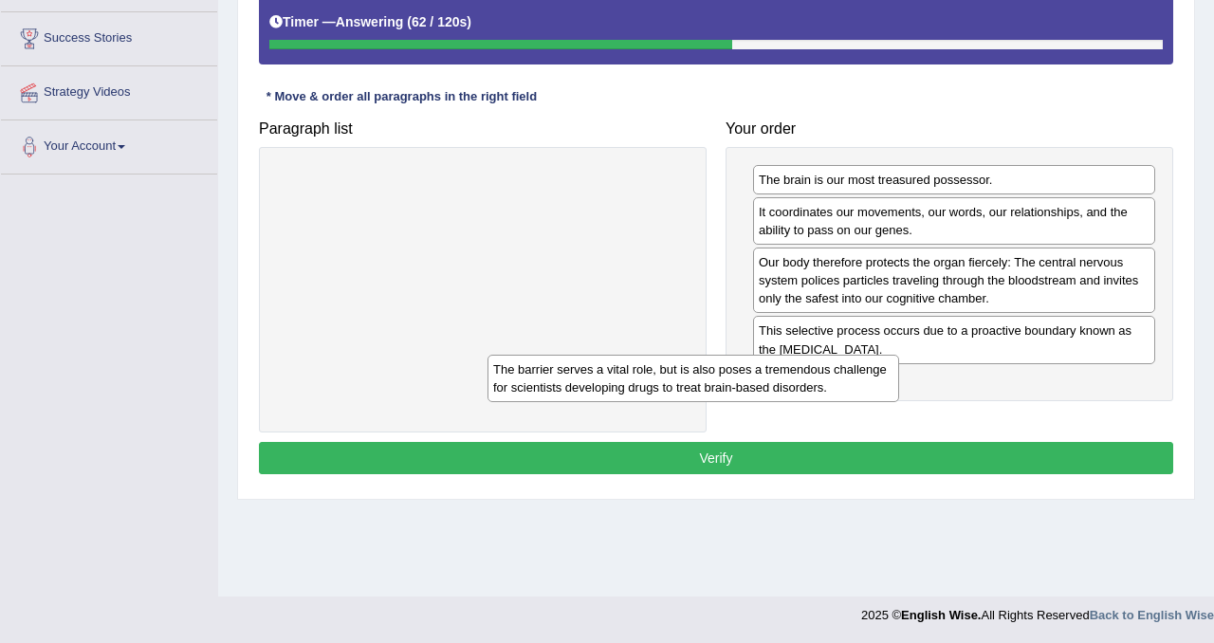
drag, startPoint x: 607, startPoint y: 192, endPoint x: 818, endPoint y: 380, distance: 282.9
click at [818, 380] on div "The barrier serves a vital role, but is also poses a tremendous challenge for s…" at bounding box center [694, 378] width 412 height 47
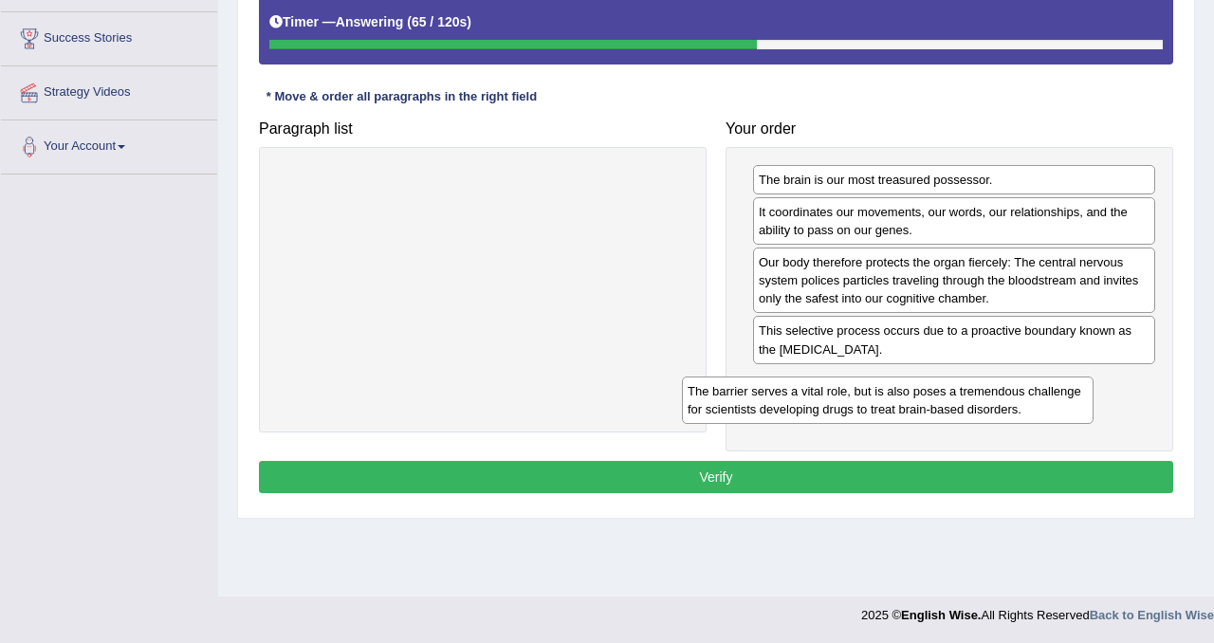
drag, startPoint x: 547, startPoint y: 180, endPoint x: 953, endPoint y: 392, distance: 457.0
click at [953, 392] on div "The barrier serves a vital role, but is also poses a tremendous challenge for s…" at bounding box center [888, 400] width 412 height 47
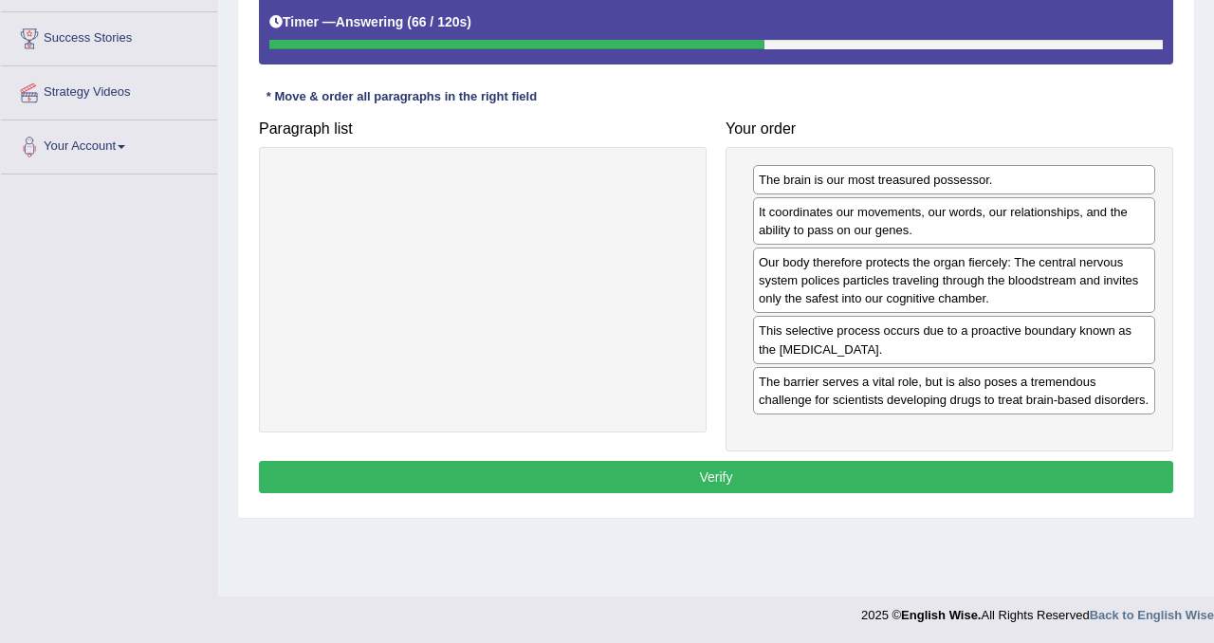
click at [769, 493] on button "Verify" at bounding box center [716, 477] width 915 height 32
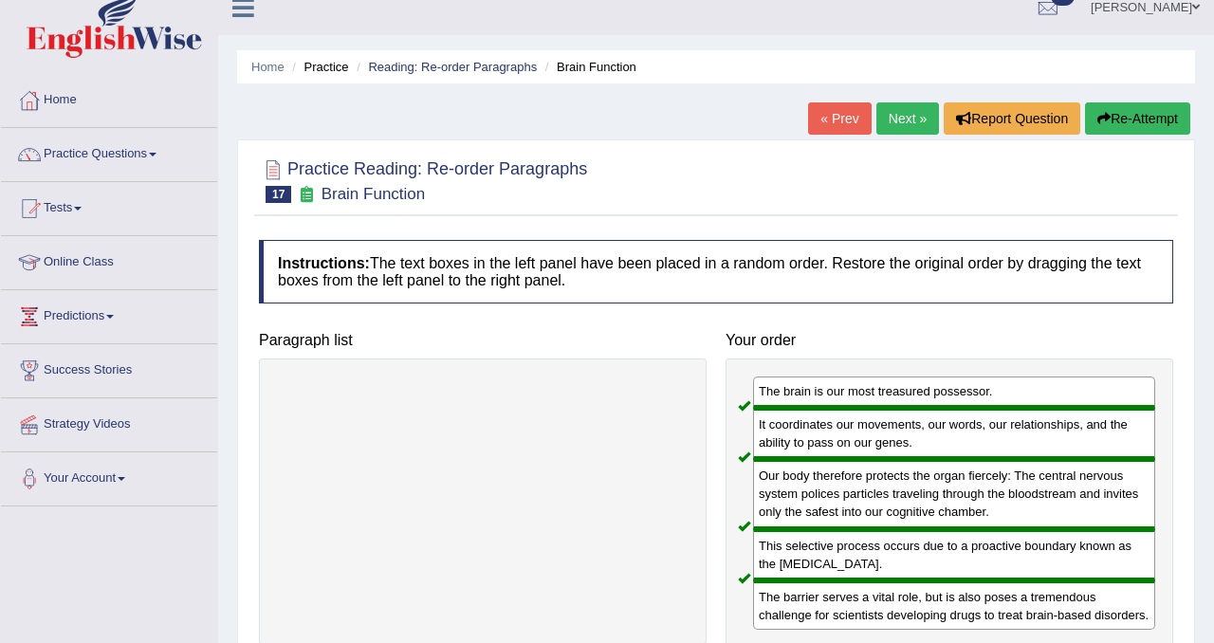
scroll to position [31, 0]
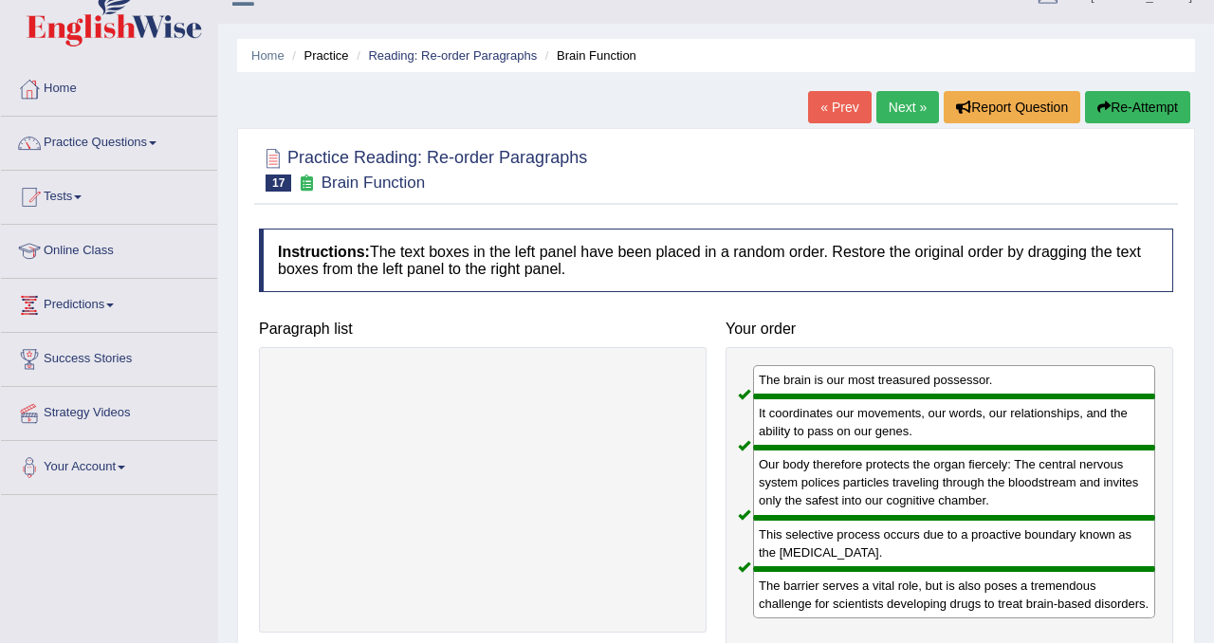
click at [879, 111] on link "Next »" at bounding box center [908, 107] width 63 height 32
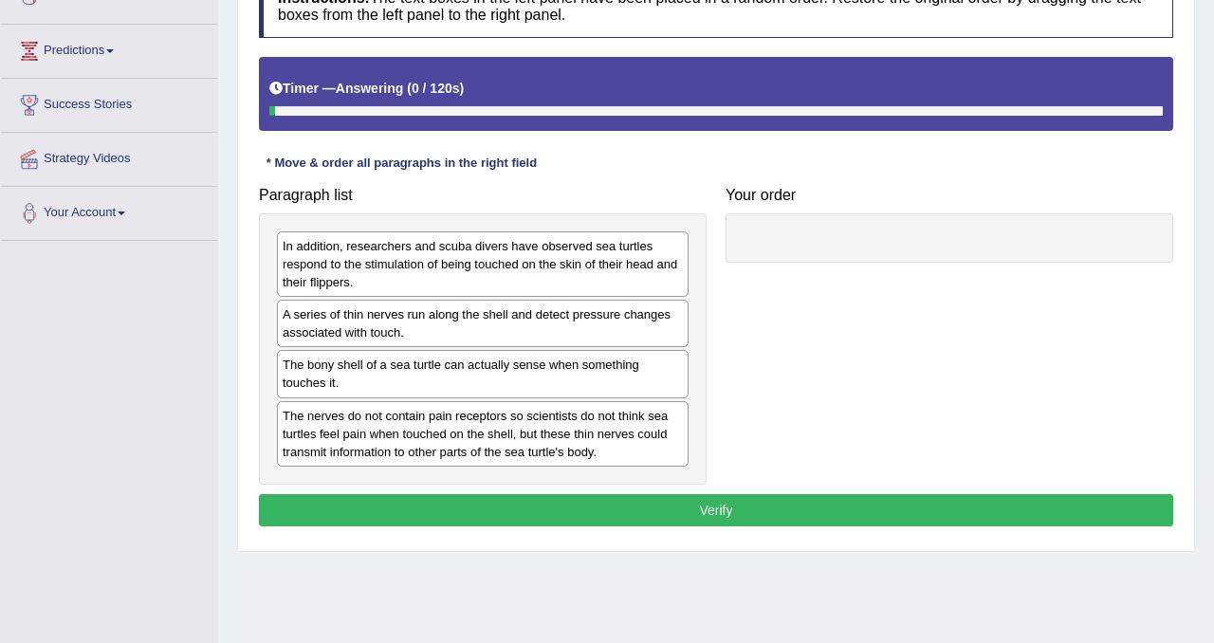
scroll to position [295, 0]
